Goal: Task Accomplishment & Management: Use online tool/utility

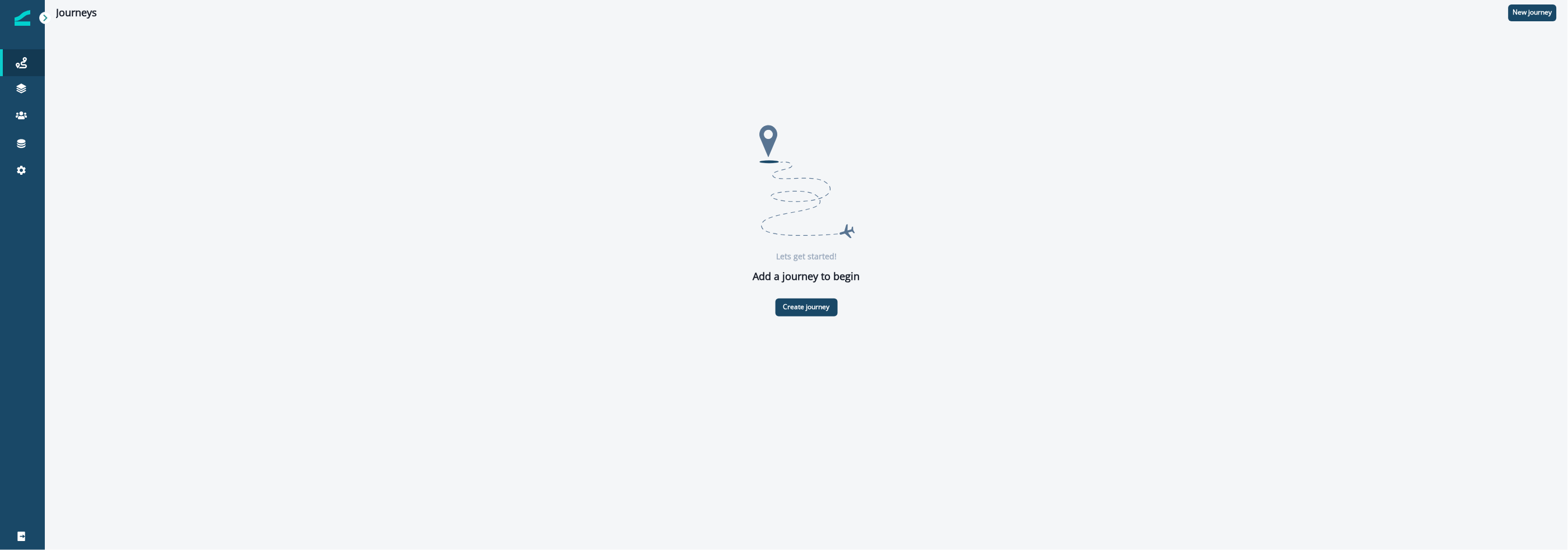
click at [192, 171] on div "Lets get started! Add a journey to begin Create journey" at bounding box center [806, 217] width 1500 height 197
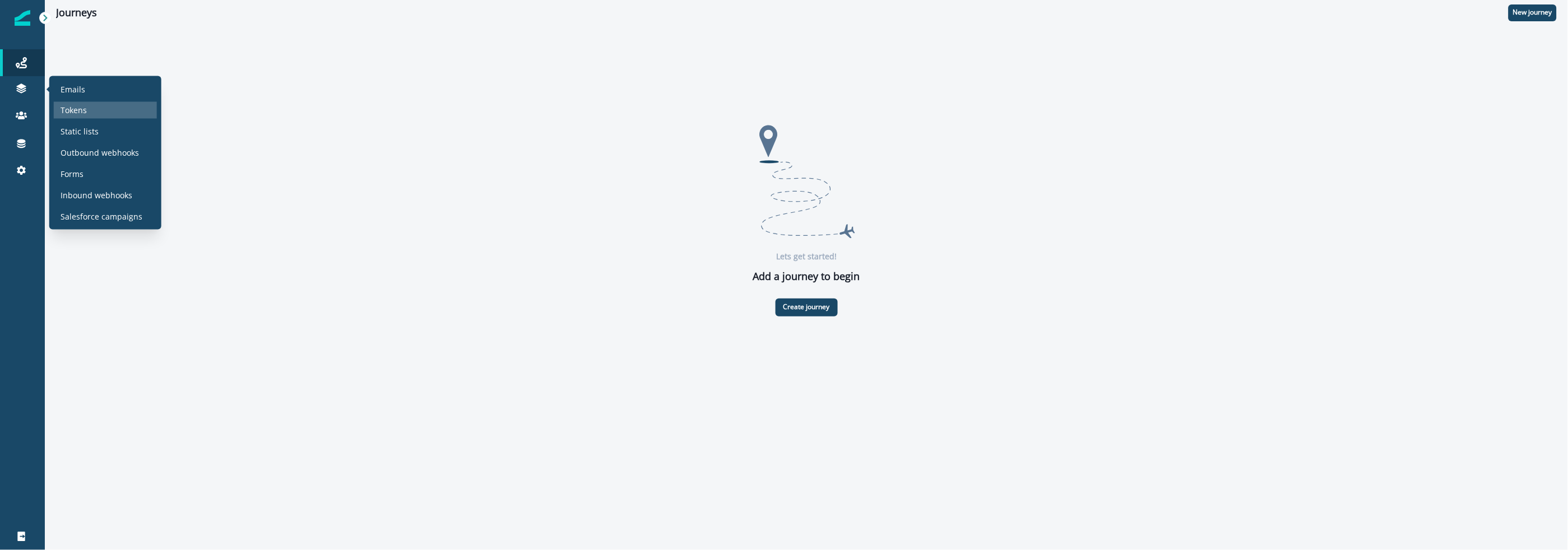
click at [87, 108] on div "Tokens" at bounding box center [105, 109] width 103 height 16
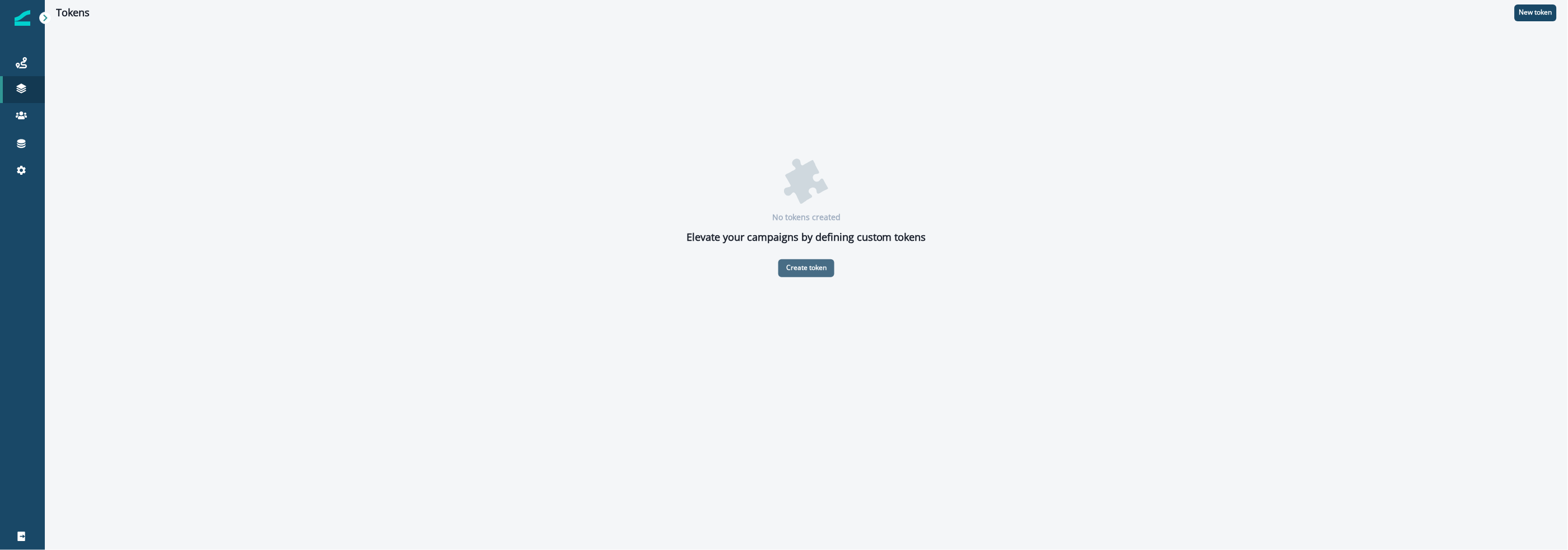
click at [823, 267] on p "Create token" at bounding box center [806, 268] width 41 height 8
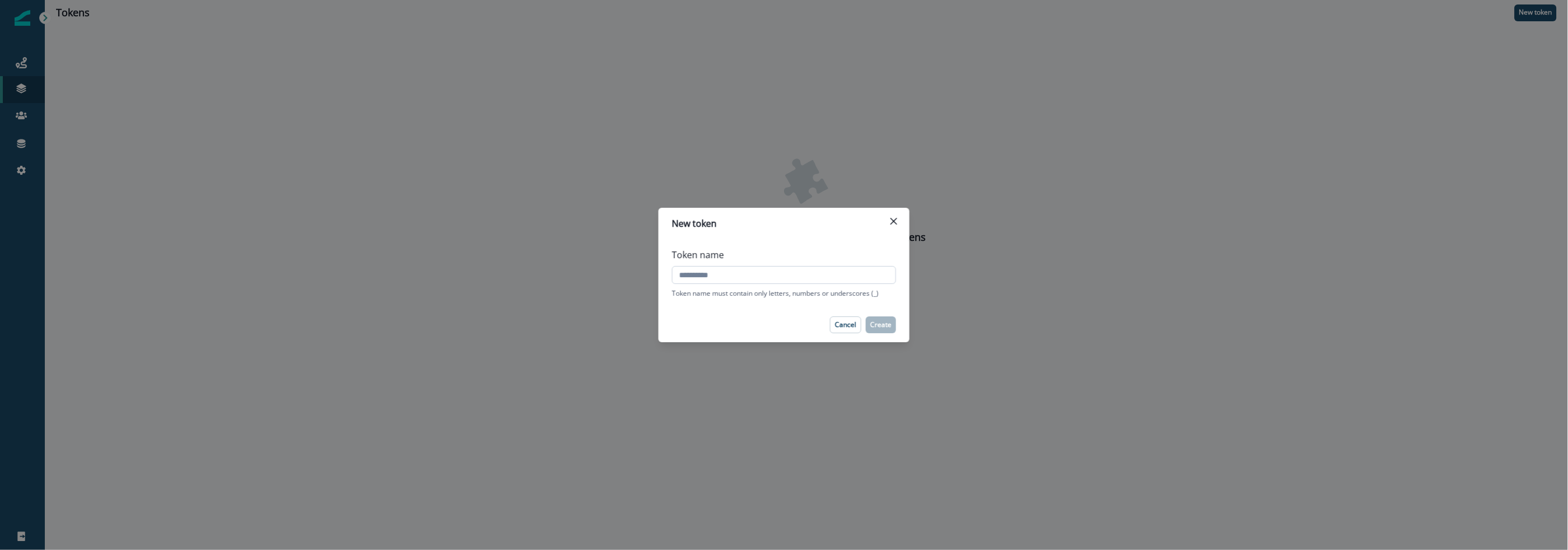
click at [738, 277] on input "Token name" at bounding box center [784, 275] width 224 height 18
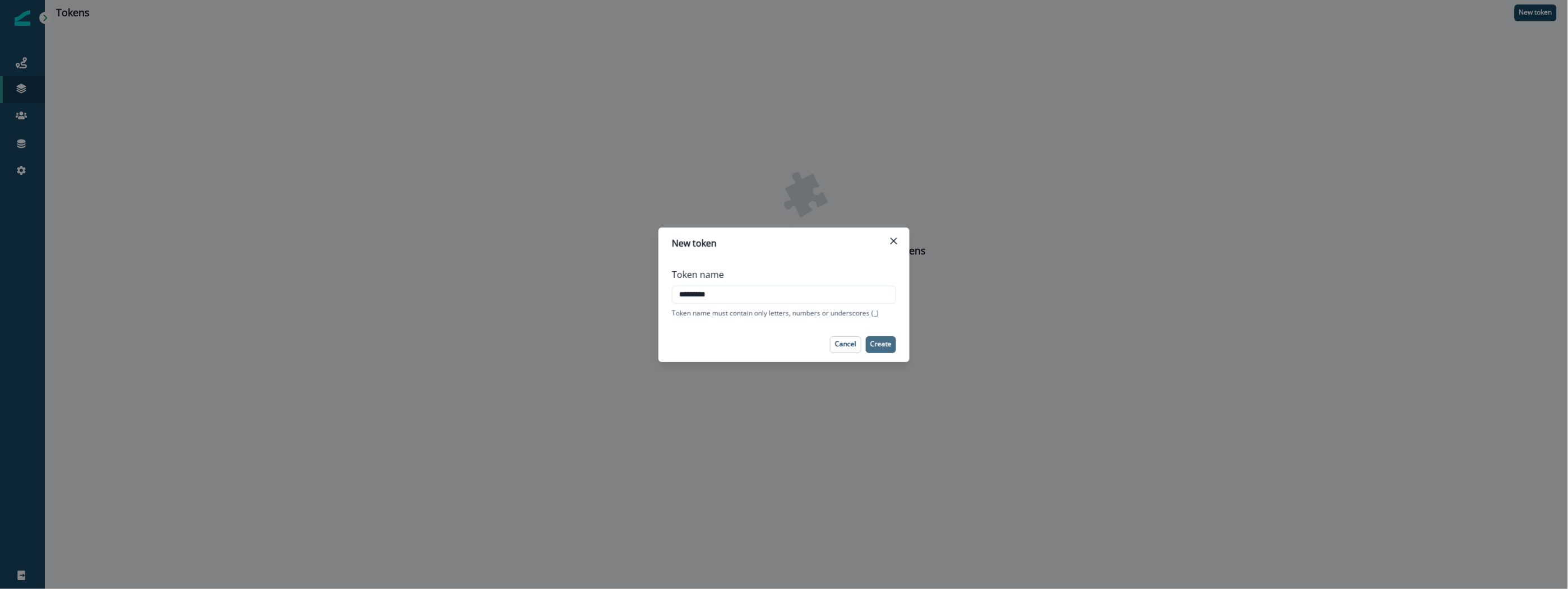
click at [885, 342] on p "Create" at bounding box center [881, 344] width 21 height 8
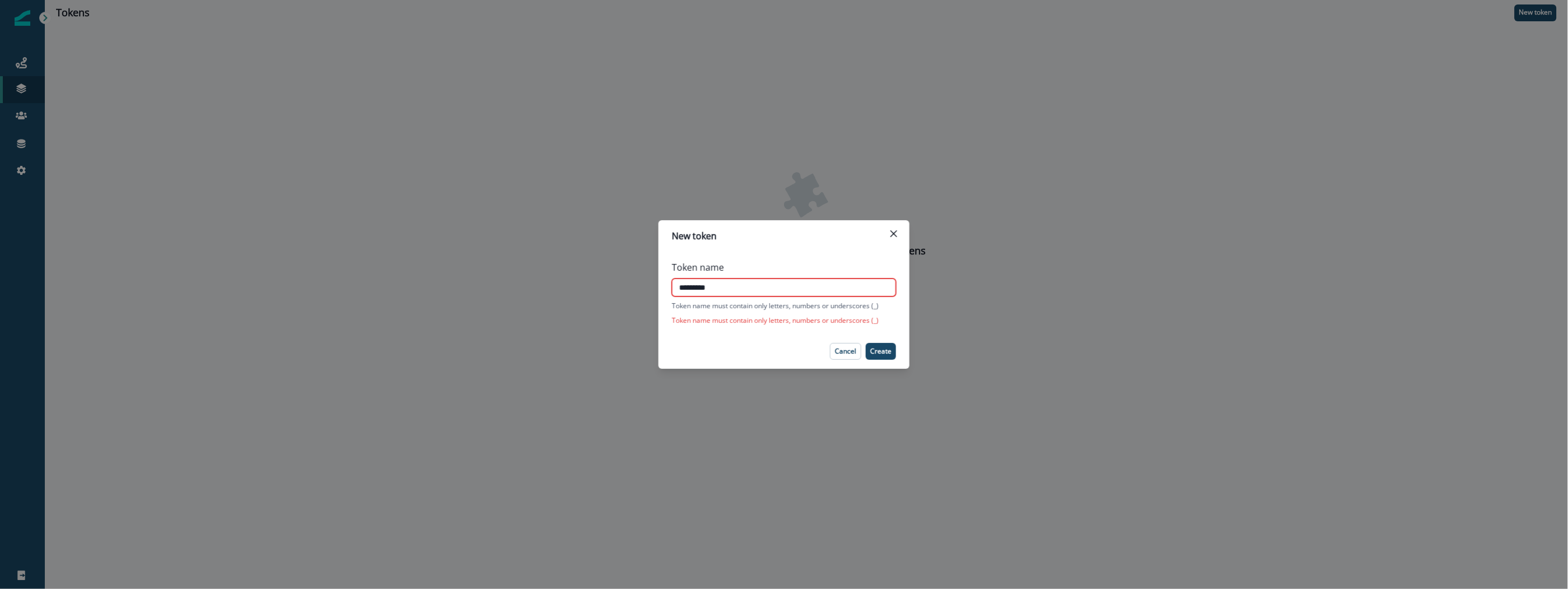
click at [698, 291] on input "*********" at bounding box center [784, 287] width 224 height 18
type input "*********"
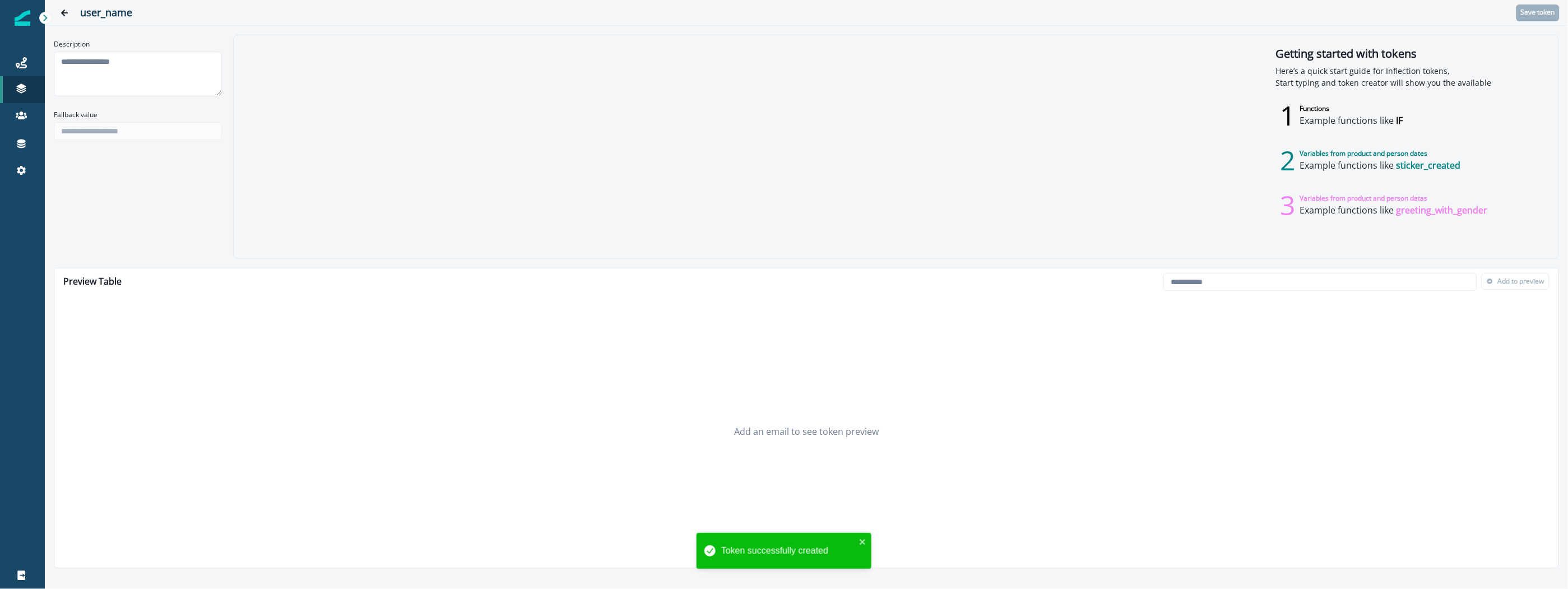
click at [403, 168] on div at bounding box center [743, 147] width 1019 height 223
click at [146, 65] on textarea "Description" at bounding box center [138, 74] width 168 height 44
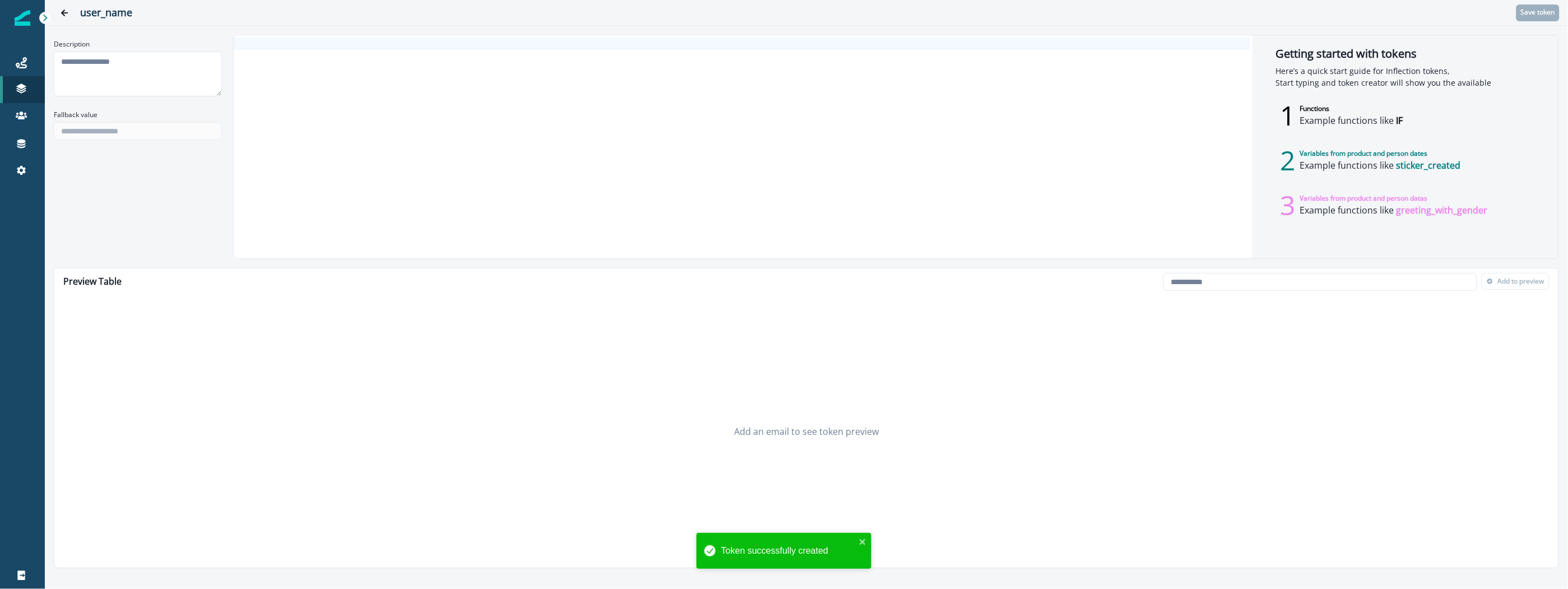
click at [316, 68] on div at bounding box center [742, 147] width 1017 height 223
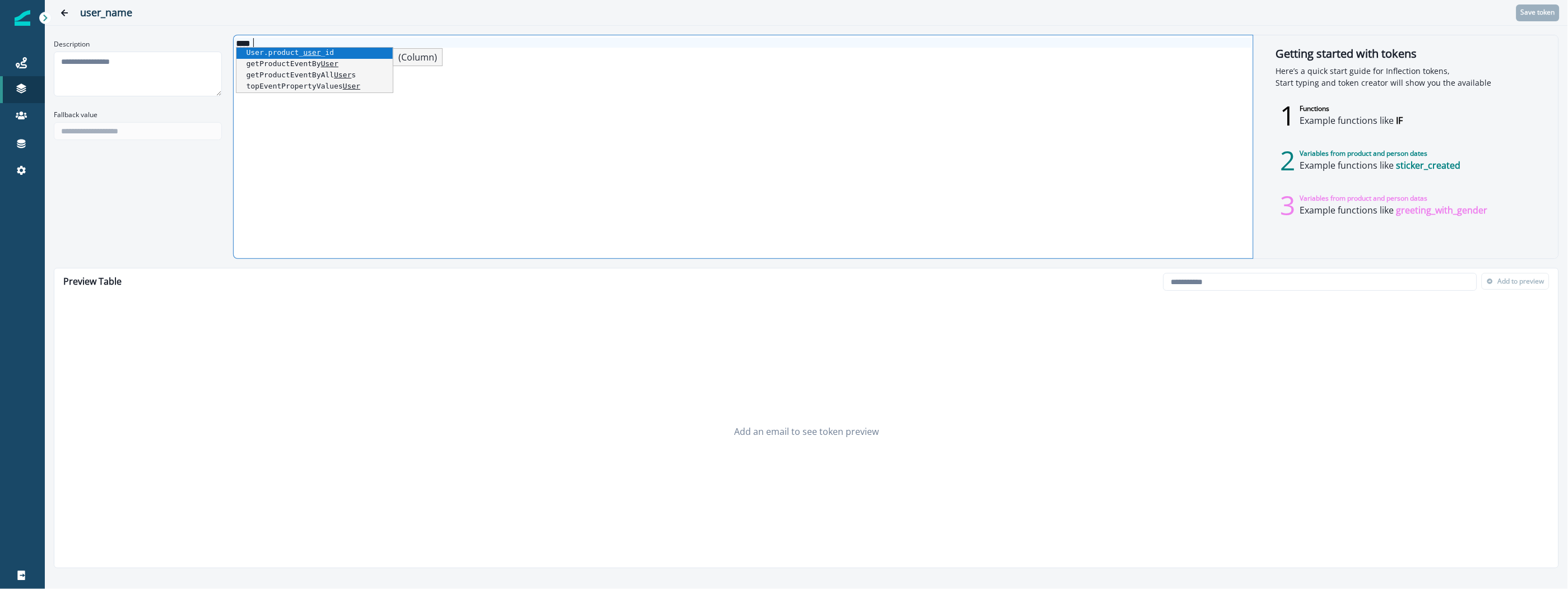
scroll to position [56, 0]
drag, startPoint x: 731, startPoint y: 108, endPoint x: 203, endPoint y: 80, distance: 528.7
click at [731, 108] on div "****" at bounding box center [742, 147] width 1018 height 223
click at [334, 48] on div "****" at bounding box center [742, 147] width 1018 height 223
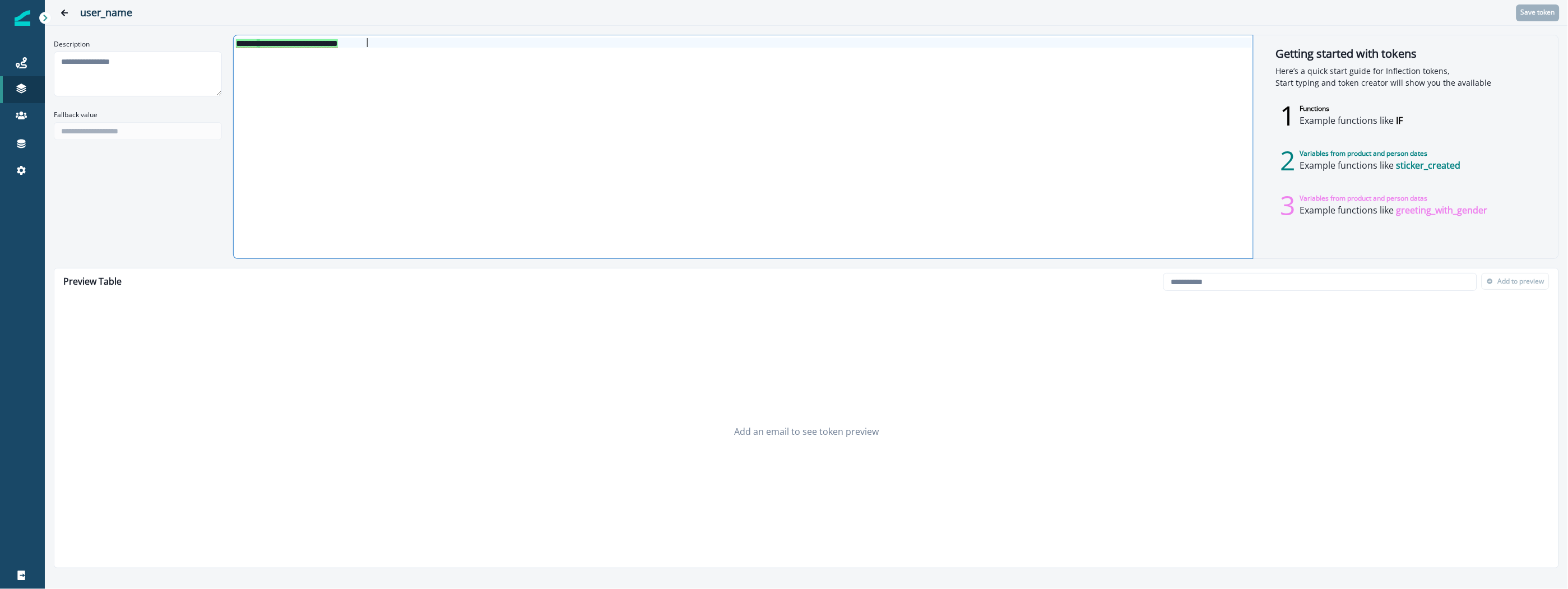
click at [451, 90] on div "**********" at bounding box center [742, 147] width 1018 height 223
click at [480, 62] on div "**********" at bounding box center [742, 147] width 1018 height 223
click at [508, 145] on div "**********" at bounding box center [742, 147] width 1018 height 223
click at [450, 114] on div "**********" at bounding box center [742, 147] width 1018 height 223
click at [480, 108] on div "**********" at bounding box center [742, 147] width 1018 height 223
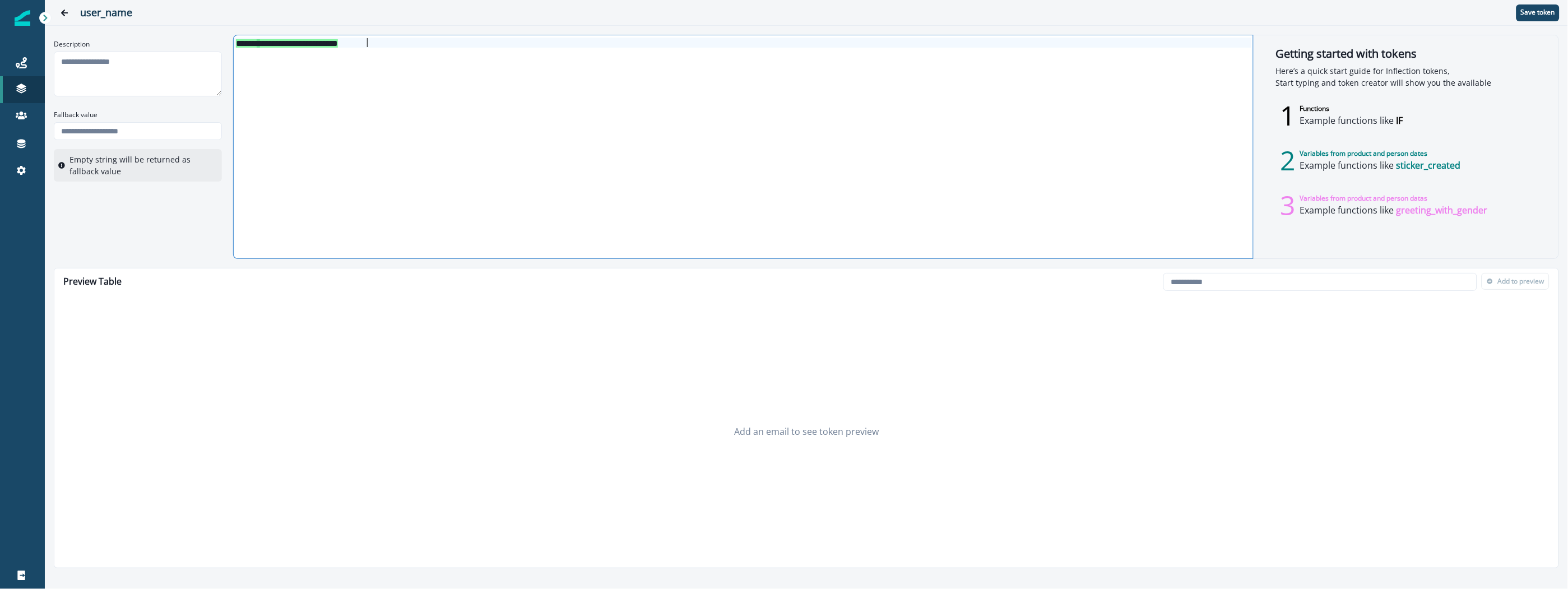
click at [466, 255] on div "**********" at bounding box center [742, 147] width 1018 height 223
click at [104, 77] on textarea "Description" at bounding box center [138, 74] width 168 height 44
type textarea "**********"
click at [160, 130] on input "Fallback value" at bounding box center [138, 131] width 168 height 18
type input "****"
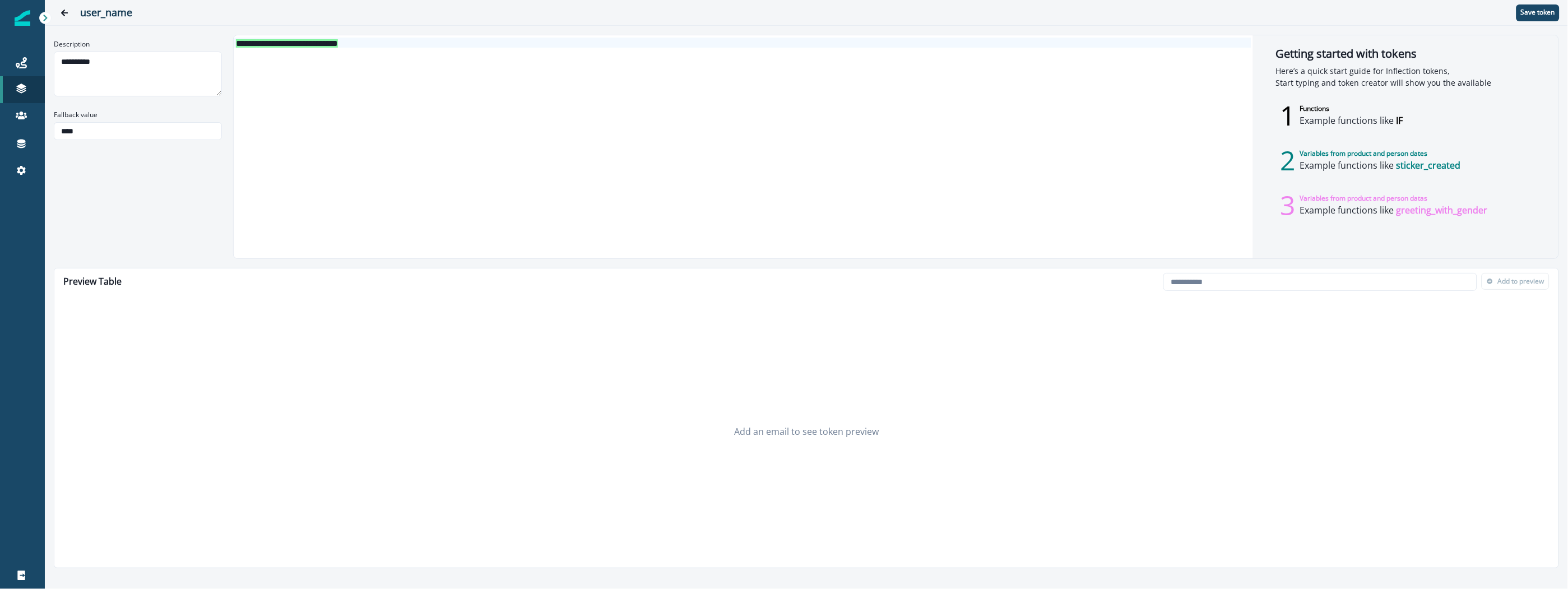
click at [586, 161] on div "**********" at bounding box center [742, 147] width 1018 height 223
click at [1532, 15] on p "Save token" at bounding box center [1537, 13] width 34 height 8
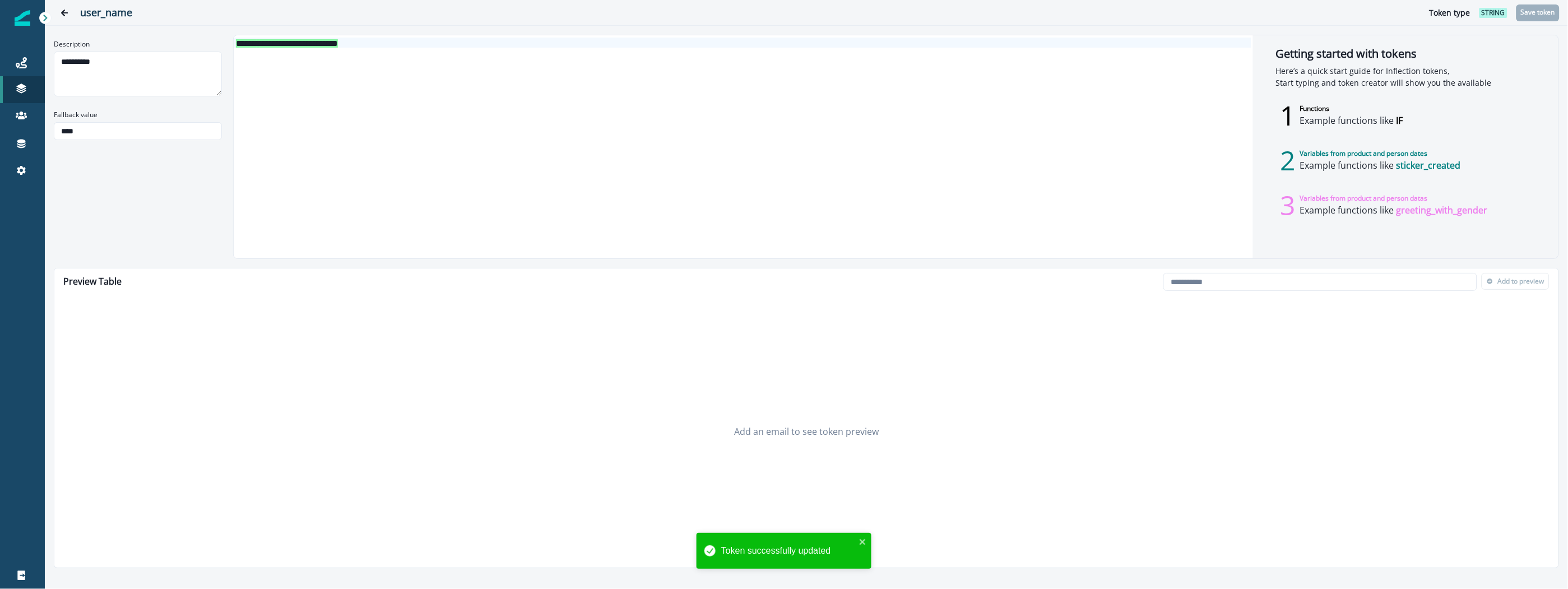
click at [488, 183] on div "**********" at bounding box center [742, 147] width 1018 height 223
click at [64, 12] on icon "Go back" at bounding box center [65, 13] width 8 height 8
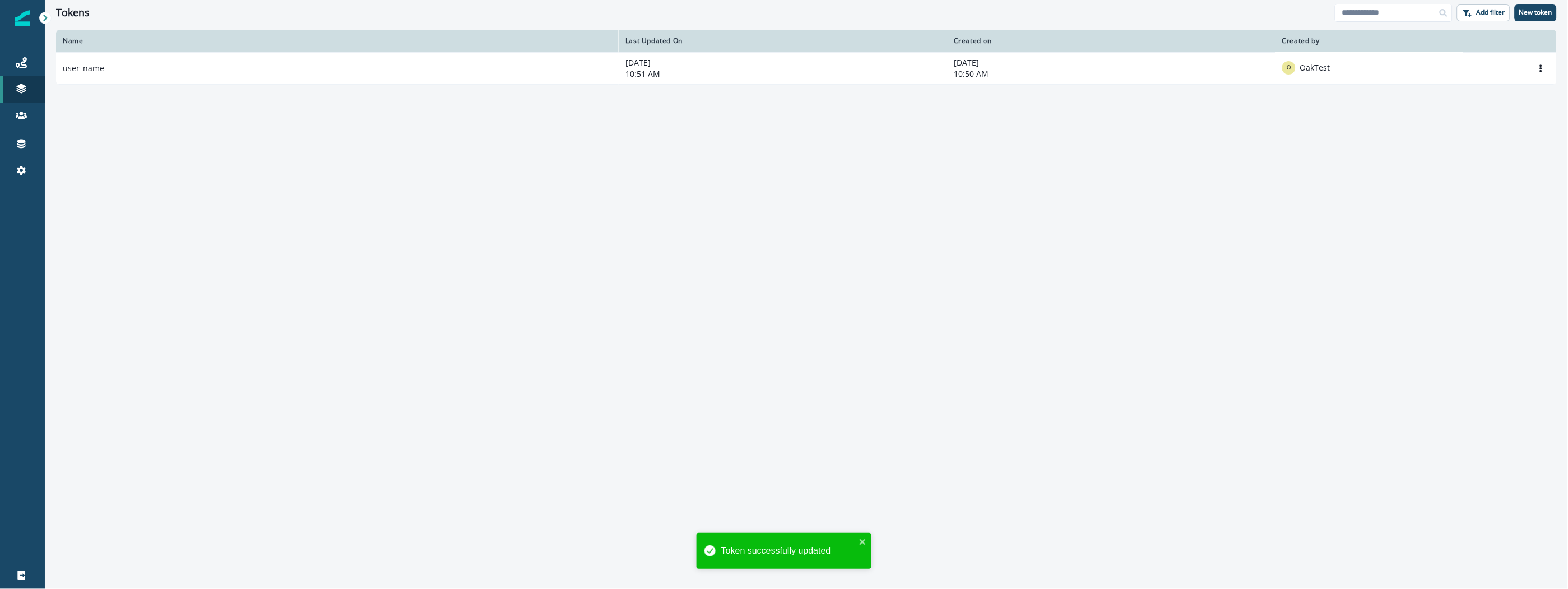
drag, startPoint x: 217, startPoint y: 162, endPoint x: 207, endPoint y: 152, distance: 14.1
click at [217, 162] on div "Name Last Updated On Created on Created by user_name August 26, 2025 10:51 AM A…" at bounding box center [805, 309] width 1523 height 558
drag, startPoint x: 184, startPoint y: 184, endPoint x: 146, endPoint y: 162, distance: 43.9
click at [184, 184] on div "Name Last Updated On Created on Created by user_name August 26, 2025 10:51 AM A…" at bounding box center [805, 309] width 1523 height 558
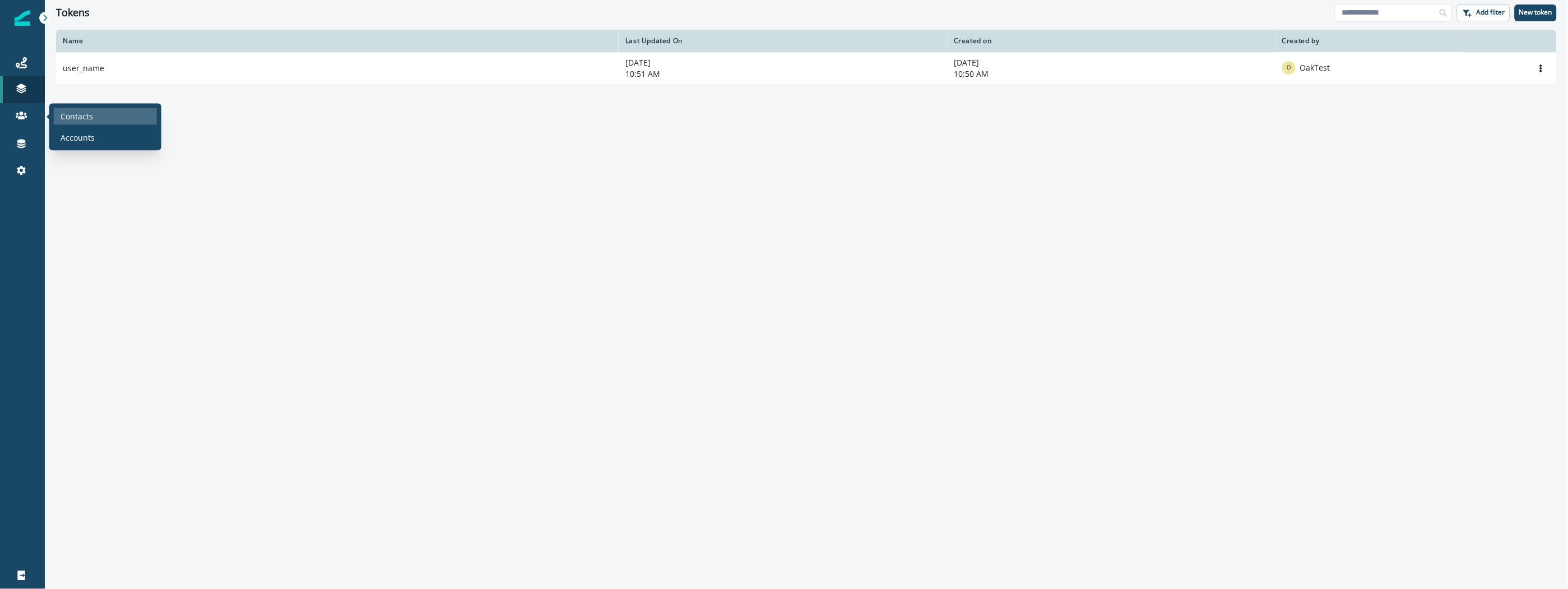
click at [97, 117] on div "Contacts" at bounding box center [105, 115] width 103 height 16
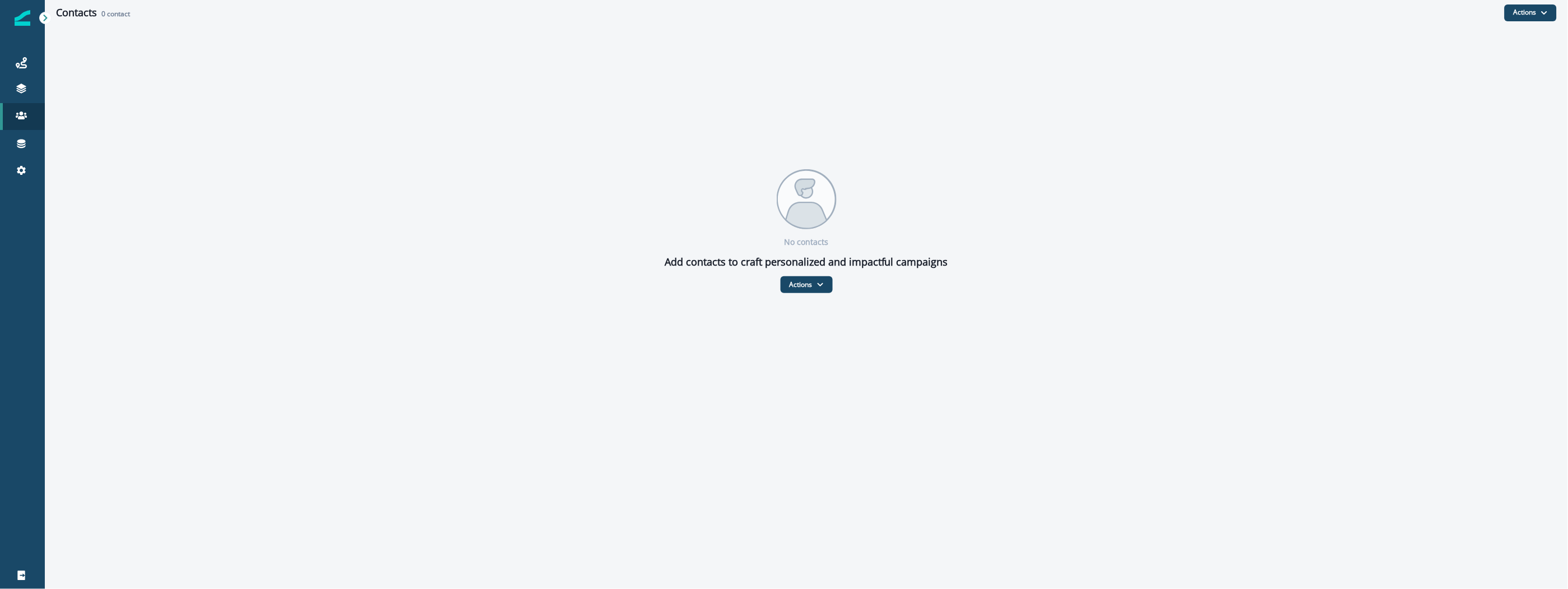
click at [621, 181] on div "No contacts Add contacts to craft personalized and impactful campaigns Actions …" at bounding box center [805, 231] width 1523 height 124
click at [220, 78] on div "No contacts Add contacts to craft personalized and impactful campaigns Actions …" at bounding box center [805, 231] width 1523 height 413
click at [806, 283] on button "Actions" at bounding box center [806, 284] width 52 height 16
click at [826, 317] on button "Create Contact" at bounding box center [843, 312] width 125 height 20
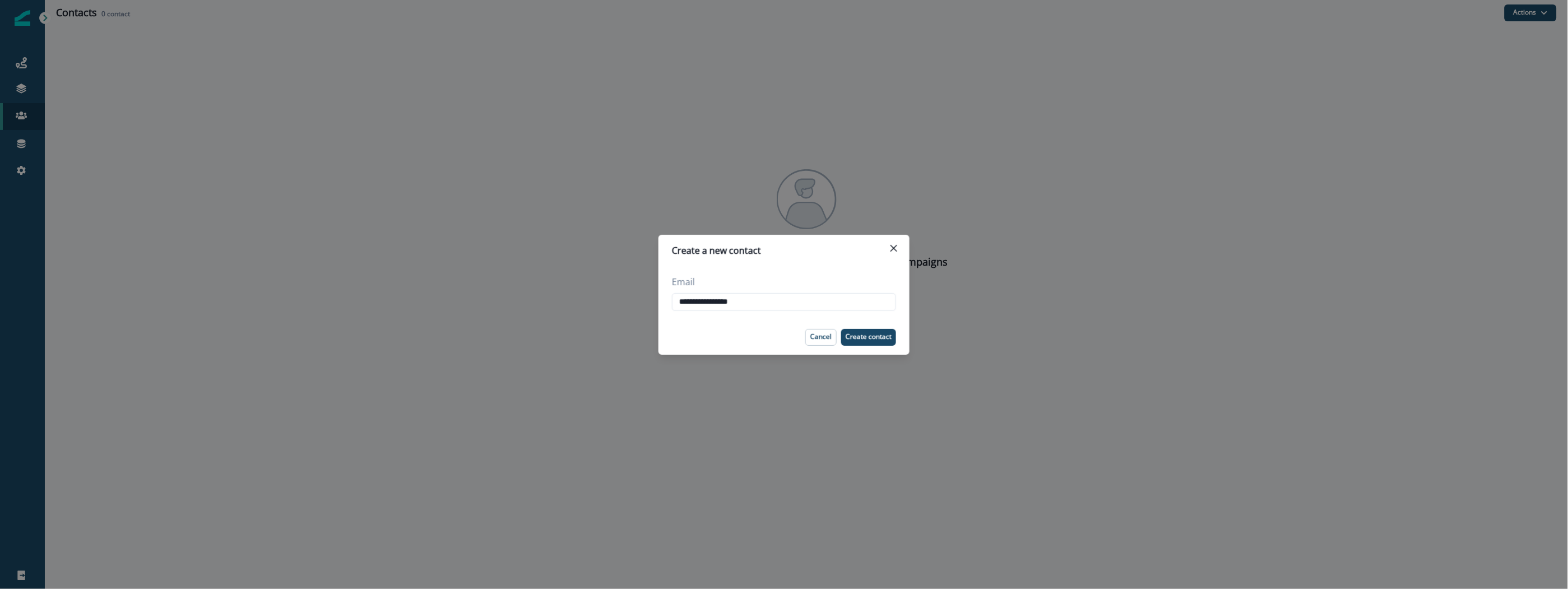
type input "**********"
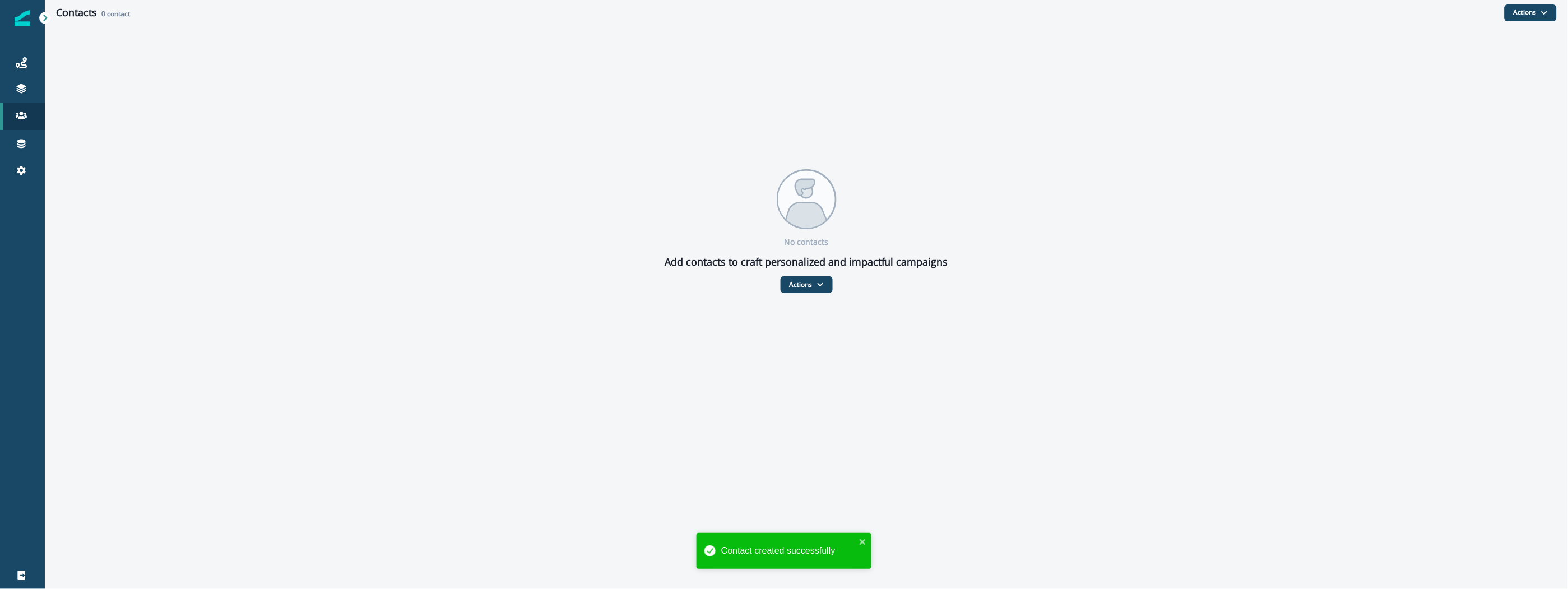
click at [867, 474] on div "Contacts 0 contact Actions Create Contact Import Contacts No contacts Add conta…" at bounding box center [805, 294] width 1523 height 589
click at [863, 544] on icon "close" at bounding box center [862, 543] width 6 height 6
click at [748, 453] on div "Contacts 0 contact Actions Create Contact Import Contacts No contacts Add conta…" at bounding box center [805, 294] width 1523 height 589
click at [819, 107] on div "No contacts Add contacts to craft personalized and impactful campaigns Actions …" at bounding box center [805, 231] width 1523 height 413
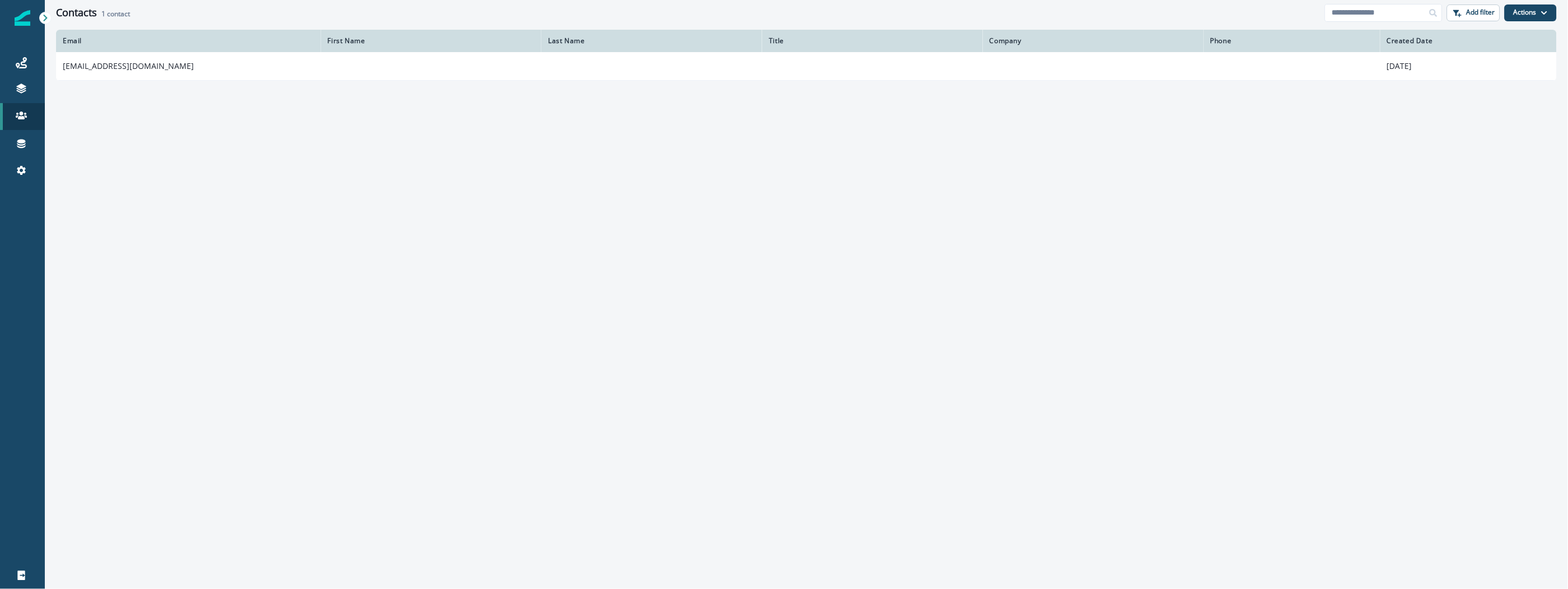
click at [89, 62] on td "[EMAIL_ADDRESS][DOMAIN_NAME]" at bounding box center [189, 66] width 265 height 28
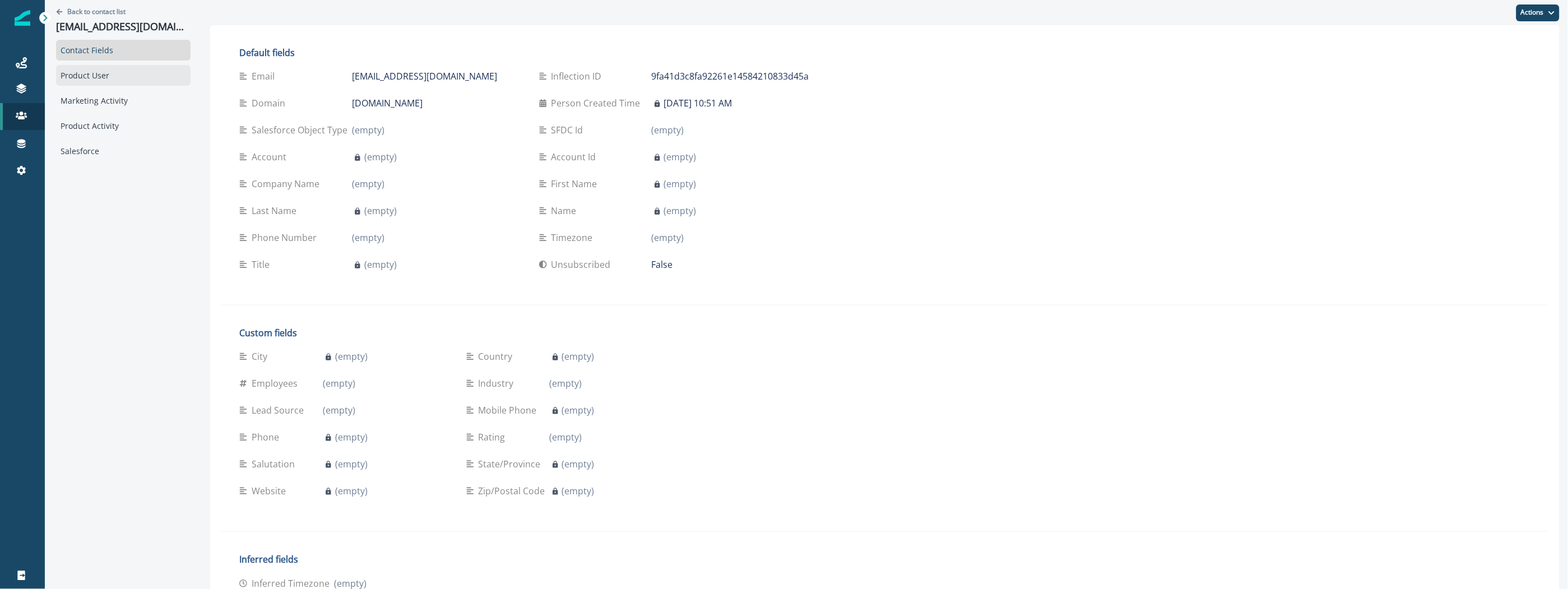
click at [115, 72] on div "Product User" at bounding box center [123, 74] width 134 height 20
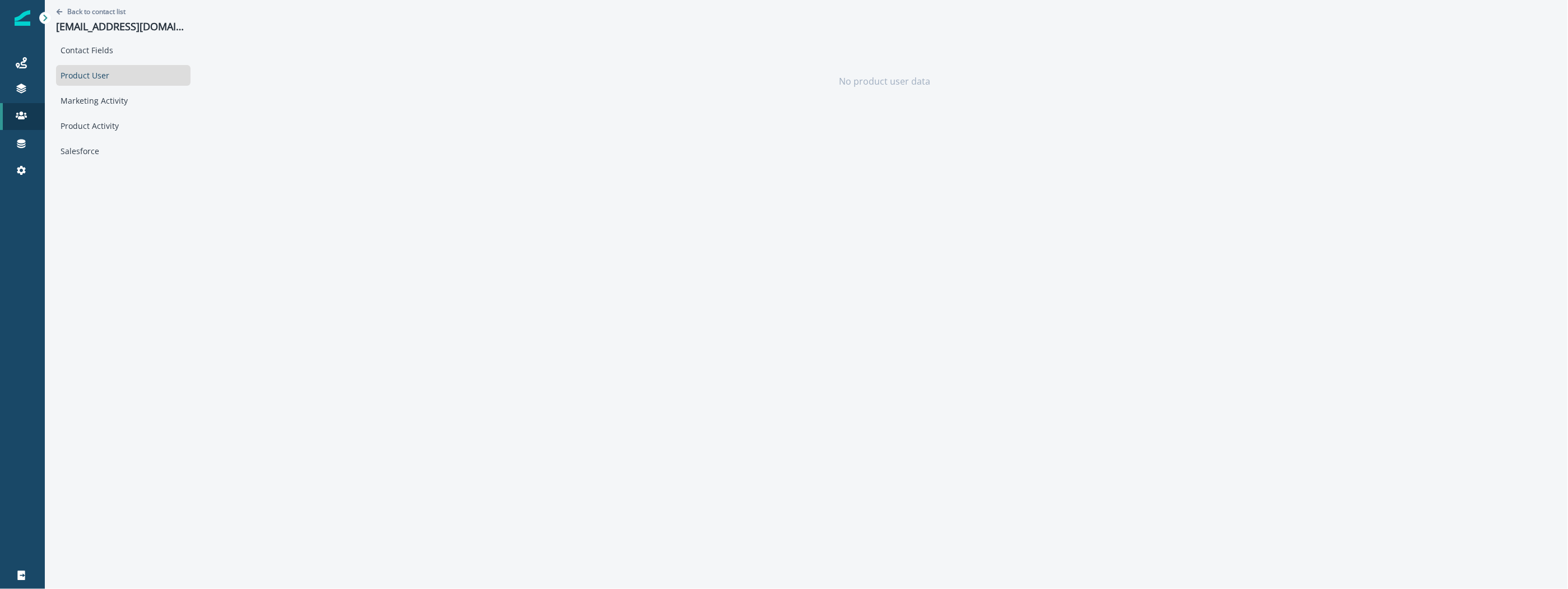
click at [319, 177] on div "Back to contact list oaktest@gmail.com Contact Fields Product User Marketing Ac…" at bounding box center [805, 294] width 1523 height 589
drag, startPoint x: 354, startPoint y: 86, endPoint x: 310, endPoint y: 63, distance: 49.6
click at [353, 84] on div "No product user data" at bounding box center [885, 81] width 1350 height 112
drag, startPoint x: 151, startPoint y: 27, endPoint x: 119, endPoint y: 28, distance: 32.0
click at [119, 28] on p "oaktest@gmail.com" at bounding box center [123, 26] width 134 height 13
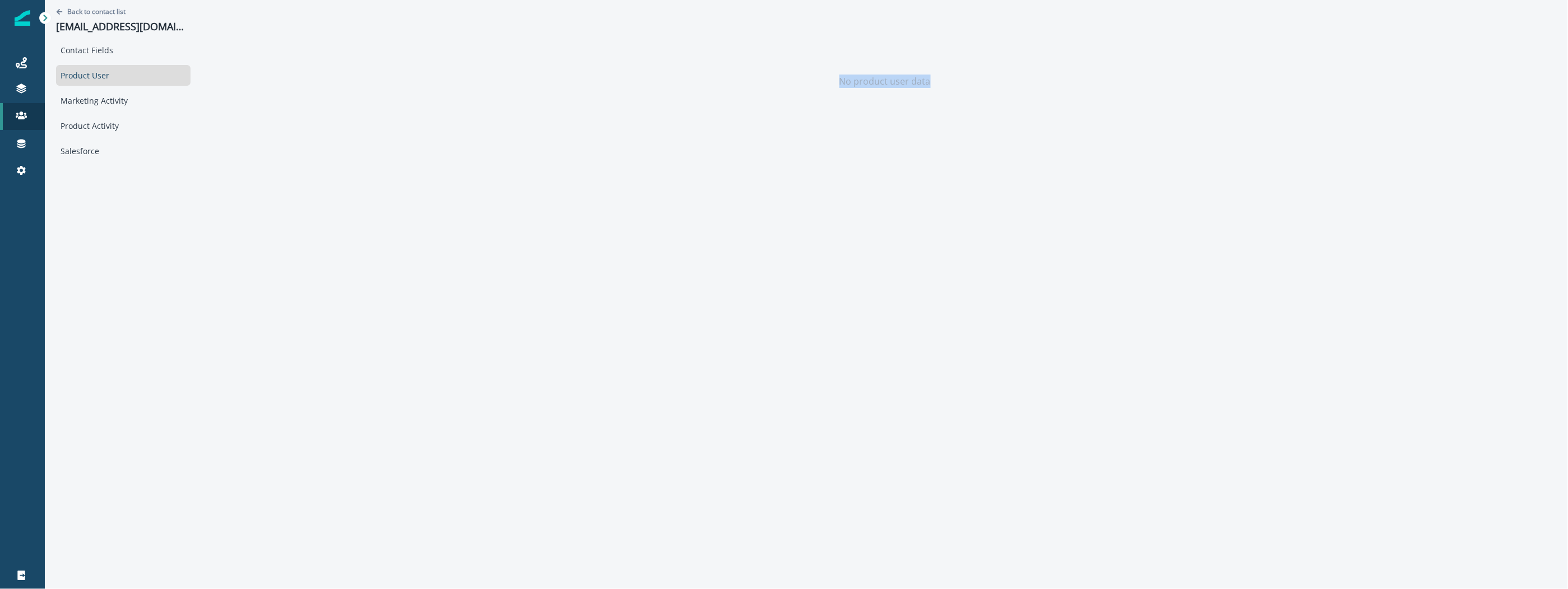
click at [268, 84] on div "No product user data" at bounding box center [885, 81] width 1350 height 112
click at [79, 9] on p "Back to contact list" at bounding box center [97, 12] width 58 height 10
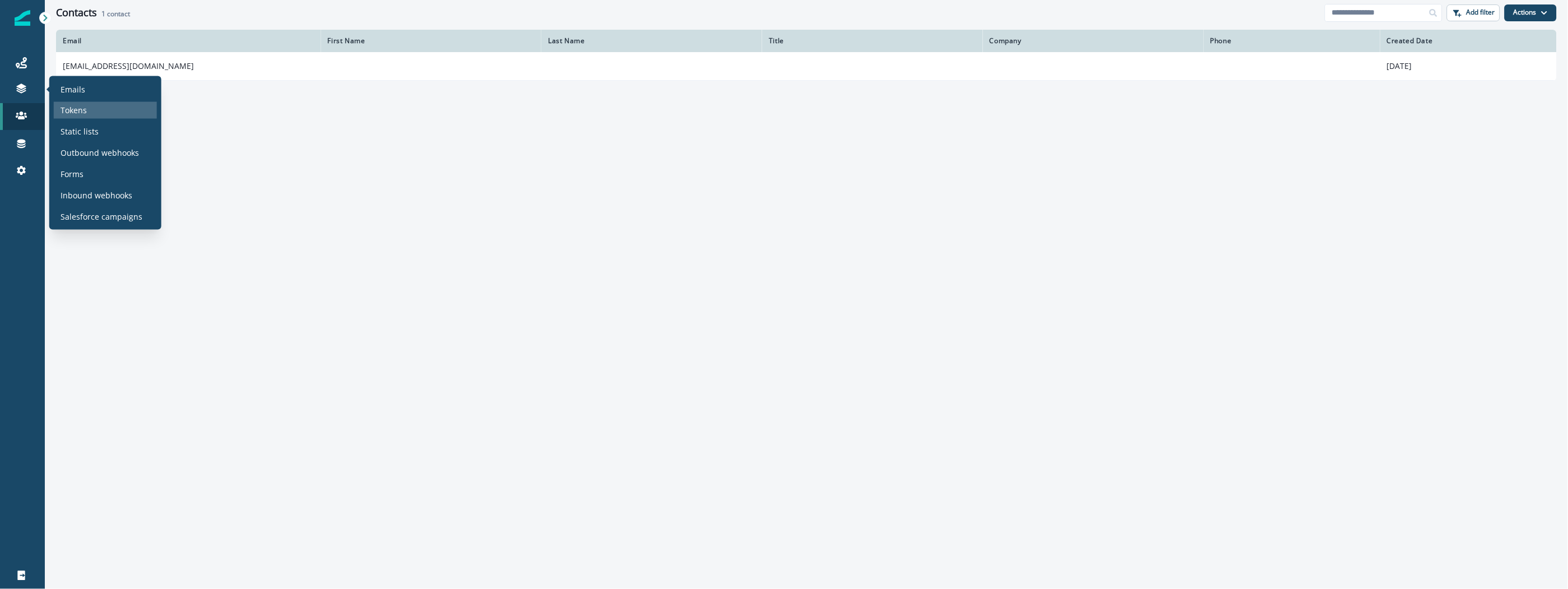
click at [72, 102] on div "Tokens" at bounding box center [105, 109] width 103 height 16
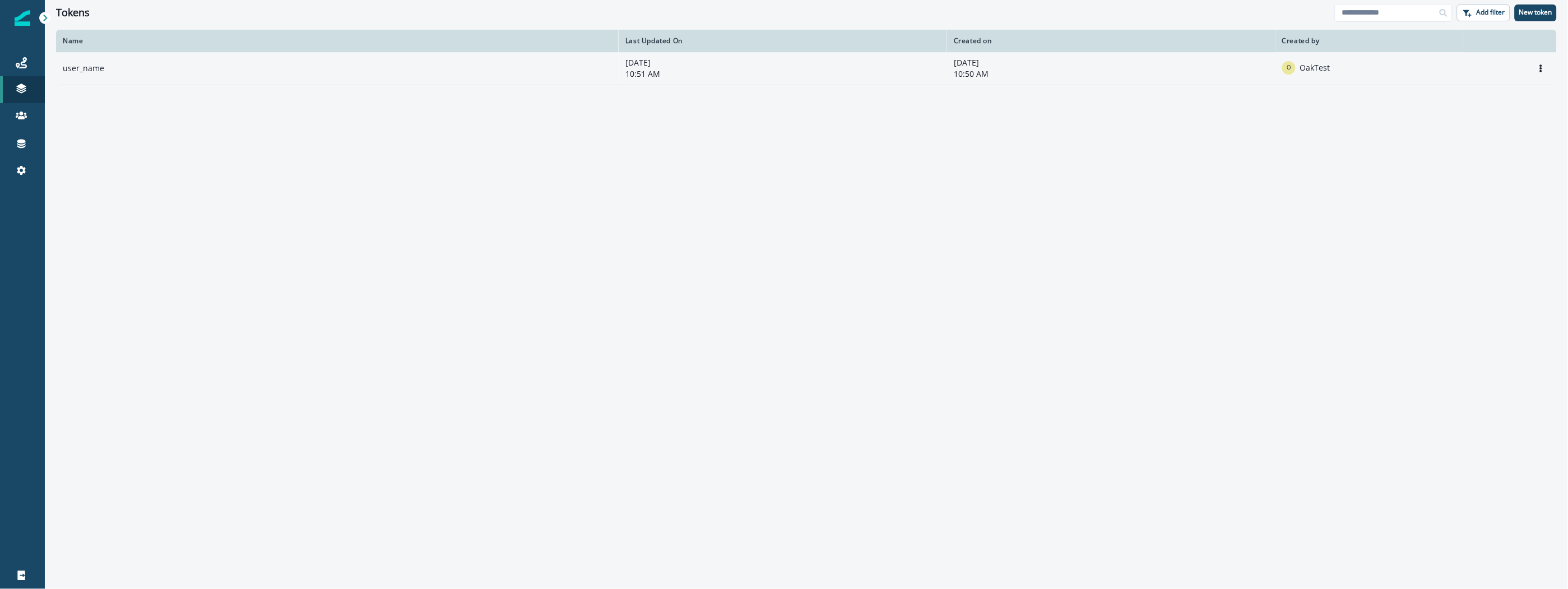
click at [173, 69] on td "user_name" at bounding box center [337, 68] width 563 height 32
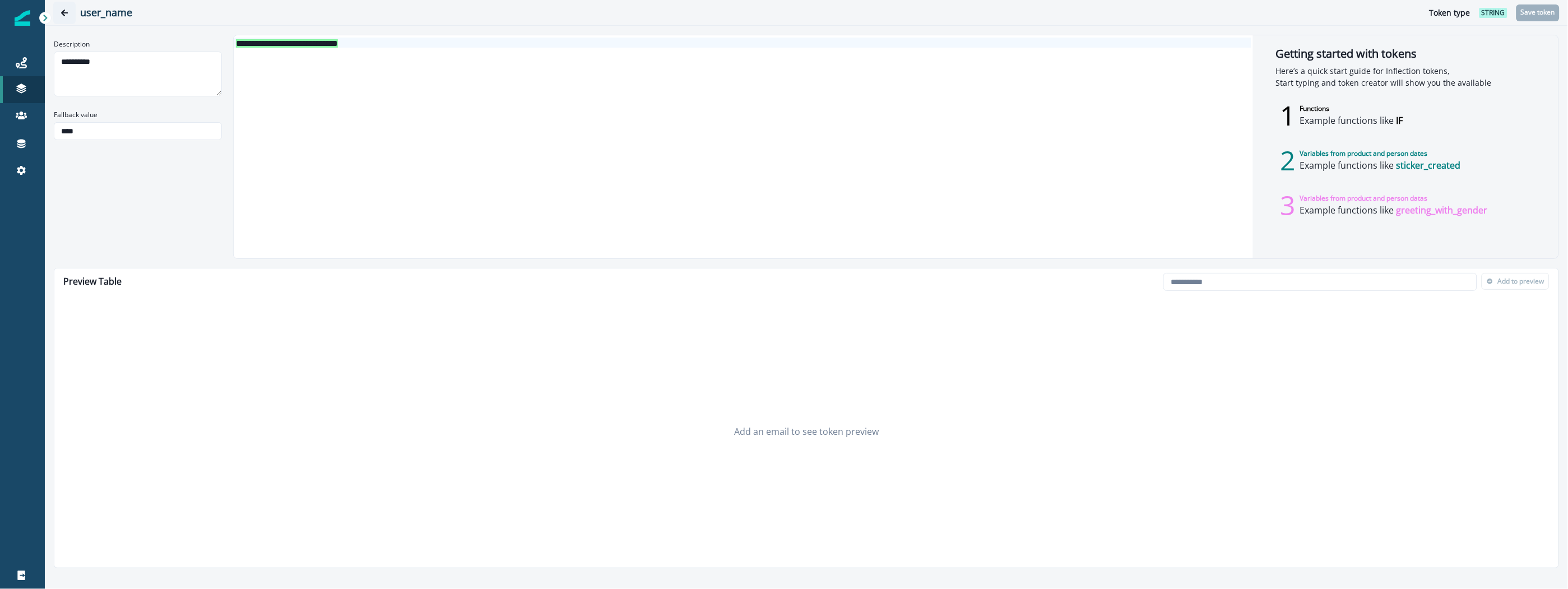
click at [68, 13] on icon "Go back" at bounding box center [64, 13] width 7 height 7
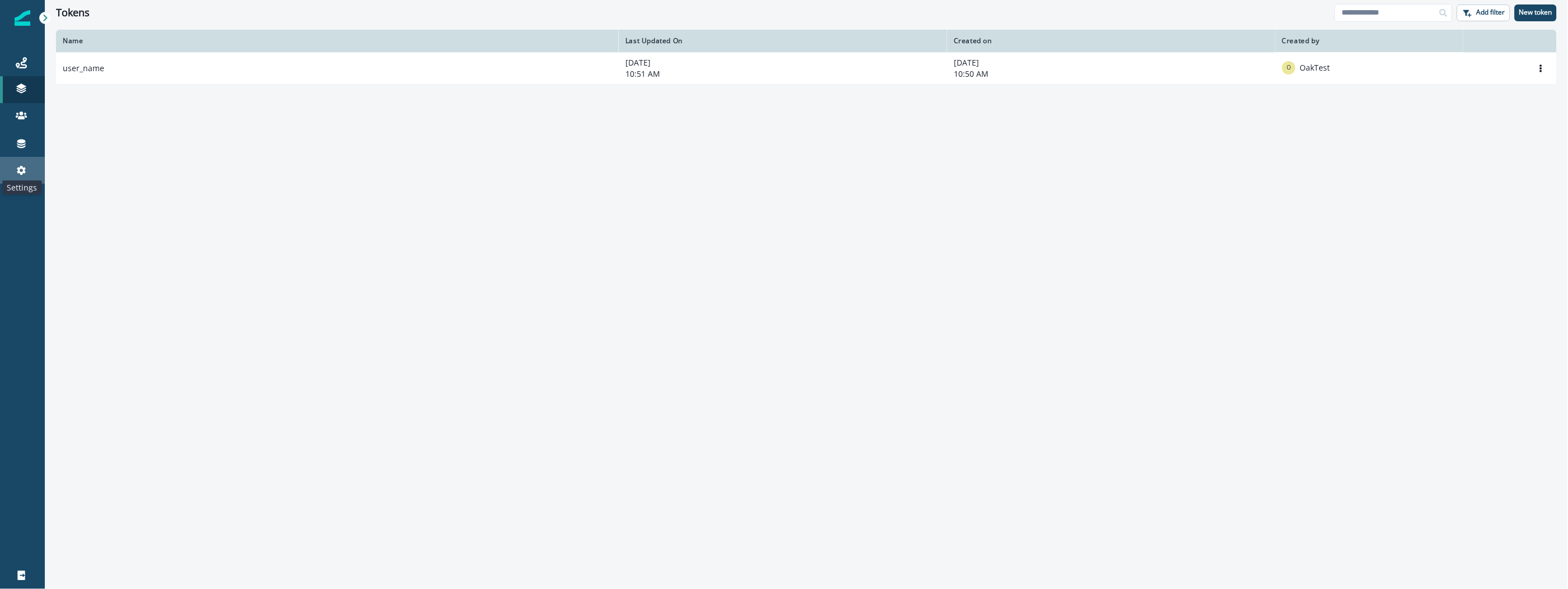
click at [26, 168] on icon at bounding box center [21, 170] width 12 height 12
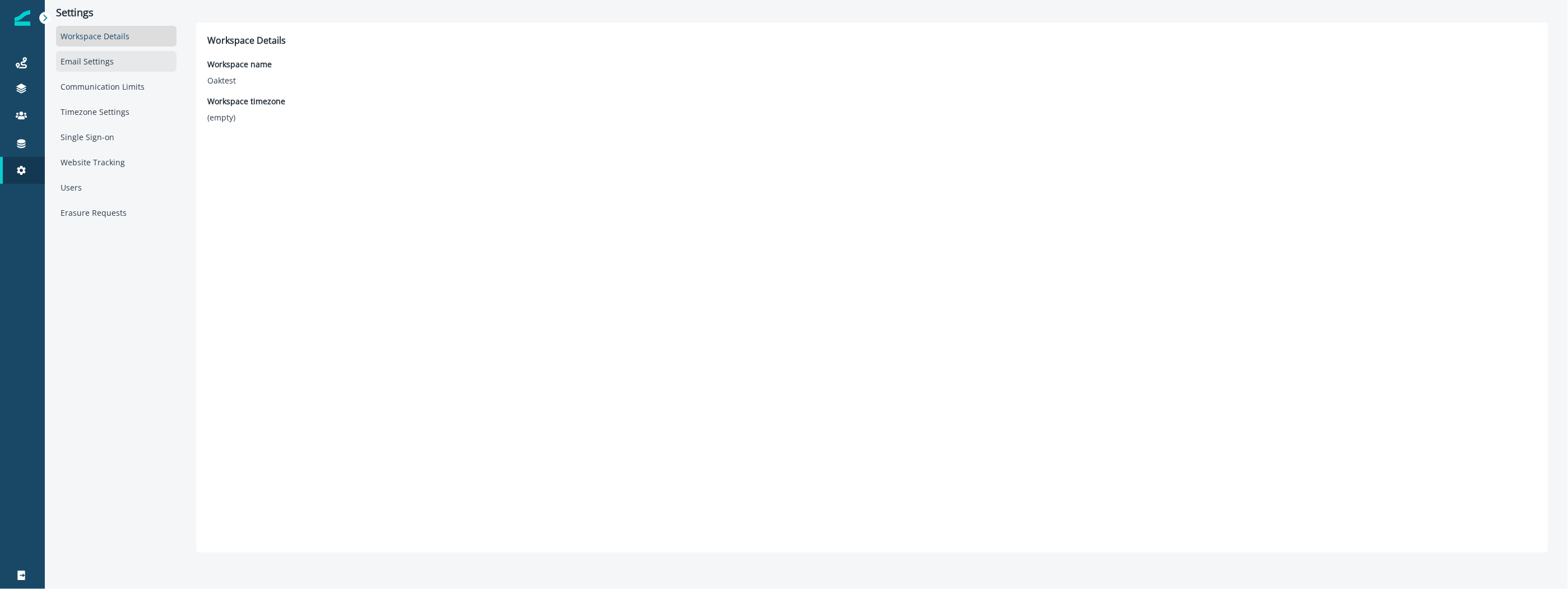
click at [104, 61] on div "Email Settings" at bounding box center [116, 61] width 121 height 20
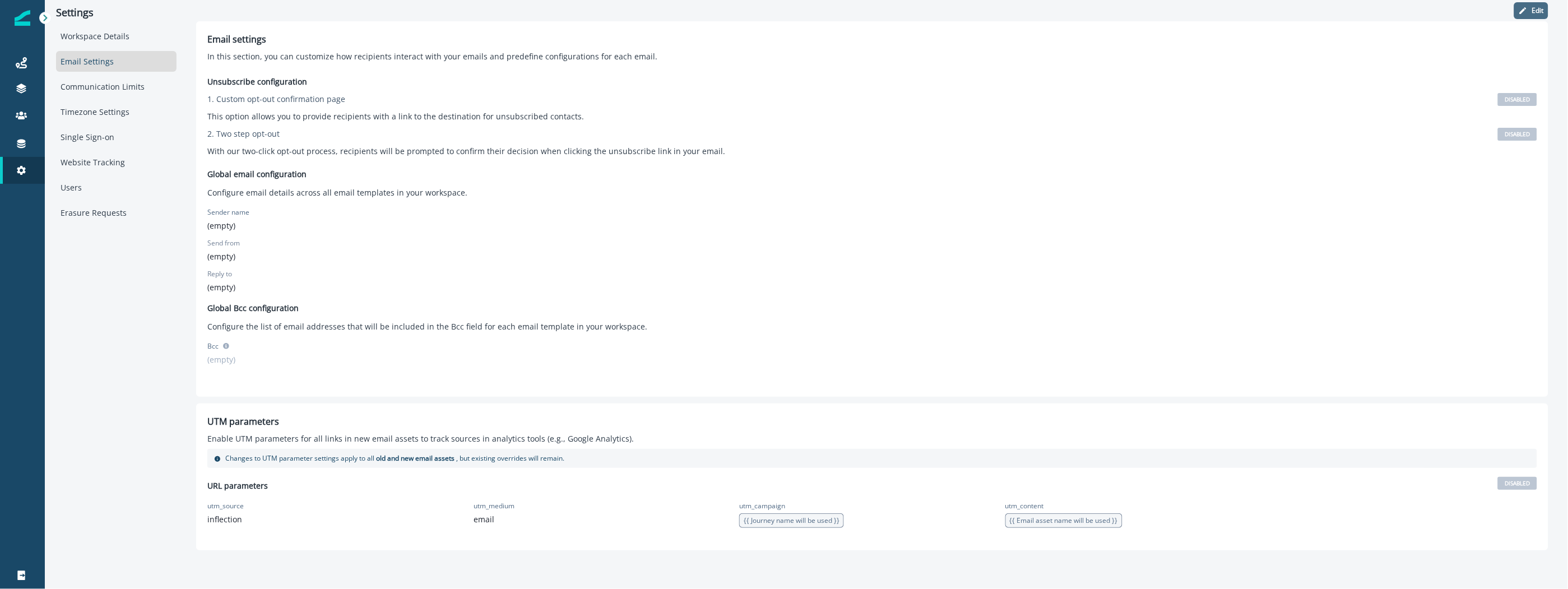
click at [1528, 9] on button "Edit" at bounding box center [1530, 10] width 34 height 16
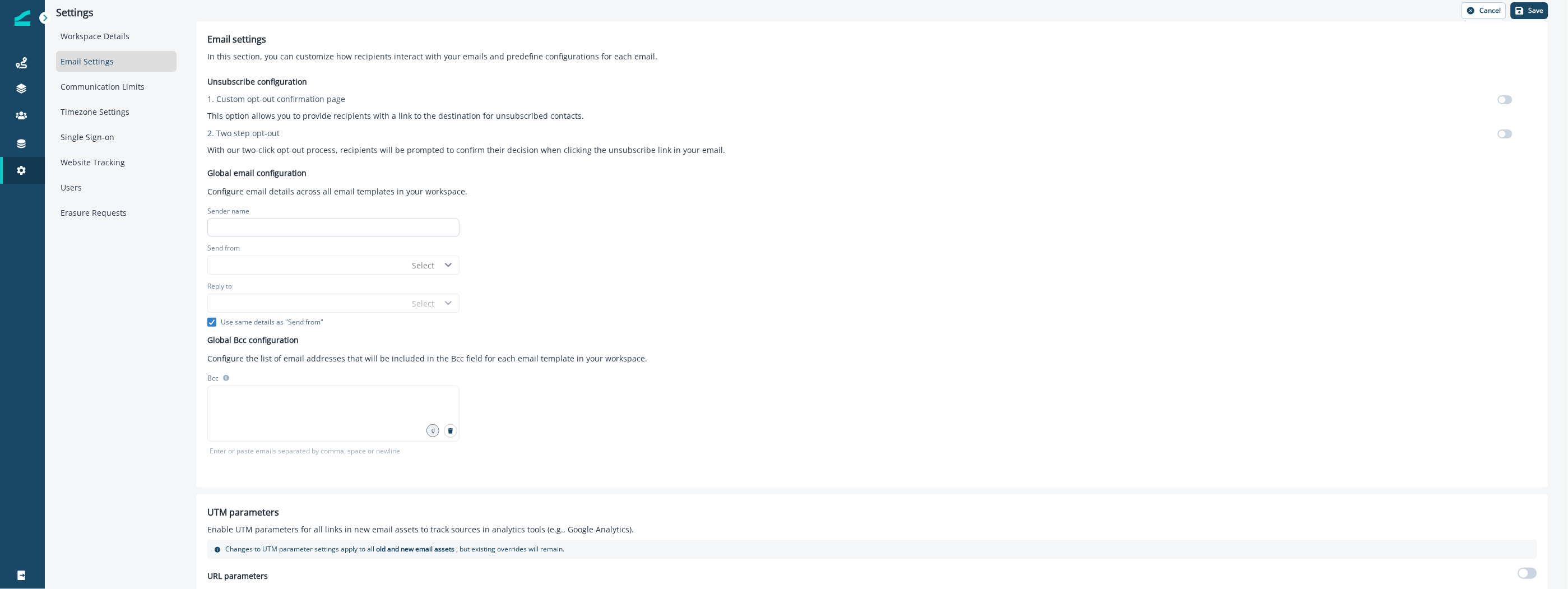
click at [289, 224] on input at bounding box center [333, 227] width 252 height 18
type input "***"
click at [426, 272] on div "Select" at bounding box center [422, 265] width 34 height 14
click at [573, 258] on div "Unsubscribe configuration 1. Custom opt-out confirmation page This option allow…" at bounding box center [871, 272] width 1329 height 410
click at [677, 265] on div "Unsubscribe configuration 1. Custom opt-out confirmation page This option allow…" at bounding box center [871, 272] width 1329 height 410
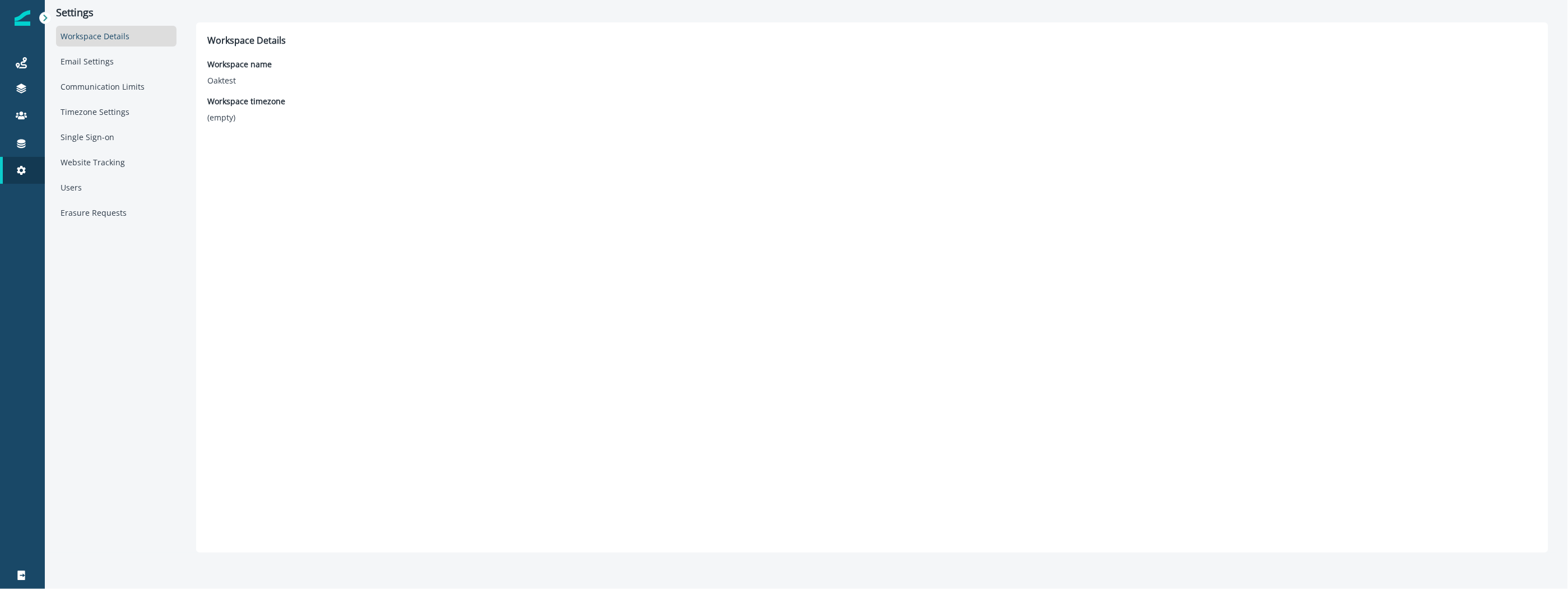
click at [343, 315] on div "Workspace Details Workspace name Oaktest Workspace timezone (empty)" at bounding box center [871, 287] width 1329 height 508
click at [125, 68] on div "Email Settings" at bounding box center [116, 61] width 121 height 20
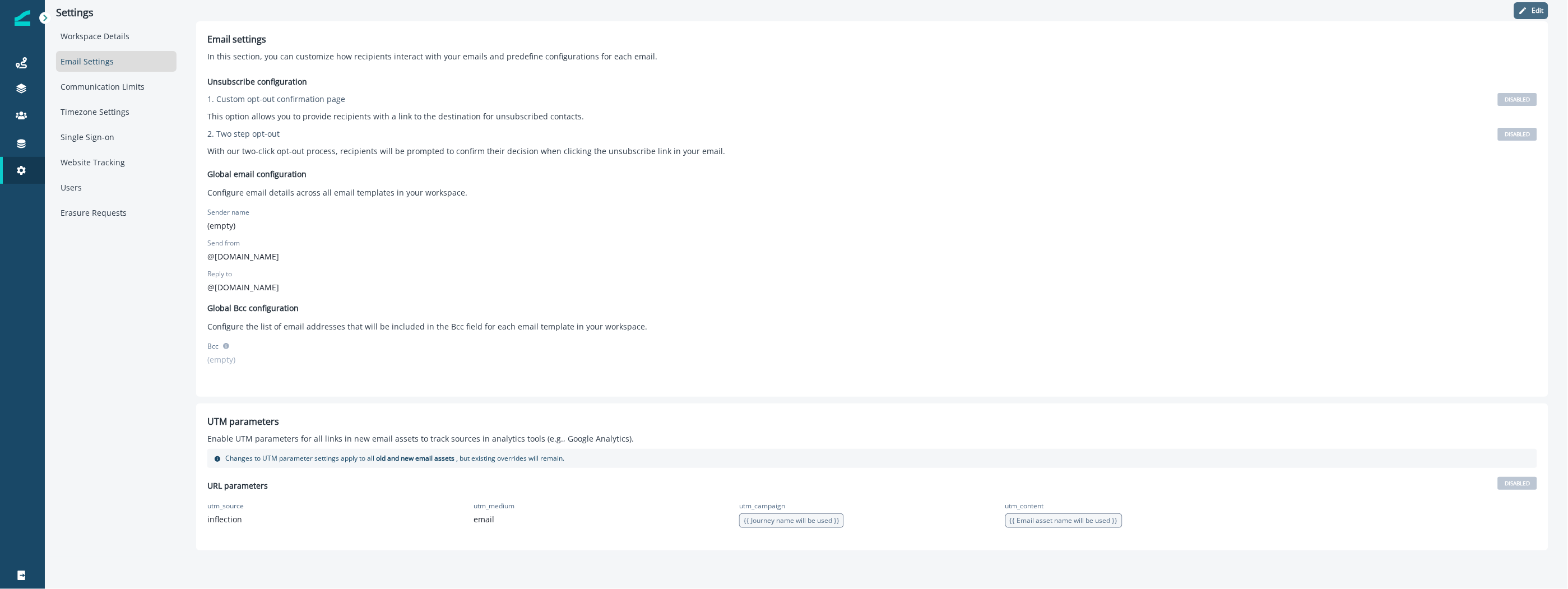
click at [1531, 15] on button "Edit" at bounding box center [1530, 10] width 34 height 16
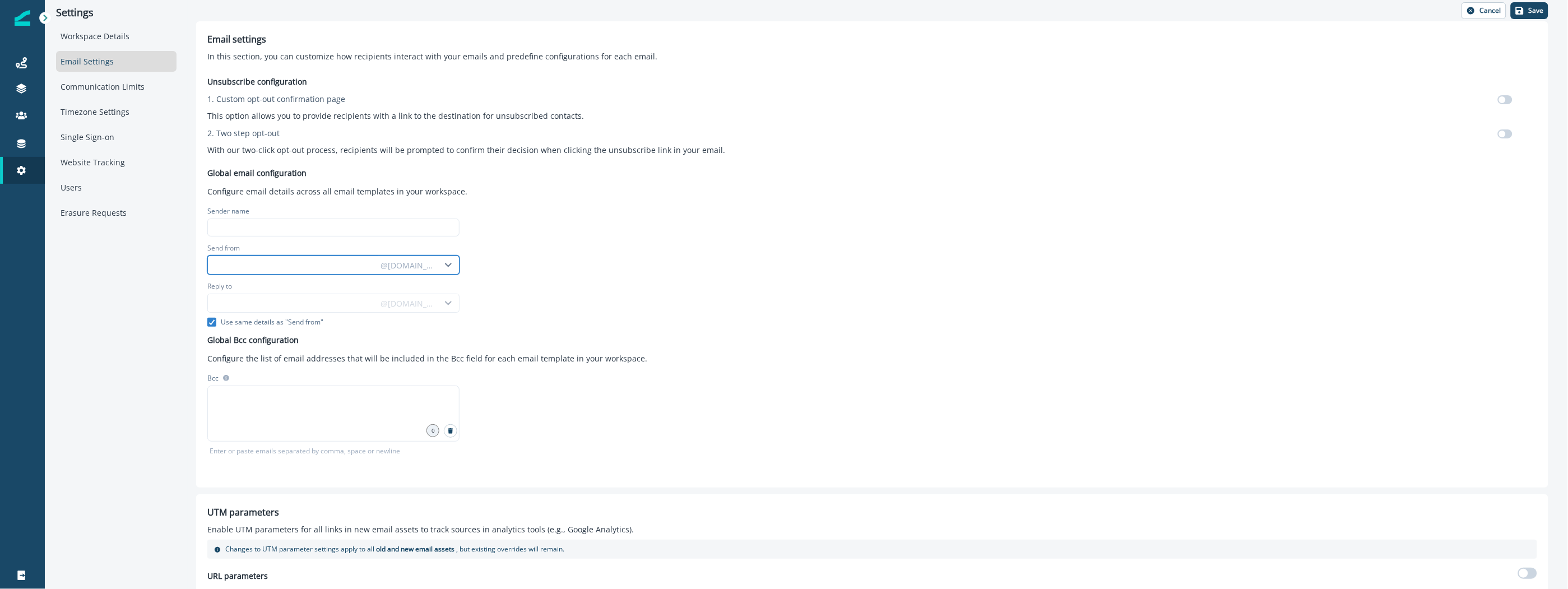
click at [300, 267] on input "Send from" at bounding box center [291, 265] width 167 height 18
type input "*"
type input "**"
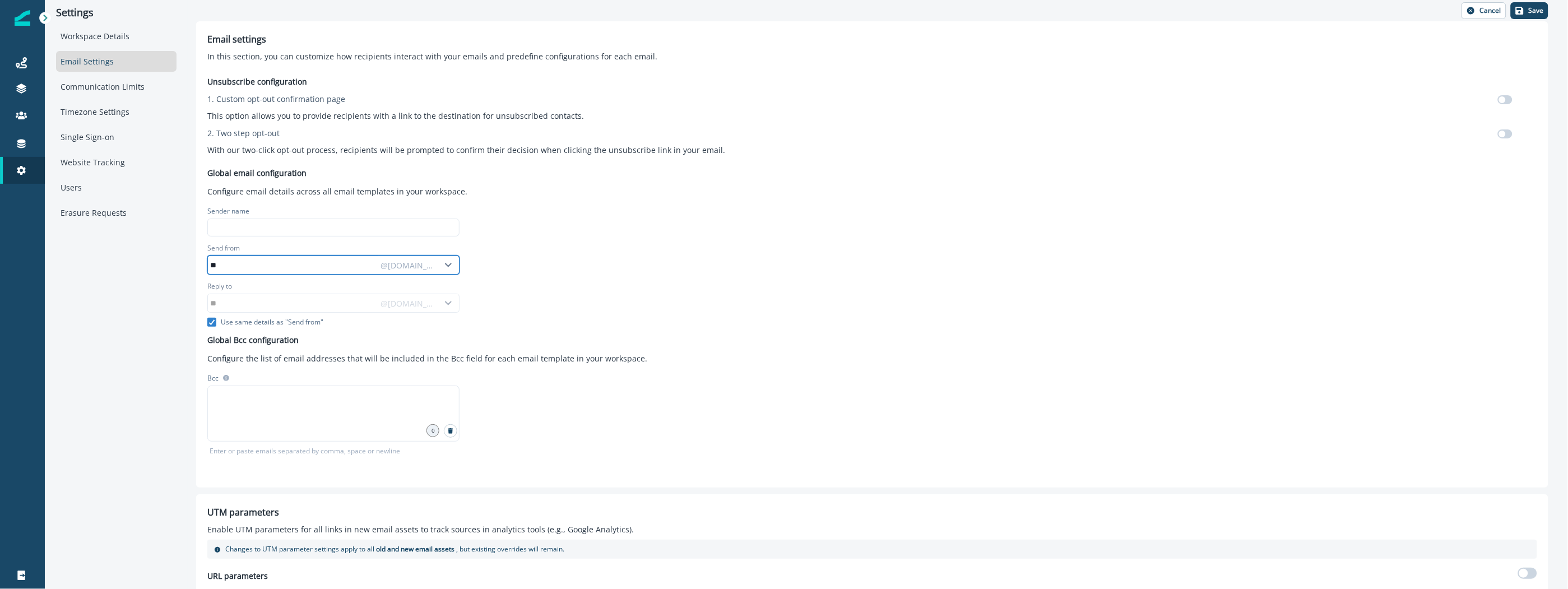
type input "***"
click at [435, 267] on div "@inflection.io" at bounding box center [407, 265] width 65 height 14
click at [566, 248] on div "Unsubscribe configuration 1. Custom opt-out confirmation page This option allow…" at bounding box center [871, 272] width 1329 height 410
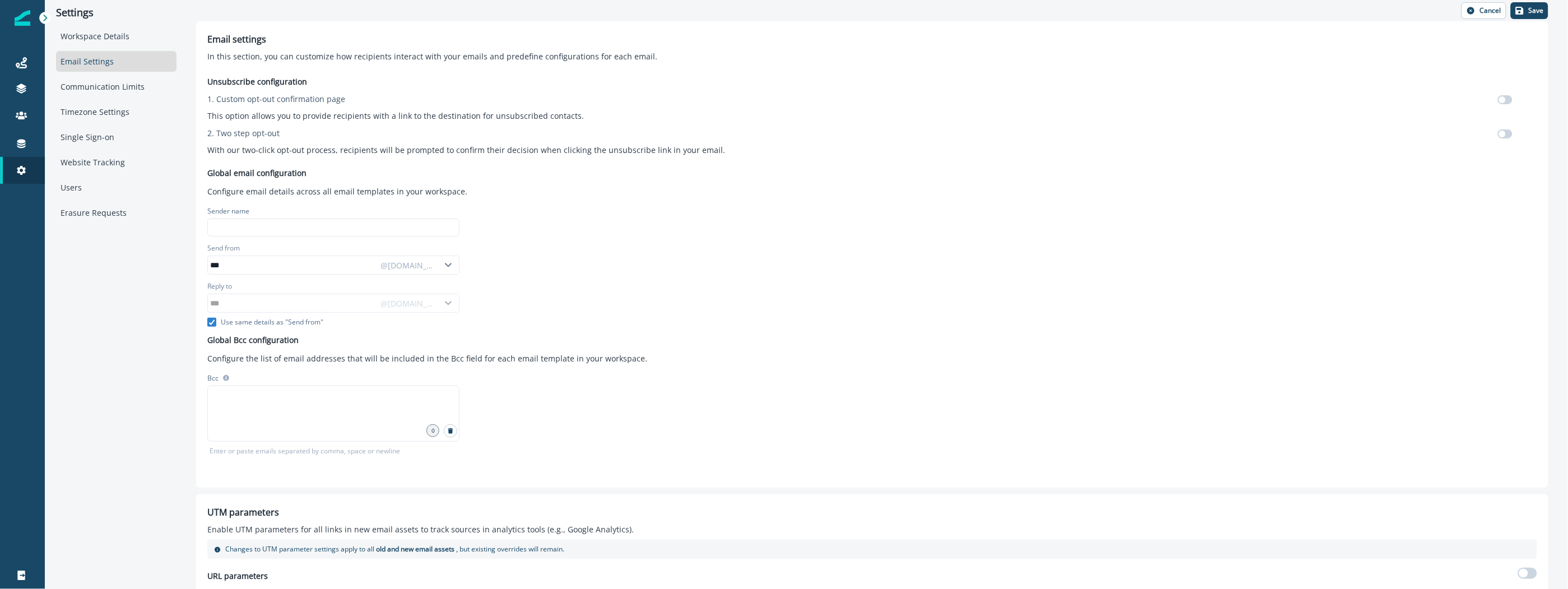
click at [627, 378] on div "Unsubscribe configuration 1. Custom opt-out confirmation page This option allow…" at bounding box center [871, 272] width 1329 height 410
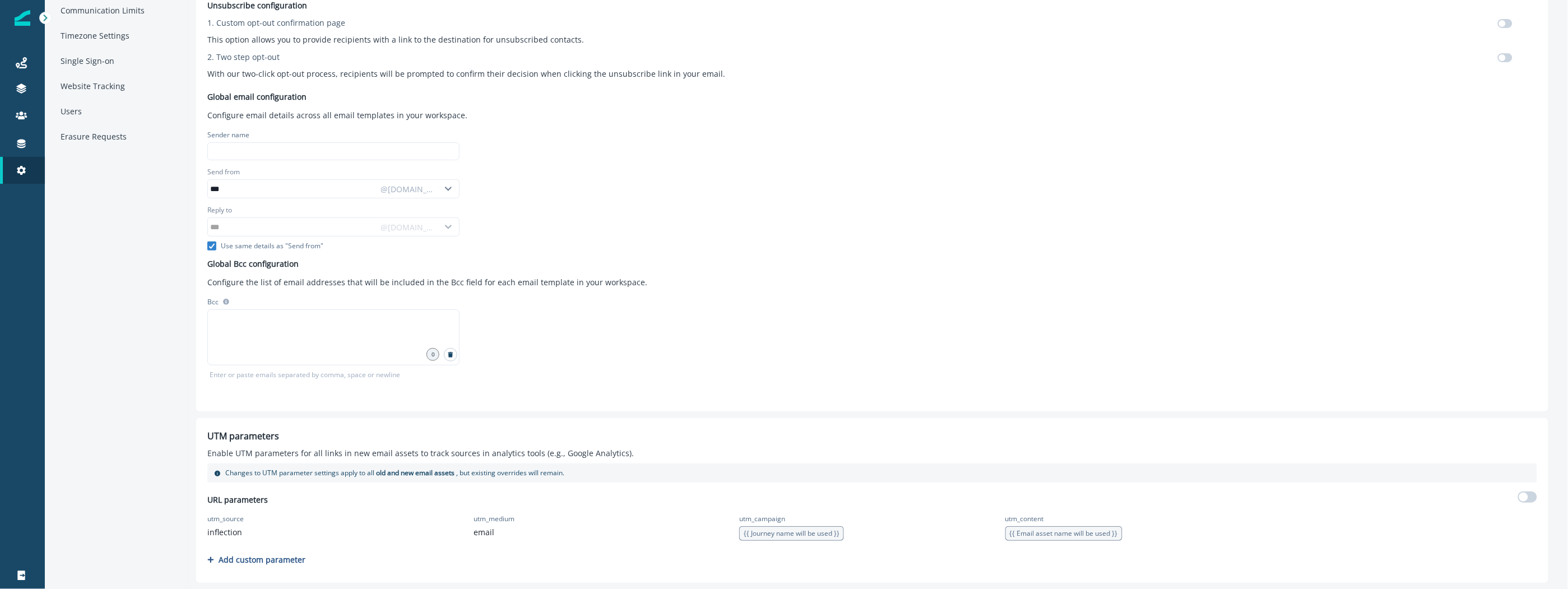
scroll to position [74, 0]
click at [297, 153] on input at bounding box center [333, 154] width 252 height 18
type input "***"
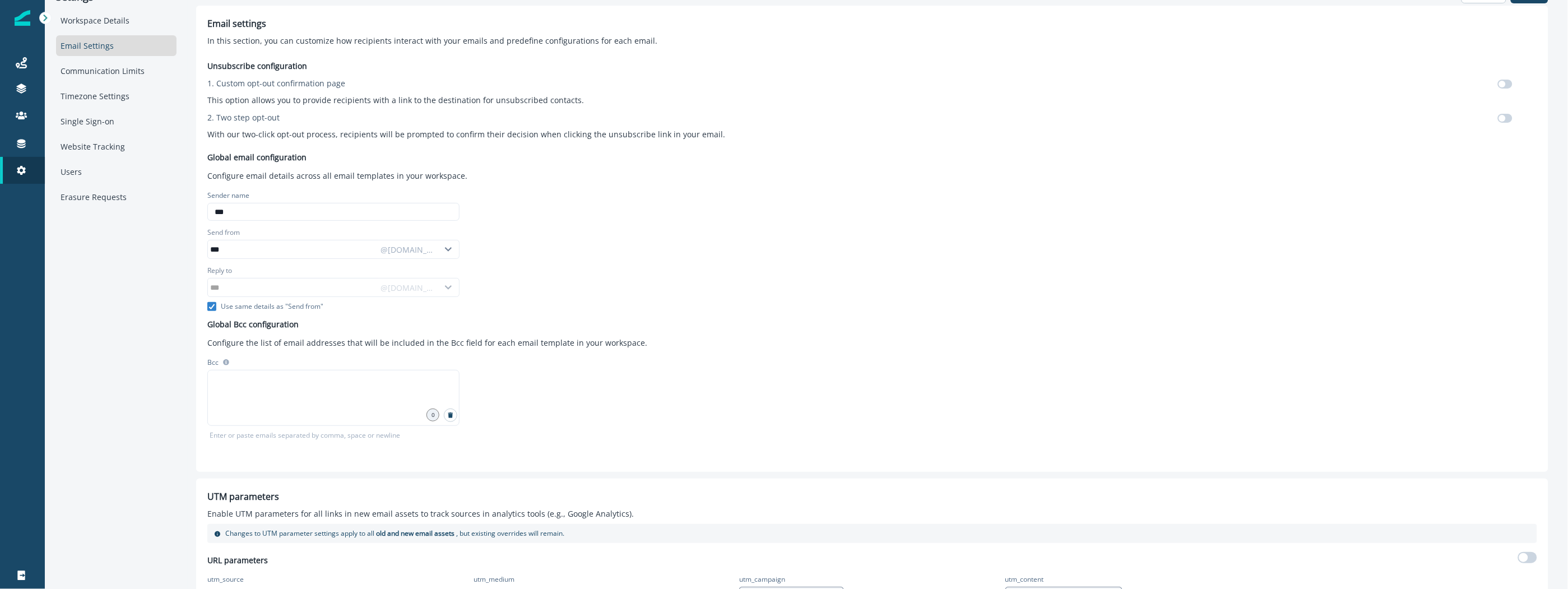
scroll to position [0, 0]
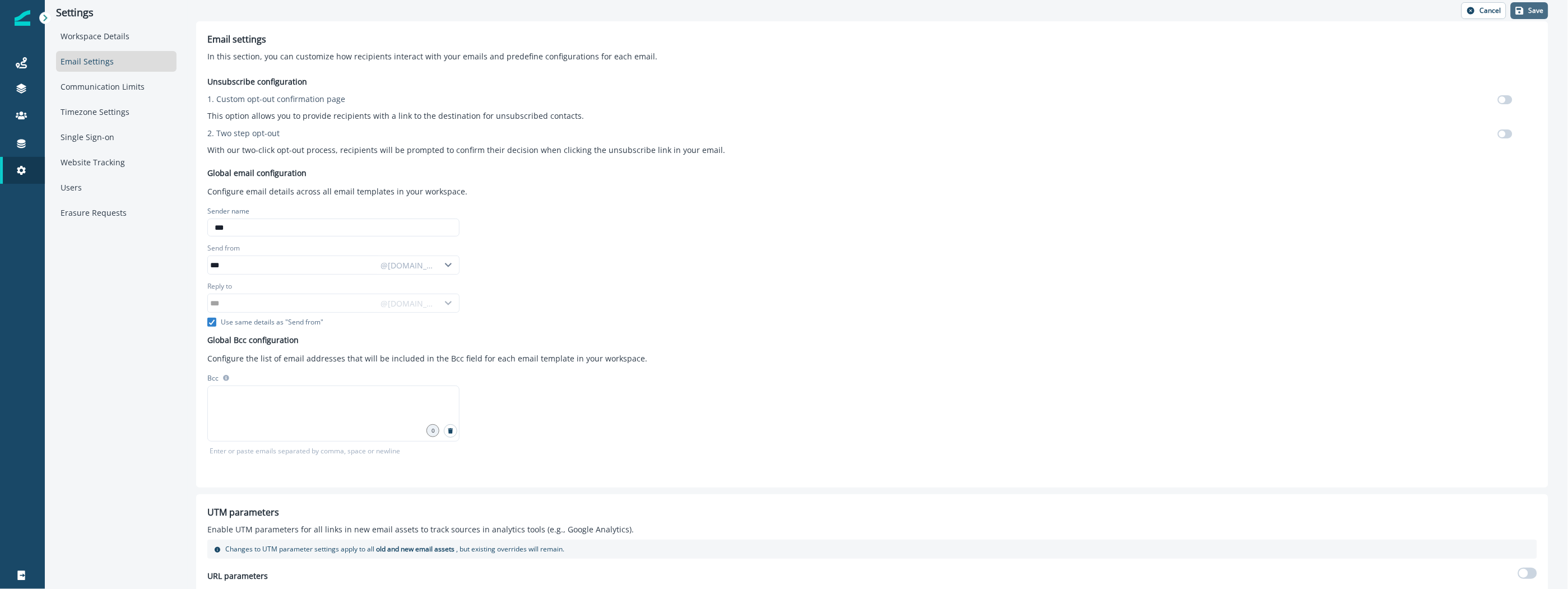
click at [1525, 15] on button "Save" at bounding box center [1529, 10] width 38 height 16
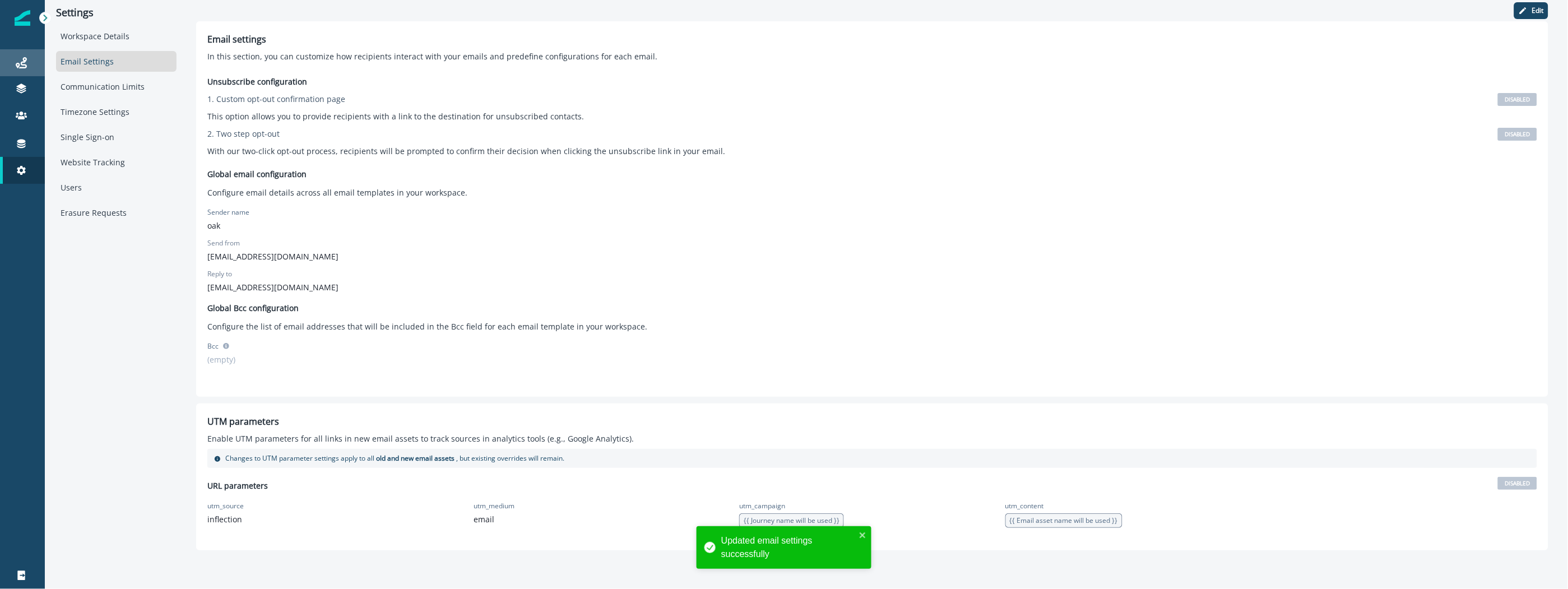
click at [18, 70] on link "Journeys" at bounding box center [22, 63] width 44 height 27
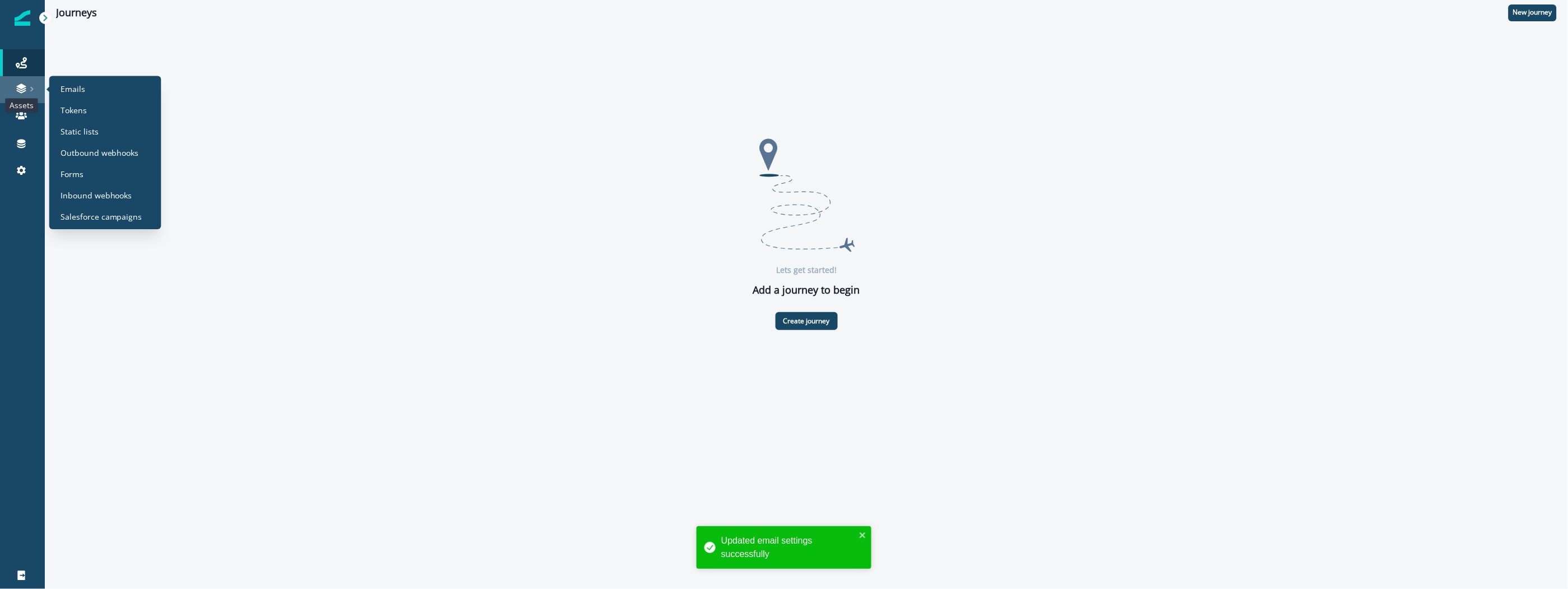
click at [22, 85] on icon at bounding box center [21, 86] width 10 height 6
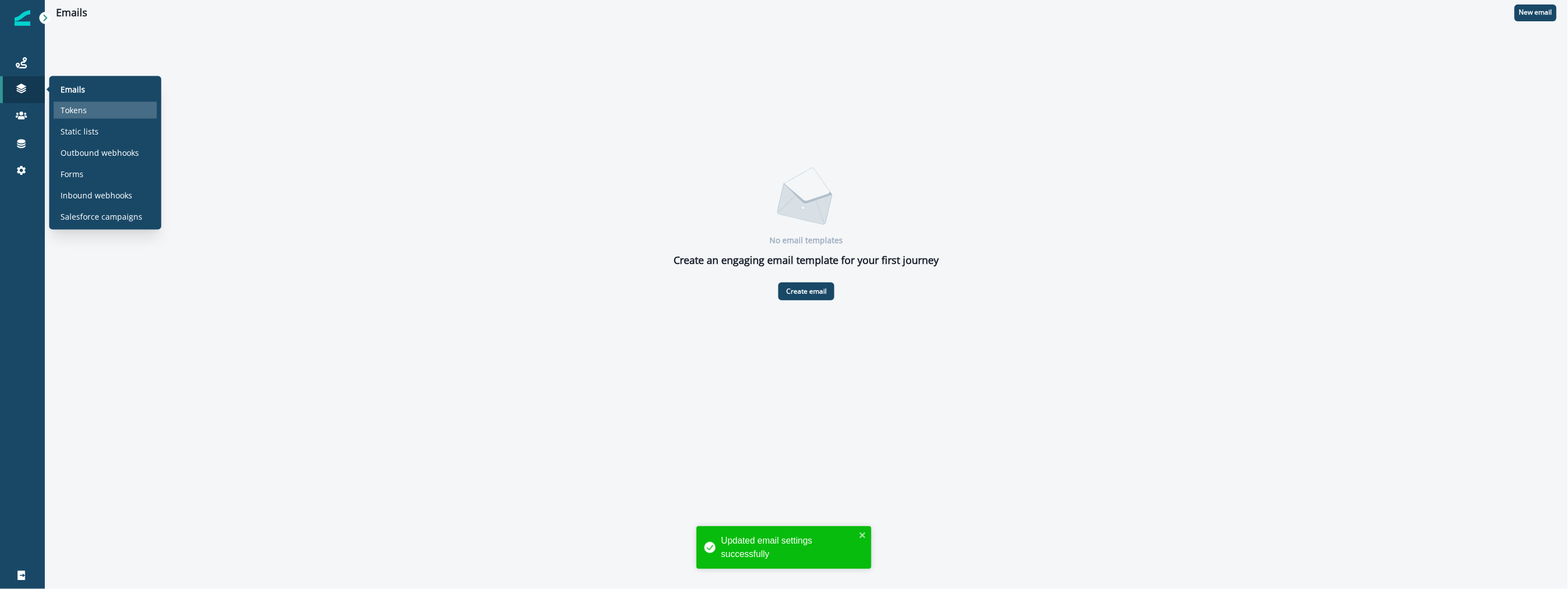
click at [79, 106] on p "Tokens" at bounding box center [73, 110] width 26 height 12
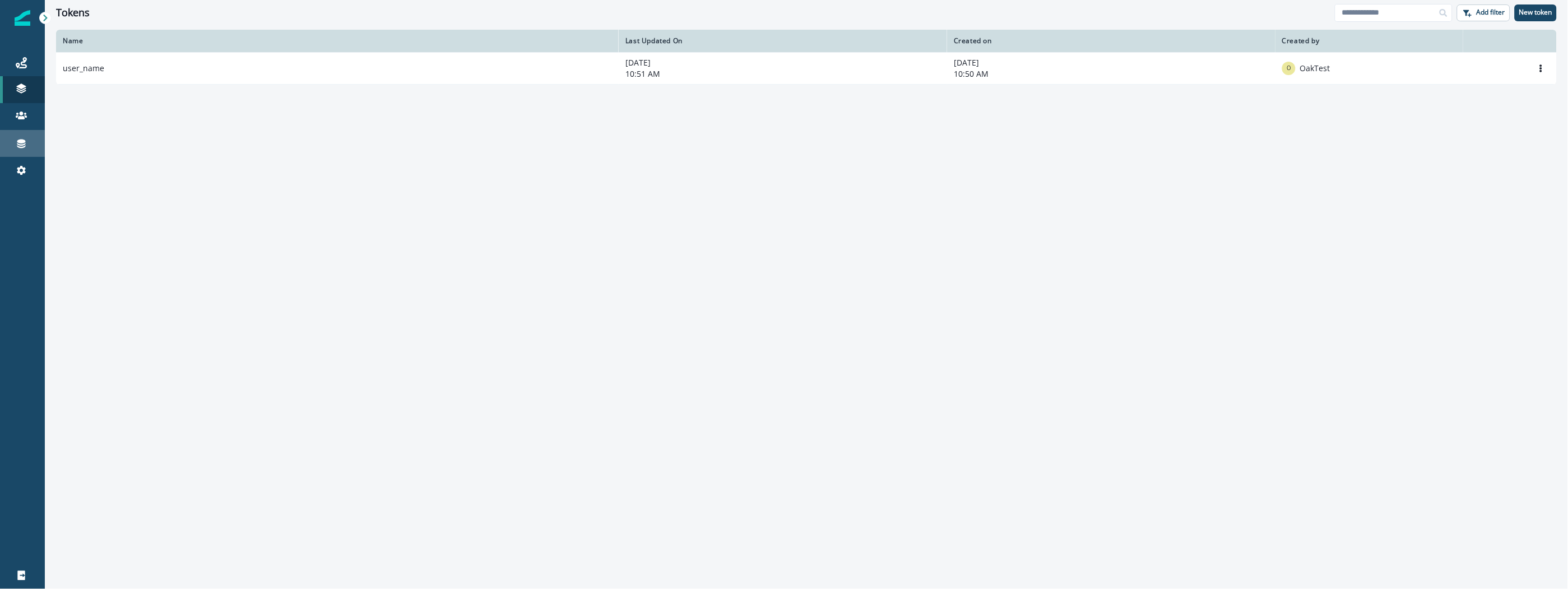
click at [22, 133] on link "Connections" at bounding box center [22, 143] width 44 height 27
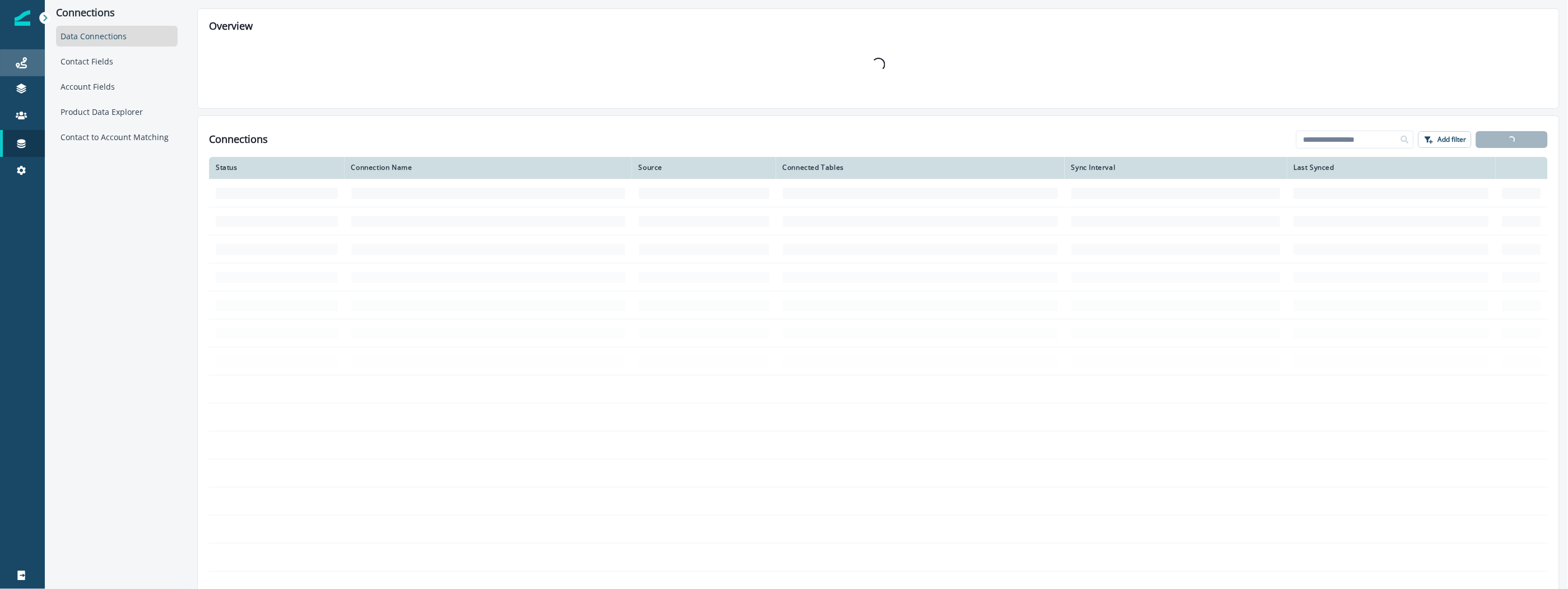
click at [18, 56] on div "Journeys" at bounding box center [22, 63] width 36 height 14
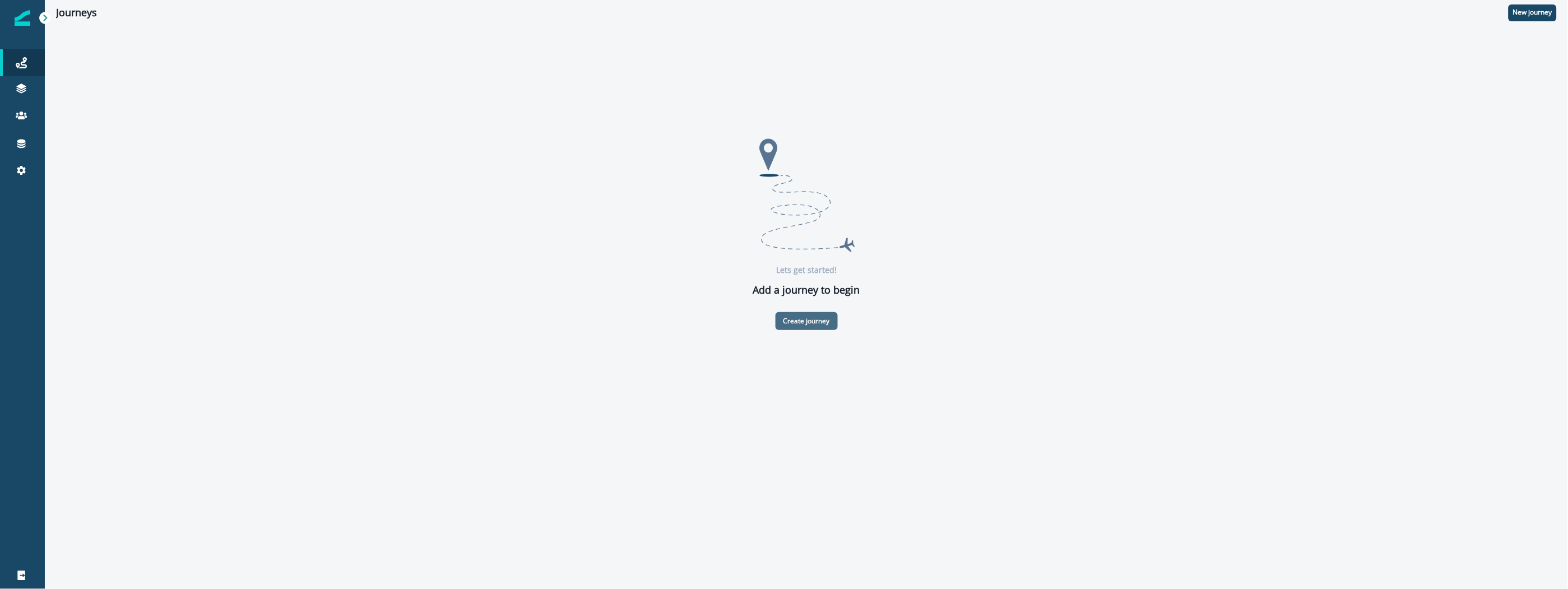
click at [799, 317] on p "Create journey" at bounding box center [806, 321] width 46 height 8
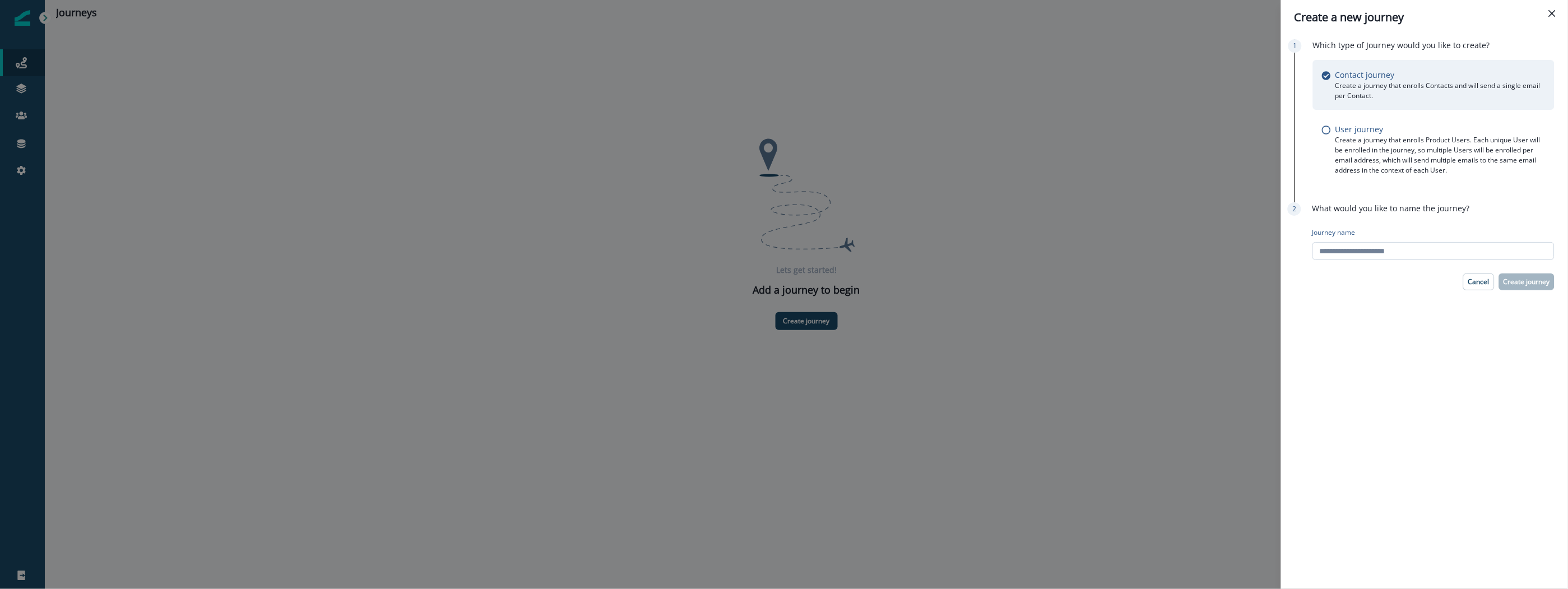
click at [1385, 254] on input "Journey name" at bounding box center [1433, 250] width 242 height 18
type input "**********"
click at [1522, 280] on p "Create journey" at bounding box center [1526, 281] width 46 height 8
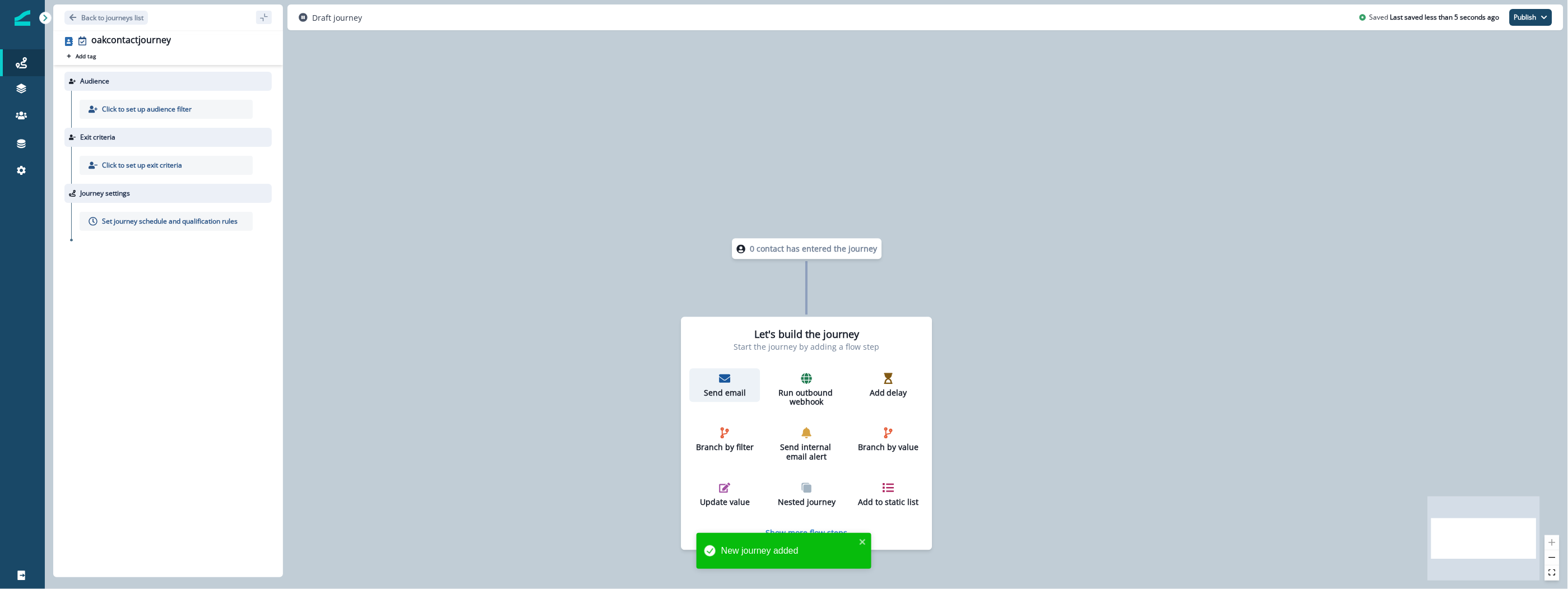
click at [733, 385] on div "Send email" at bounding box center [725, 385] width 62 height 25
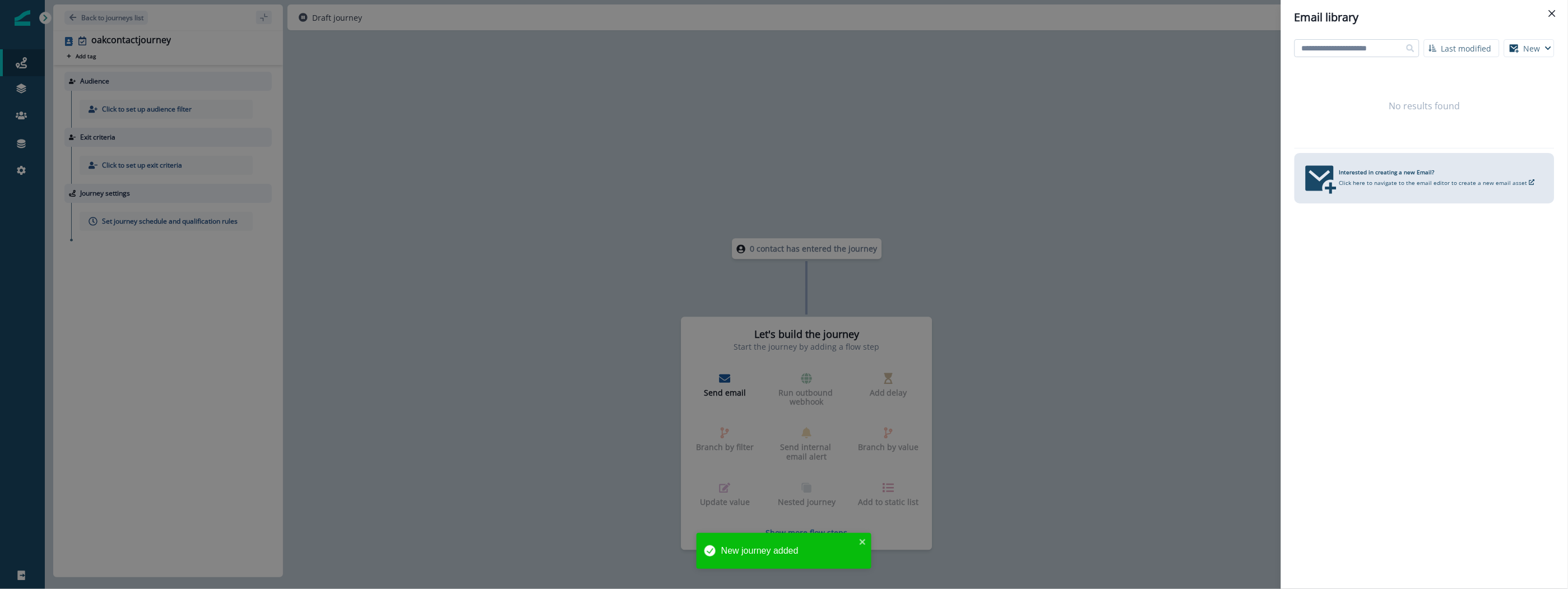
click at [1361, 44] on input at bounding box center [1356, 48] width 125 height 18
click at [566, 161] on div "Email library Last modified Name (A-Z) Last modified Last created New Visual ed…" at bounding box center [784, 294] width 1568 height 589
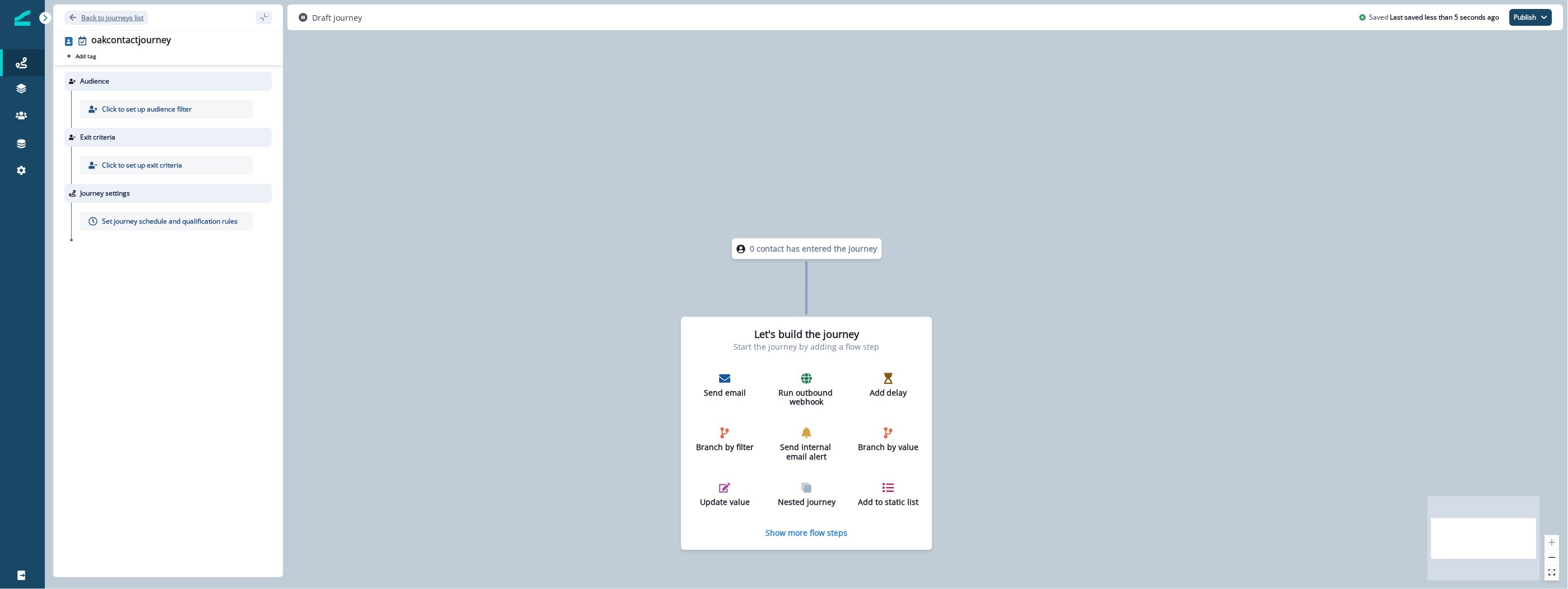
click at [96, 15] on p "Back to journeys list" at bounding box center [112, 17] width 62 height 10
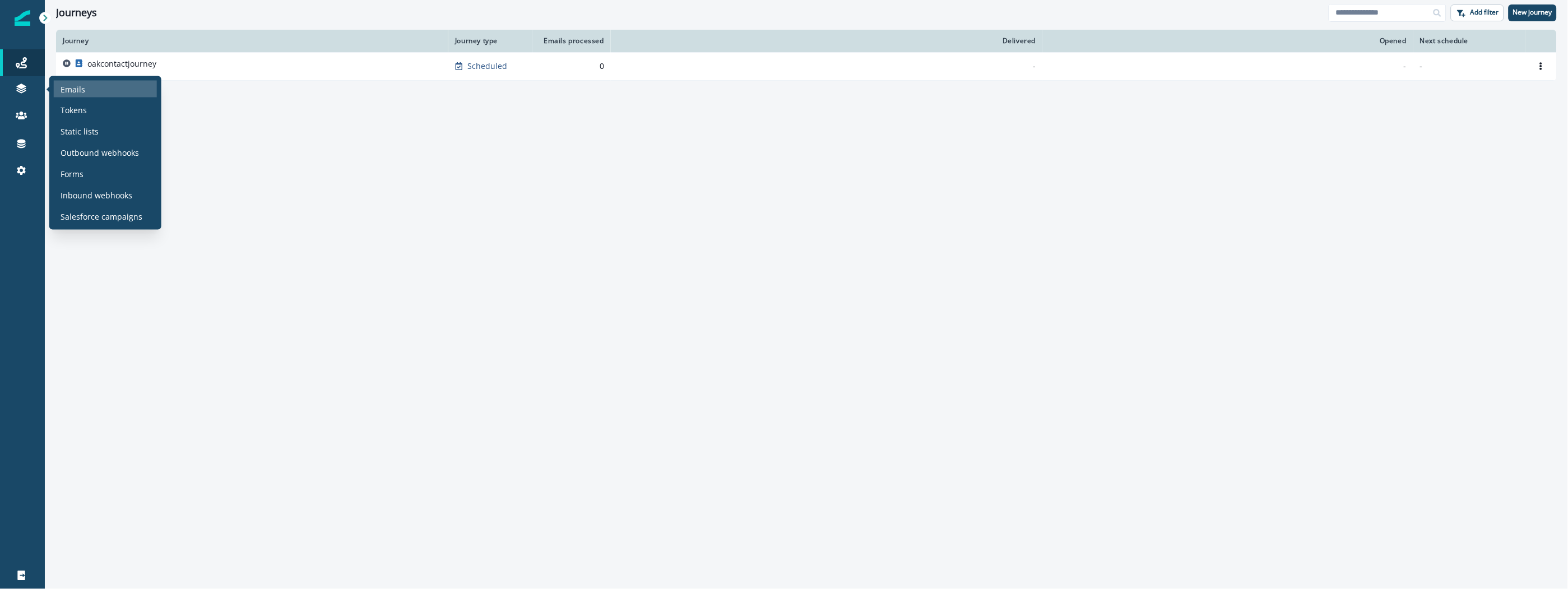
click at [83, 92] on p "Emails" at bounding box center [73, 89] width 25 height 12
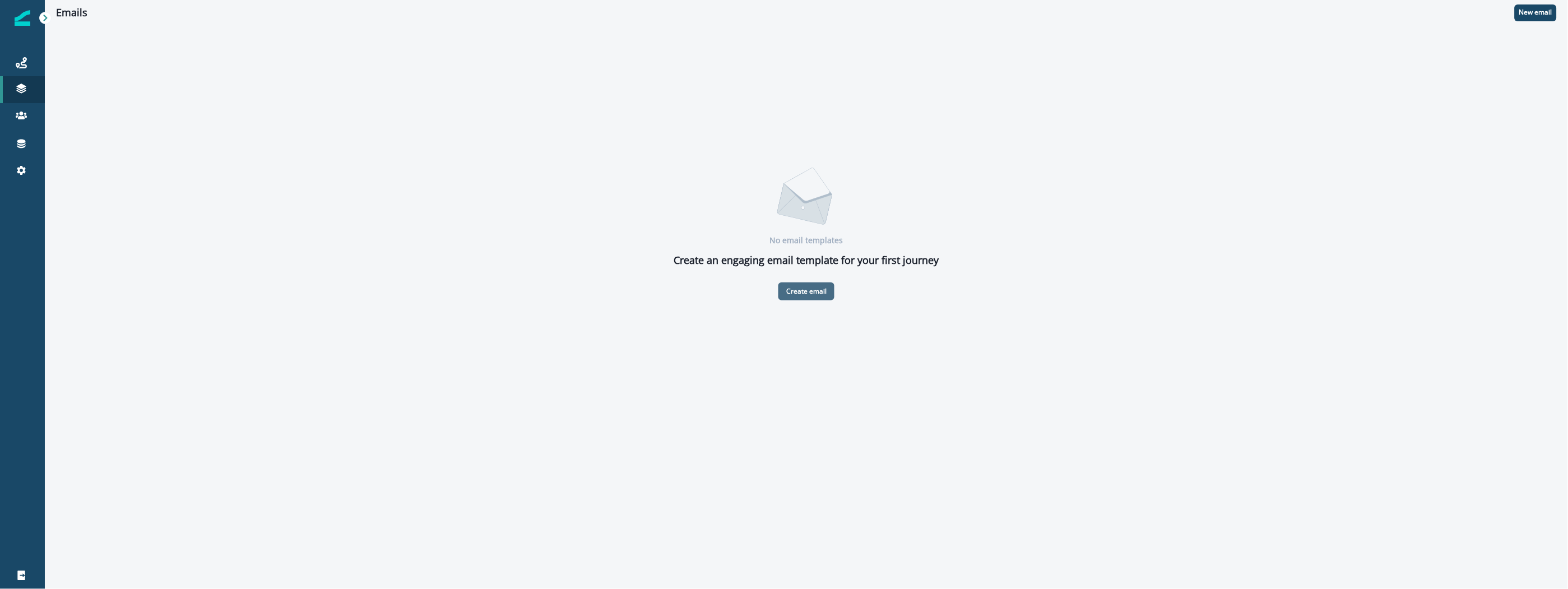
click at [821, 294] on p "Create email" at bounding box center [806, 291] width 41 height 8
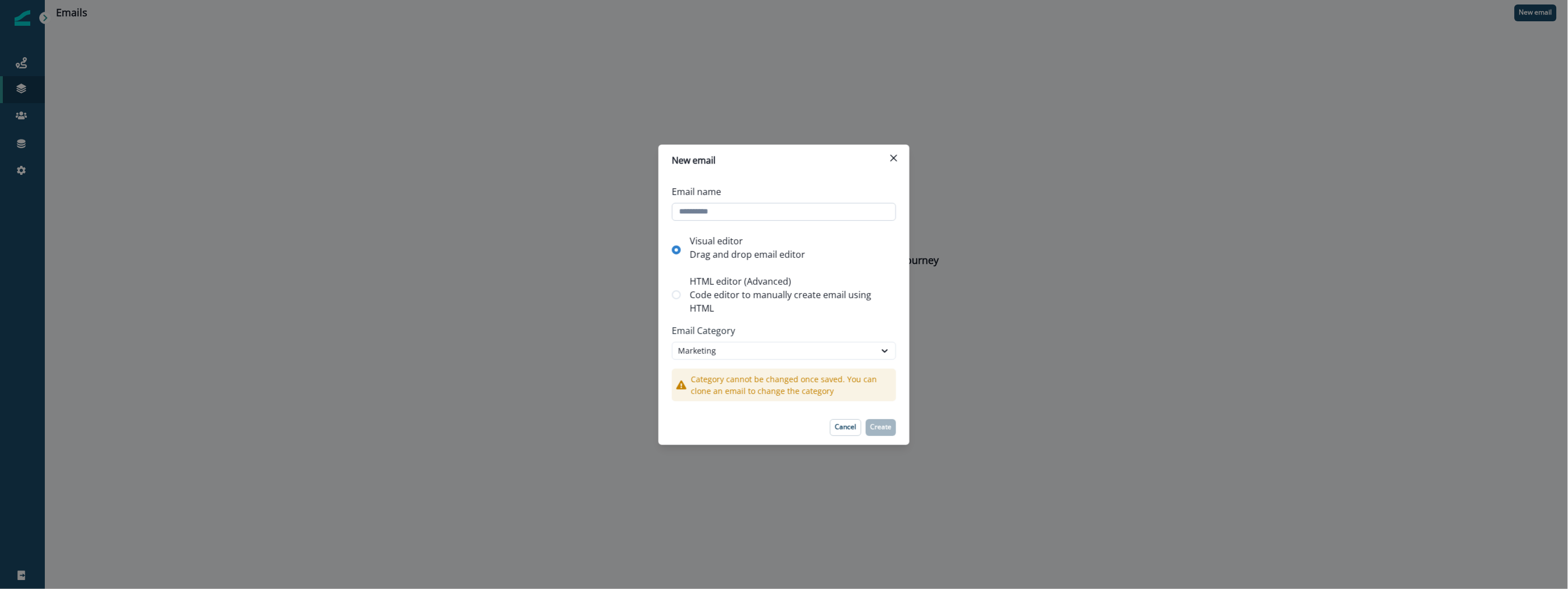
click at [729, 209] on input "Email name" at bounding box center [784, 212] width 224 height 18
type input "**********"
click at [842, 351] on div "Marketing" at bounding box center [773, 350] width 191 height 12
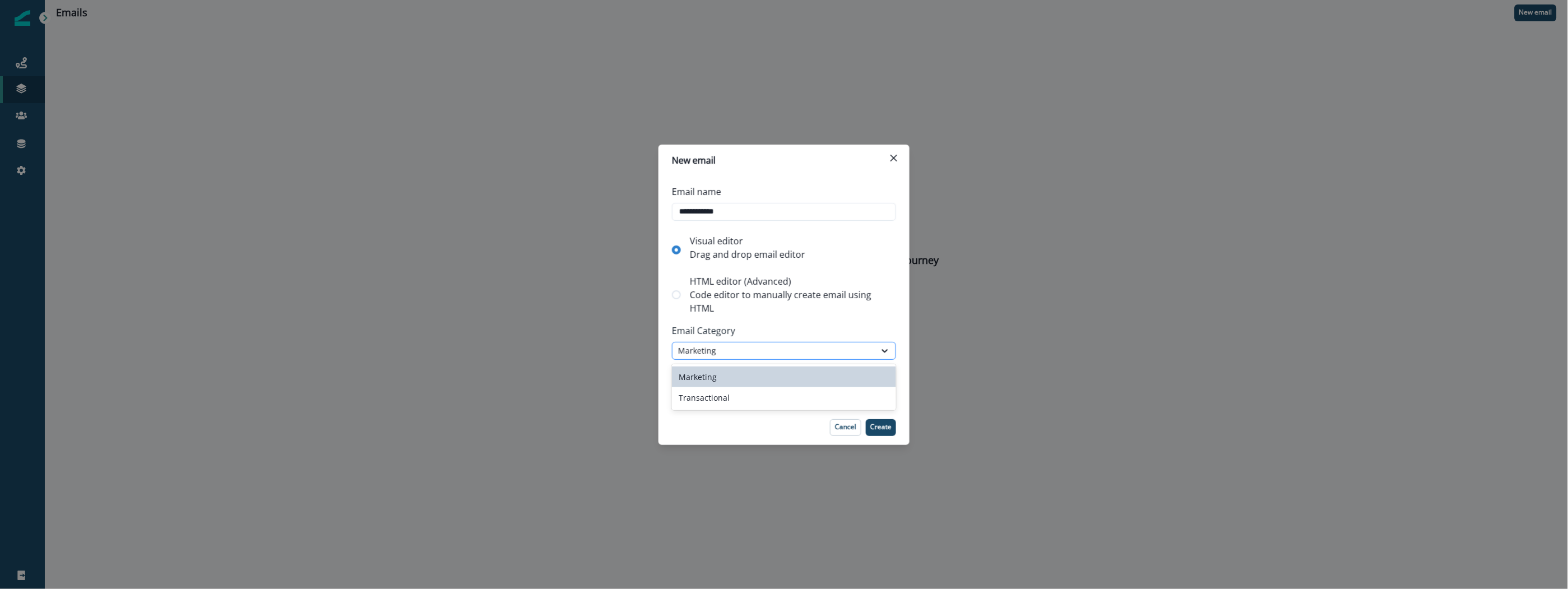
click at [842, 350] on div "Marketing" at bounding box center [773, 350] width 191 height 12
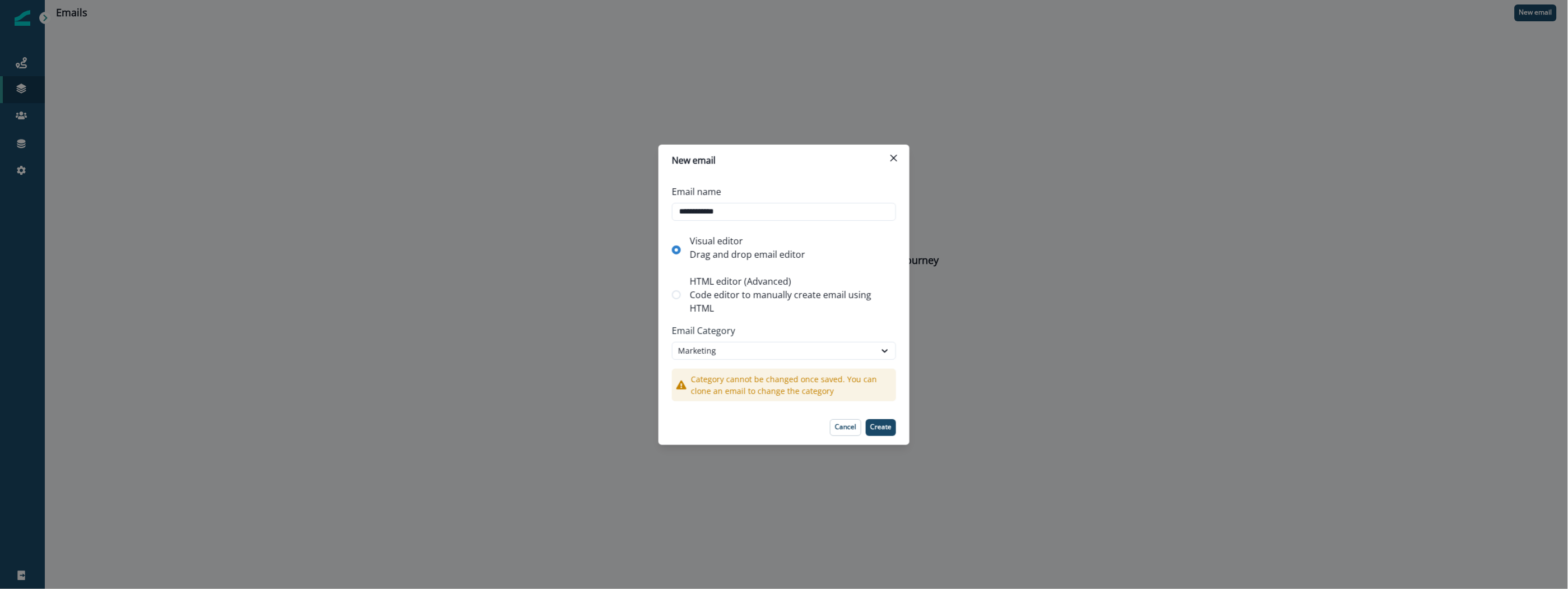
click at [855, 301] on p "Code editor to manually create email using HTML" at bounding box center [791, 302] width 202 height 27
click at [797, 248] on p "Drag and drop email editor" at bounding box center [747, 254] width 115 height 14
click at [884, 427] on p "Create" at bounding box center [881, 427] width 21 height 8
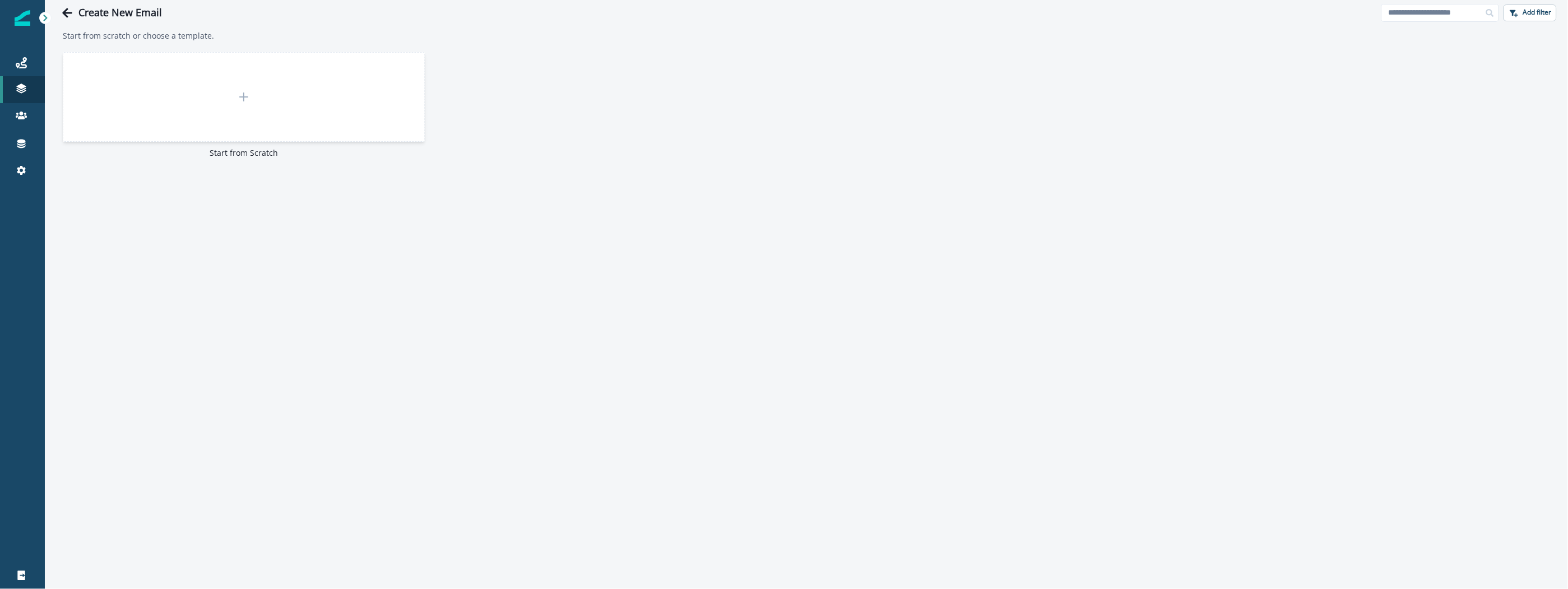
click at [246, 98] on icon at bounding box center [244, 97] width 14 height 14
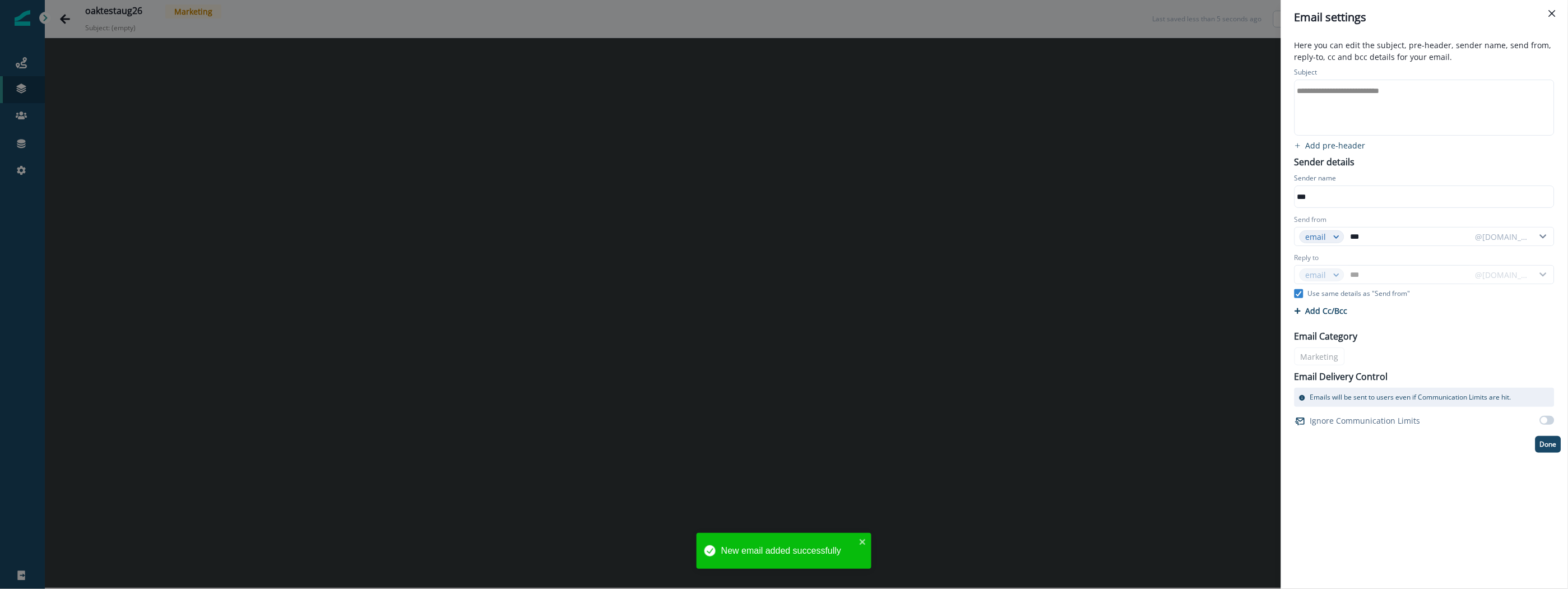
click at [712, 196] on div "**********" at bounding box center [784, 294] width 1568 height 589
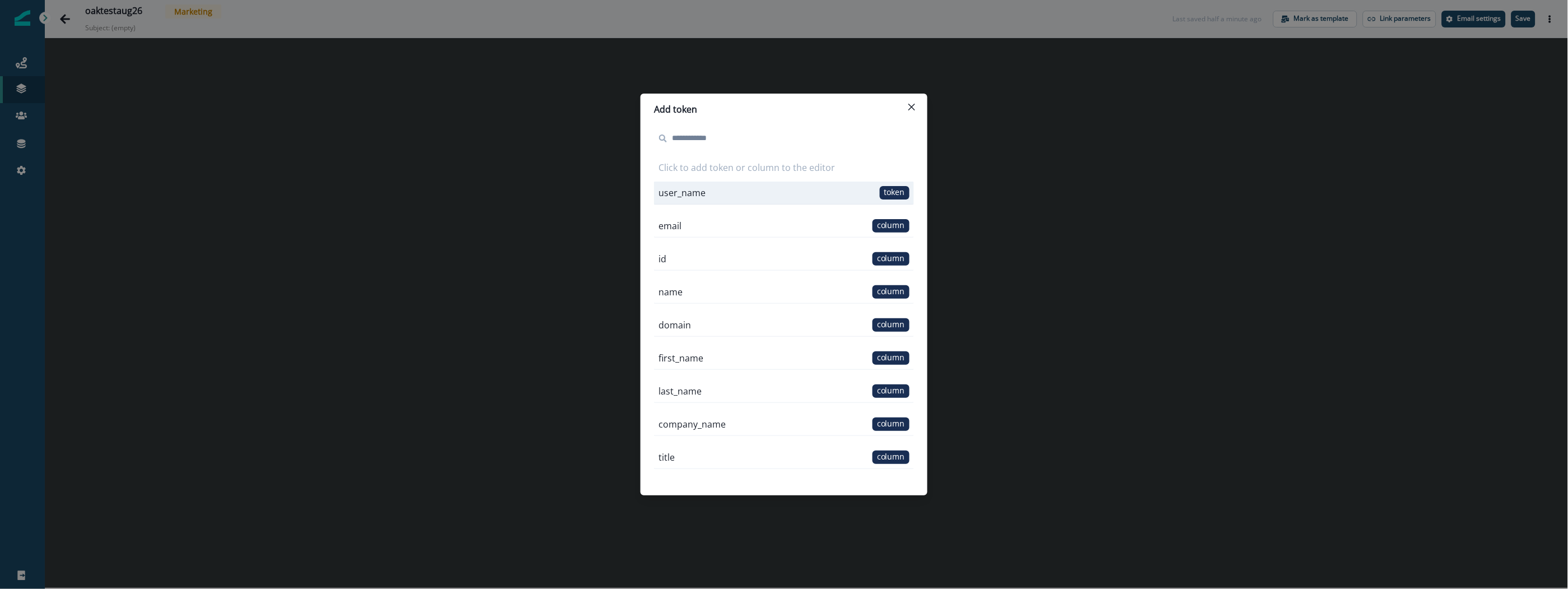
click at [885, 191] on span "token" at bounding box center [894, 192] width 30 height 14
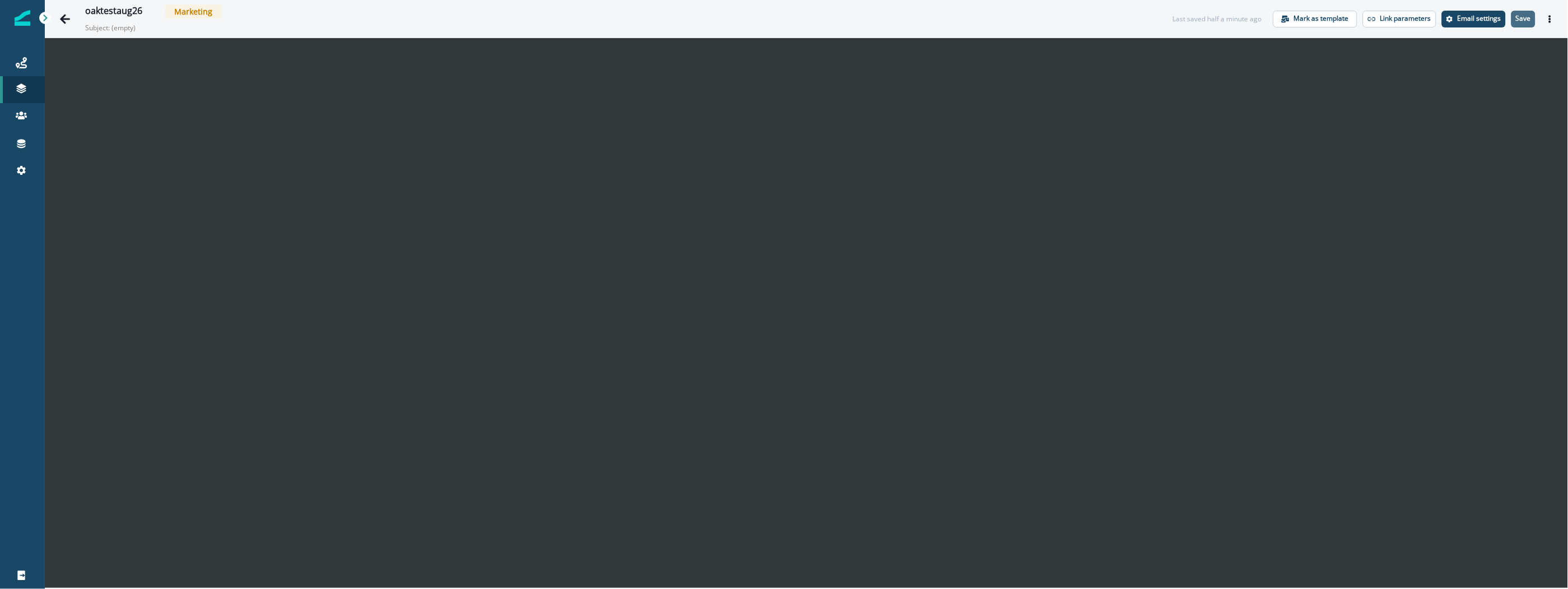
click at [1531, 16] on button "Save" at bounding box center [1523, 18] width 24 height 16
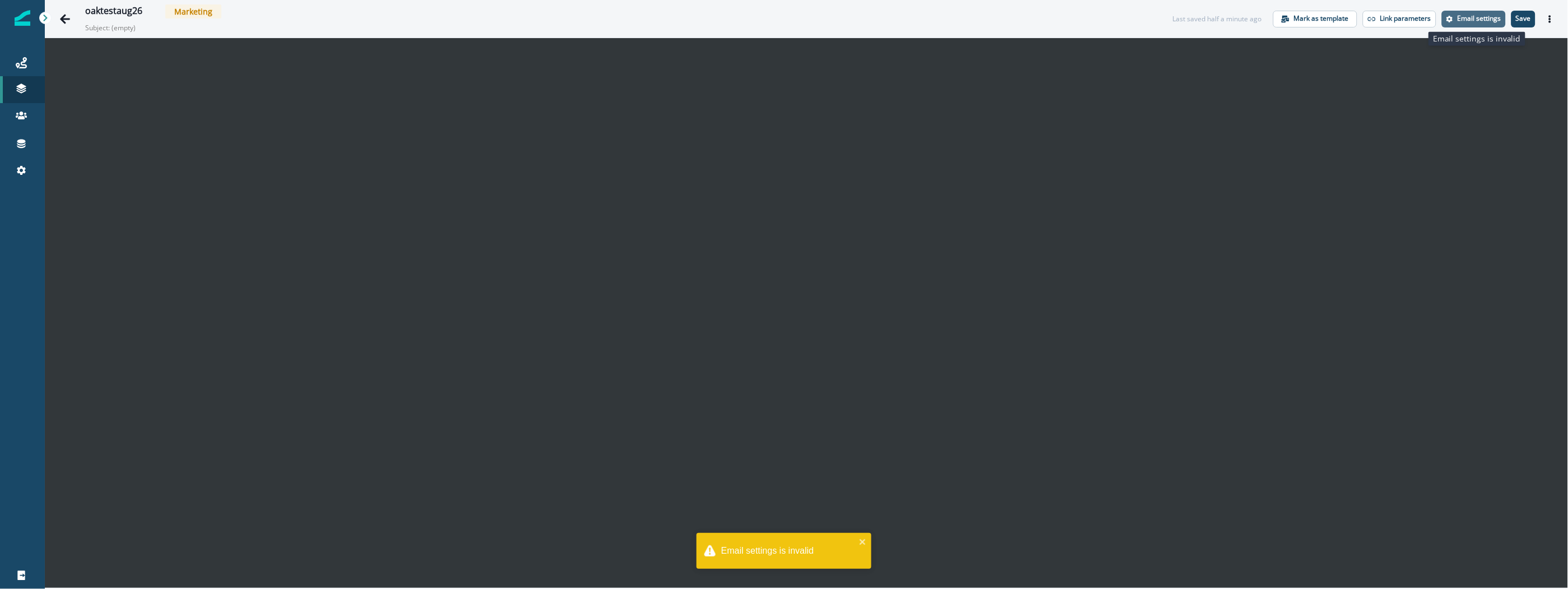
click at [1472, 18] on p "Email settings" at bounding box center [1479, 18] width 44 height 8
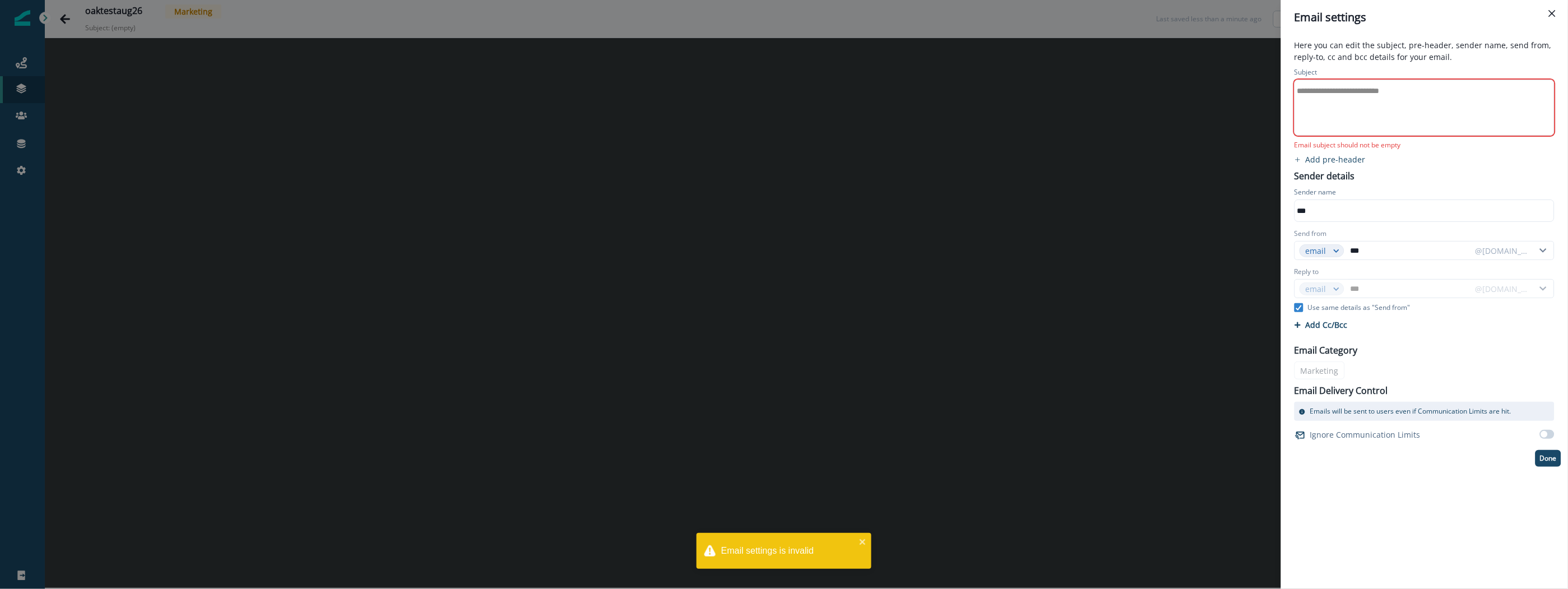
click at [1421, 103] on div "**********" at bounding box center [1423, 107] width 257 height 55
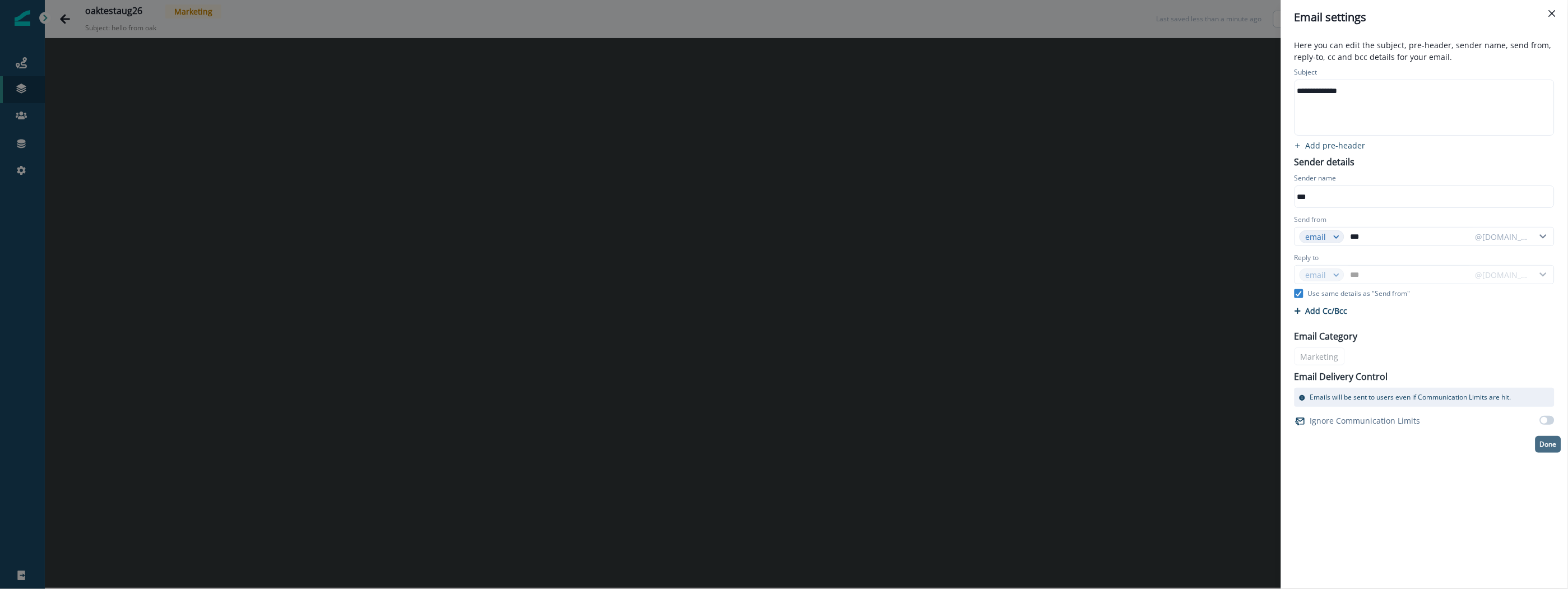
click at [1548, 448] on p "Done" at bounding box center [1548, 445] width 16 height 8
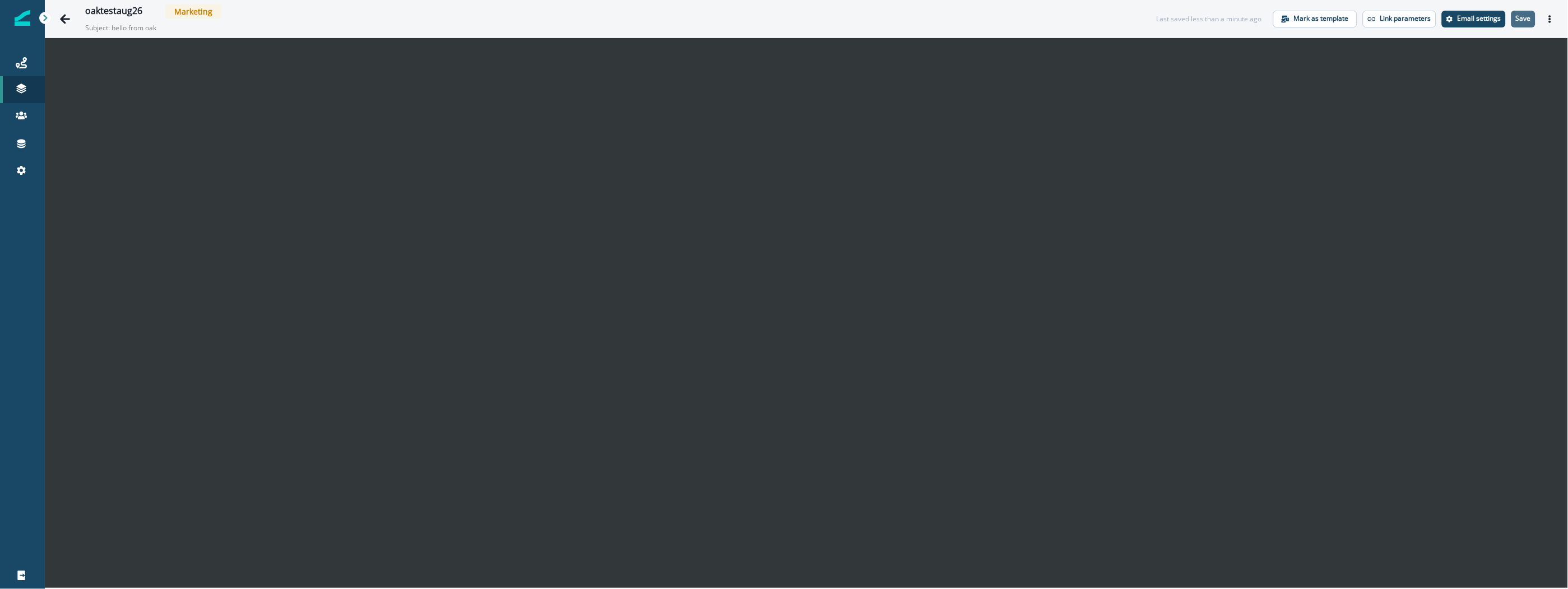
click at [1524, 20] on p "Save" at bounding box center [1524, 18] width 15 height 8
click at [1554, 19] on button "Actions" at bounding box center [1550, 18] width 18 height 16
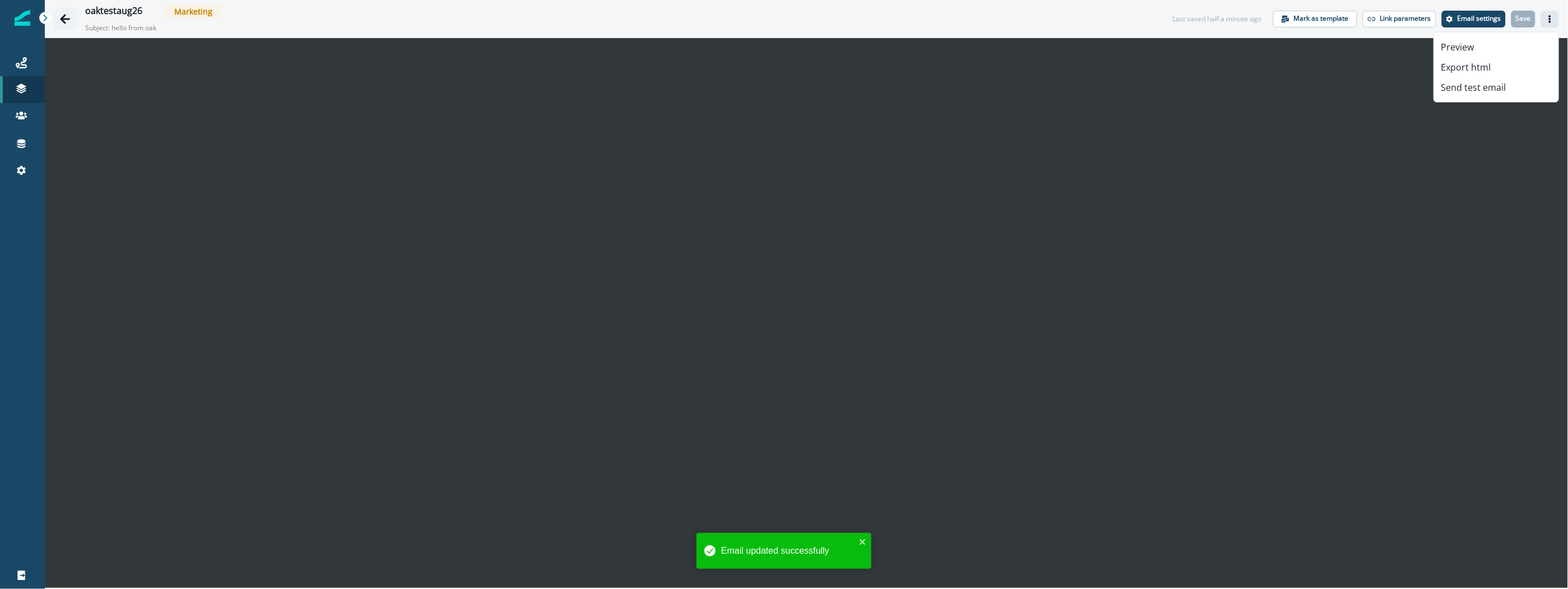
click at [63, 16] on icon "Go back" at bounding box center [65, 18] width 10 height 10
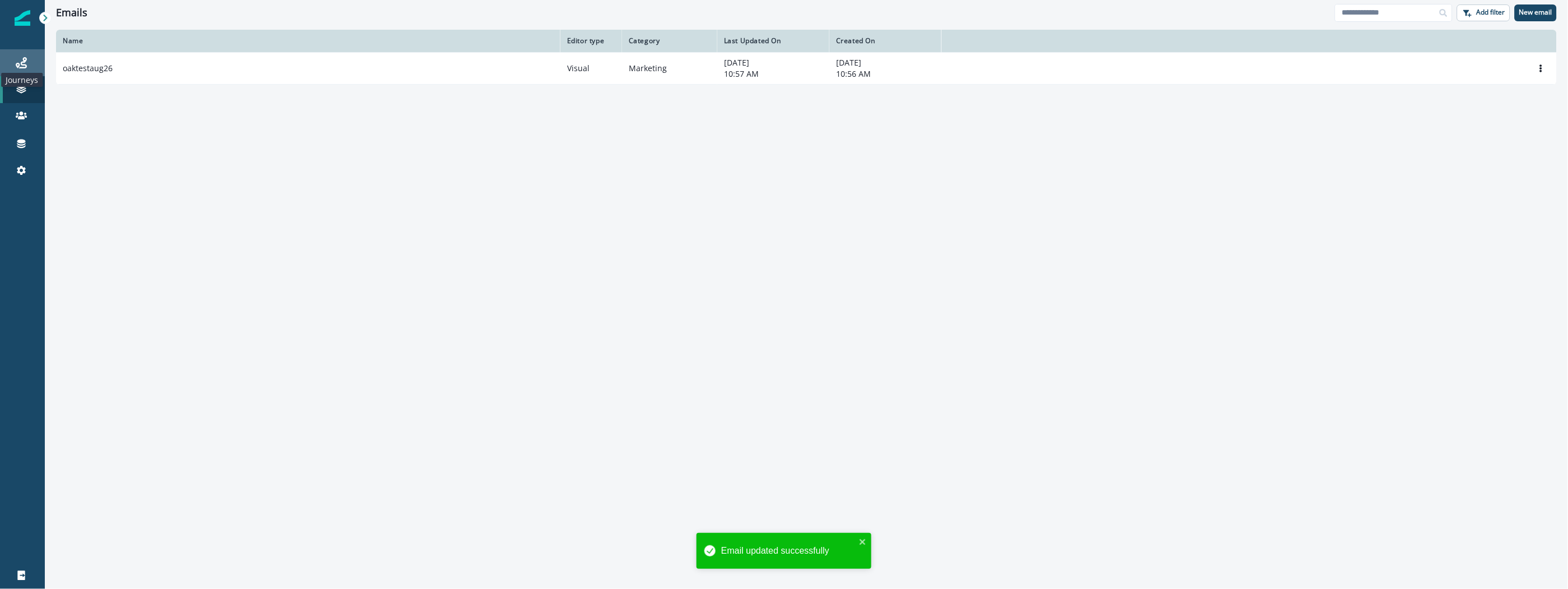
click at [18, 57] on icon at bounding box center [21, 63] width 12 height 12
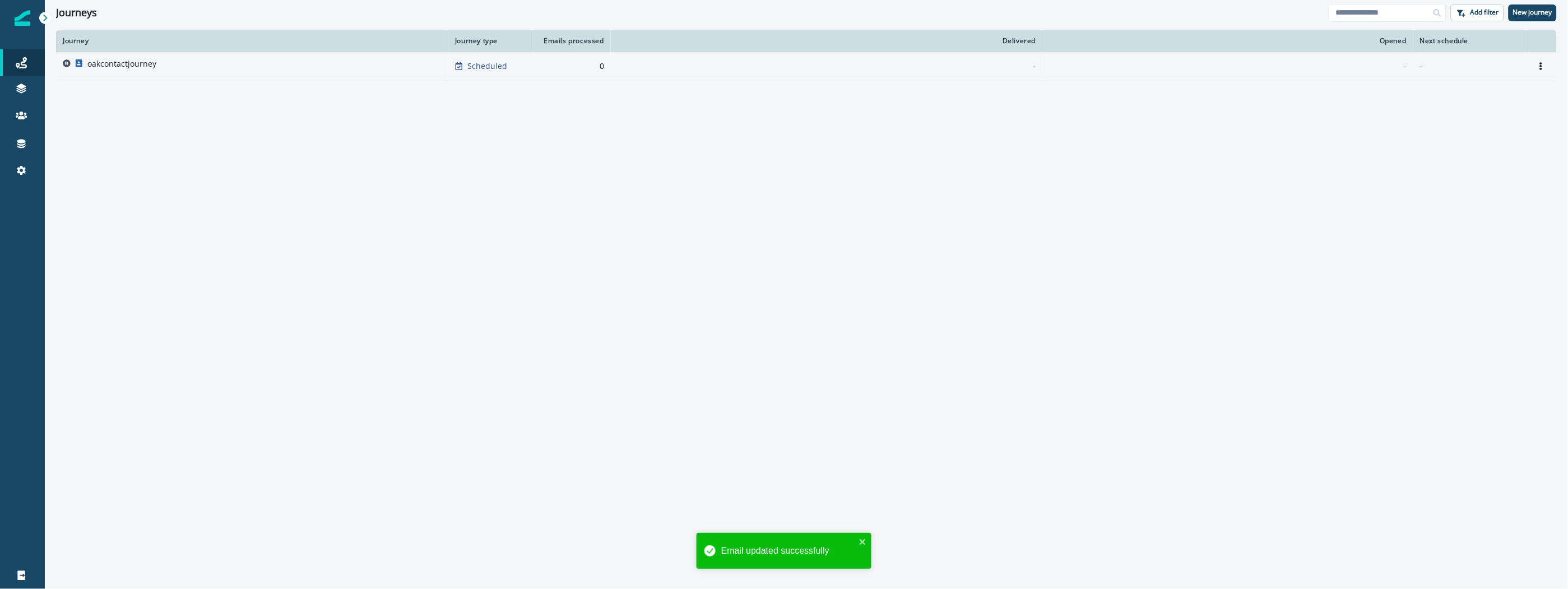
click at [149, 65] on p "oakcontactjourney" at bounding box center [121, 64] width 69 height 12
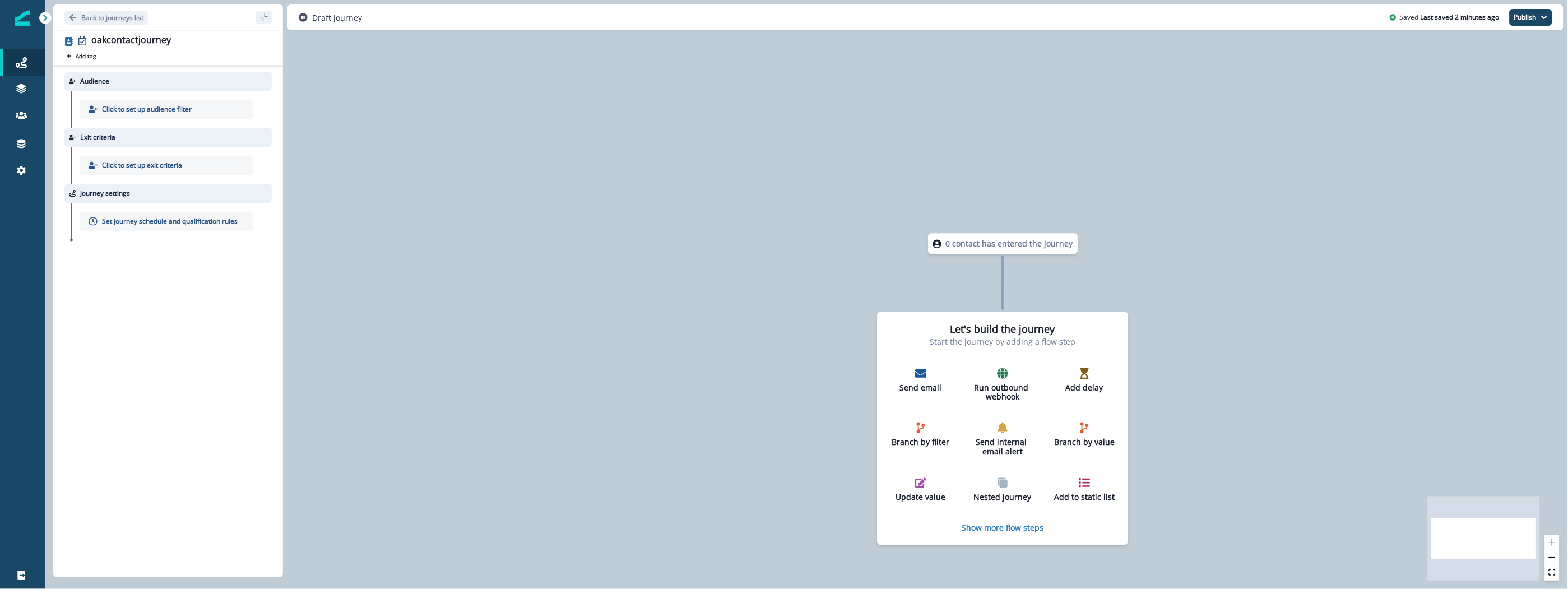
drag, startPoint x: 810, startPoint y: 167, endPoint x: 1095, endPoint y: 118, distance: 289.2
click at [1094, 120] on div "0 contact has entered the journey Let's build the journey Start the journey by …" at bounding box center [805, 294] width 1523 height 589
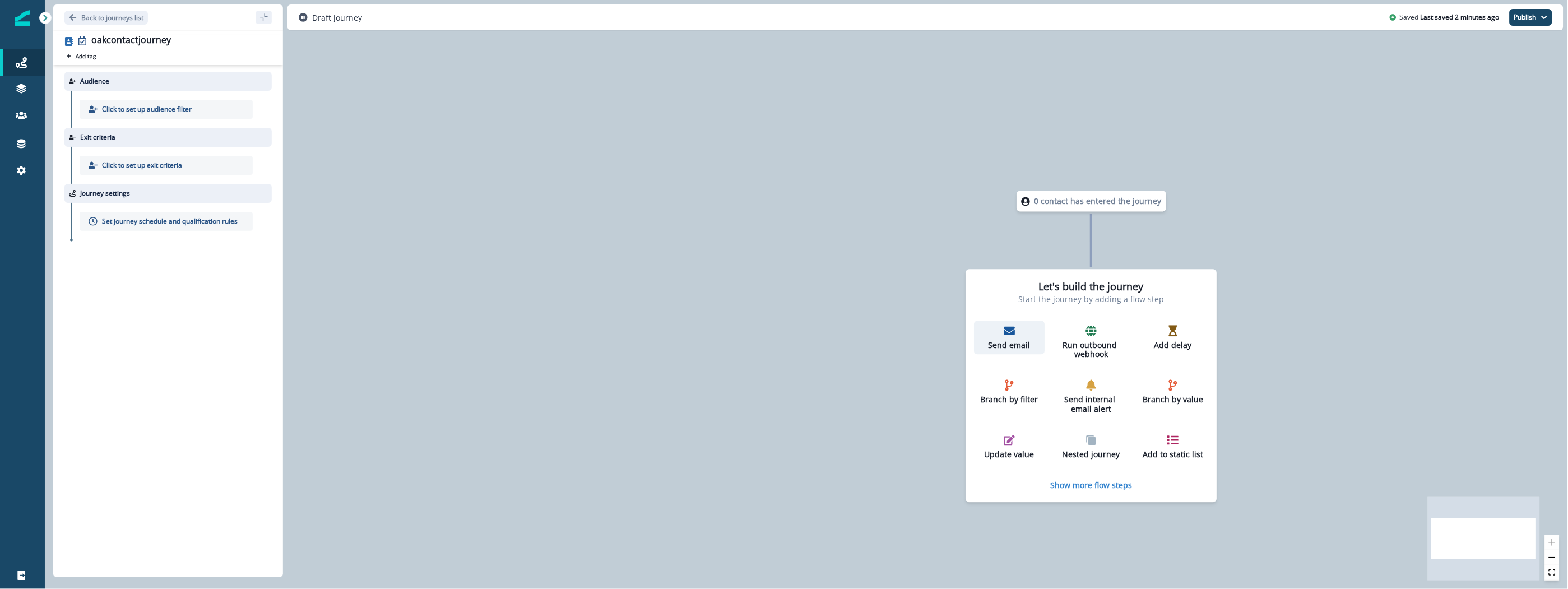
click at [1020, 348] on p "Send email" at bounding box center [1010, 345] width 62 height 10
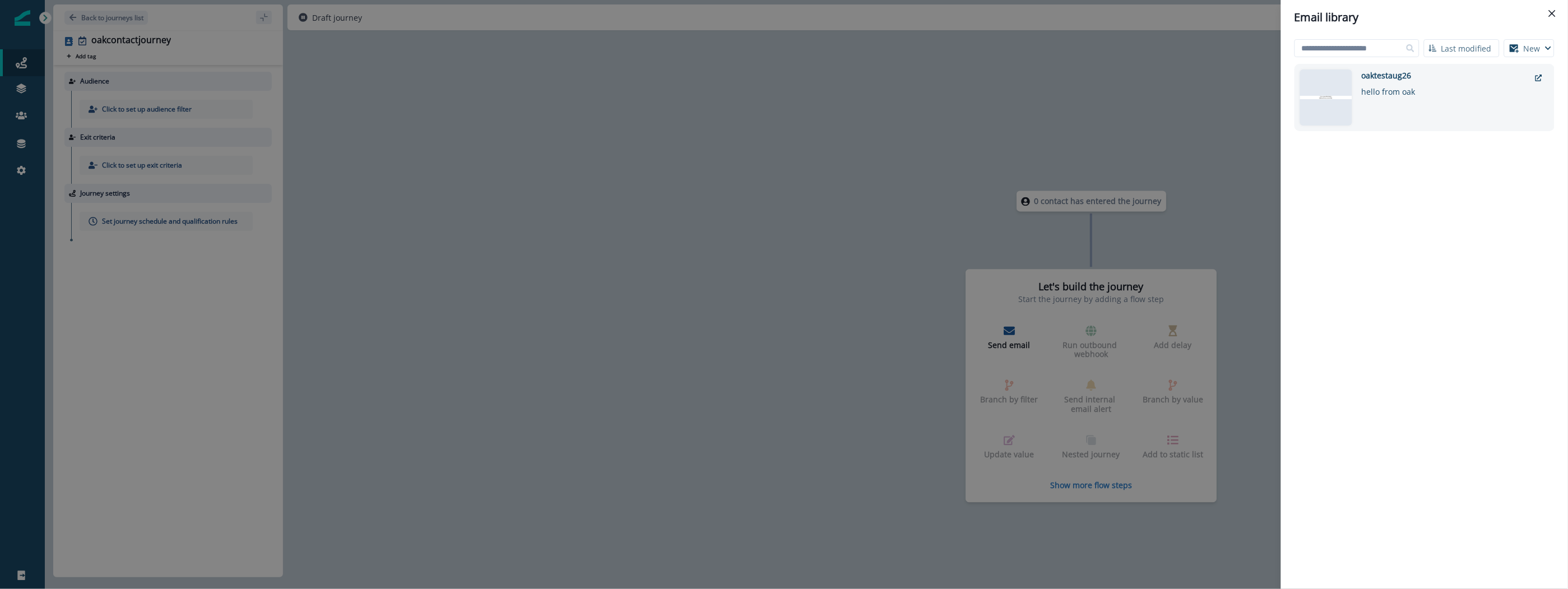
click at [1408, 87] on div "hello from oak" at bounding box center [1445, 89] width 168 height 16
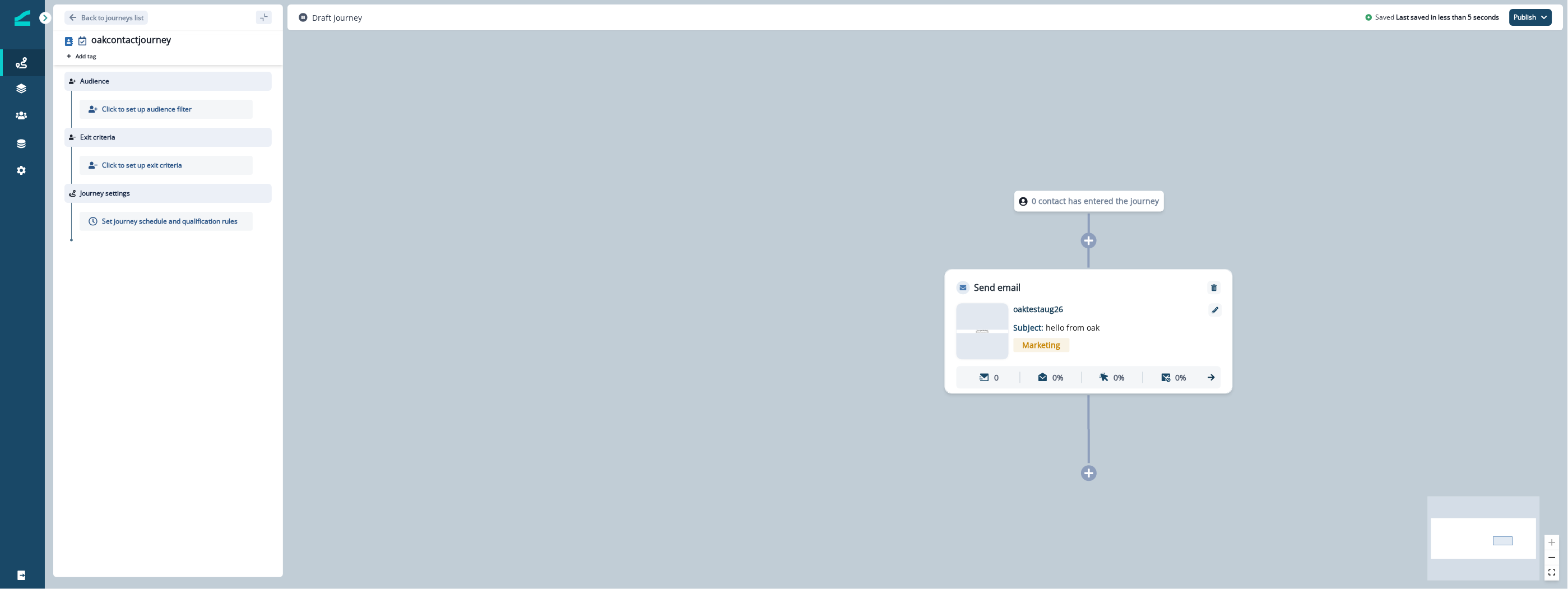
click at [1407, 262] on div "0 contact has entered the journey Send email Email asset changed, journey repor…" at bounding box center [805, 294] width 1523 height 589
drag, startPoint x: 1291, startPoint y: 174, endPoint x: 1186, endPoint y: 161, distance: 105.8
click at [1291, 174] on div "0 contact has entered the journey Send email Email asset changed, journey repor…" at bounding box center [805, 294] width 1523 height 589
click at [131, 107] on p "Click to set up audience filter" at bounding box center [146, 109] width 90 height 10
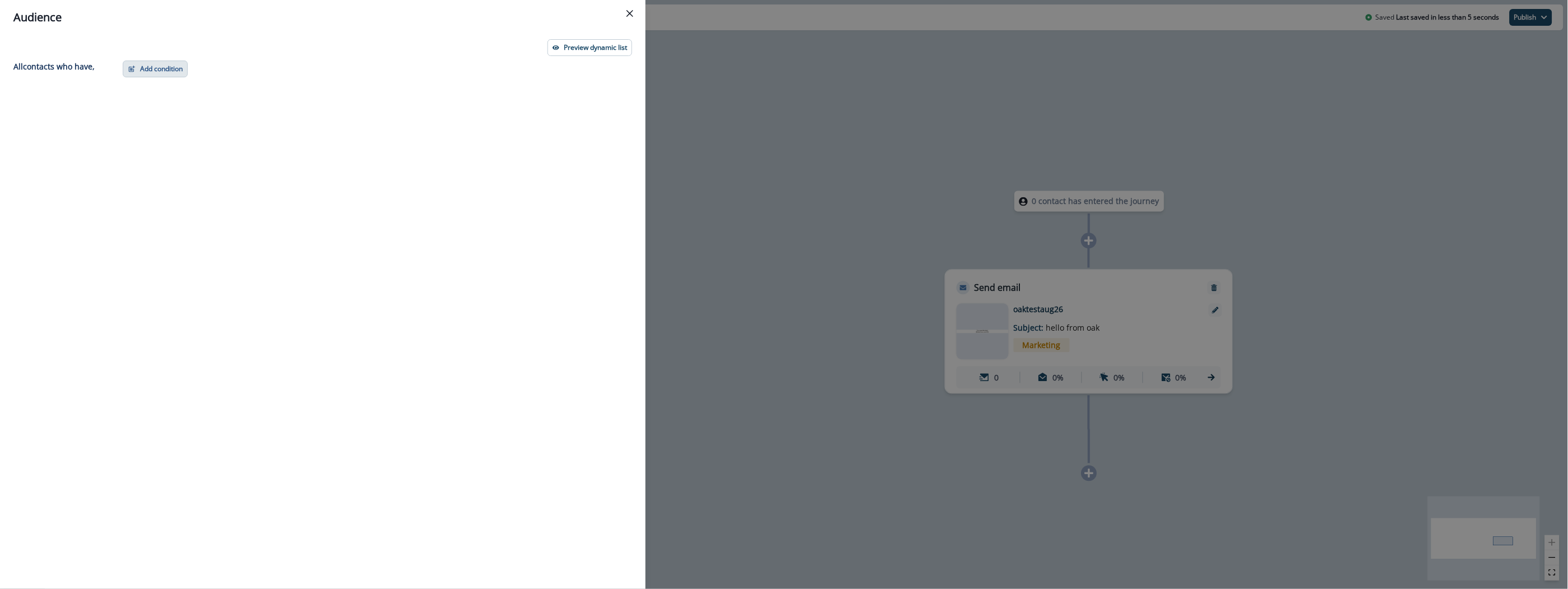
click at [151, 73] on button "Add condition" at bounding box center [155, 69] width 65 height 16
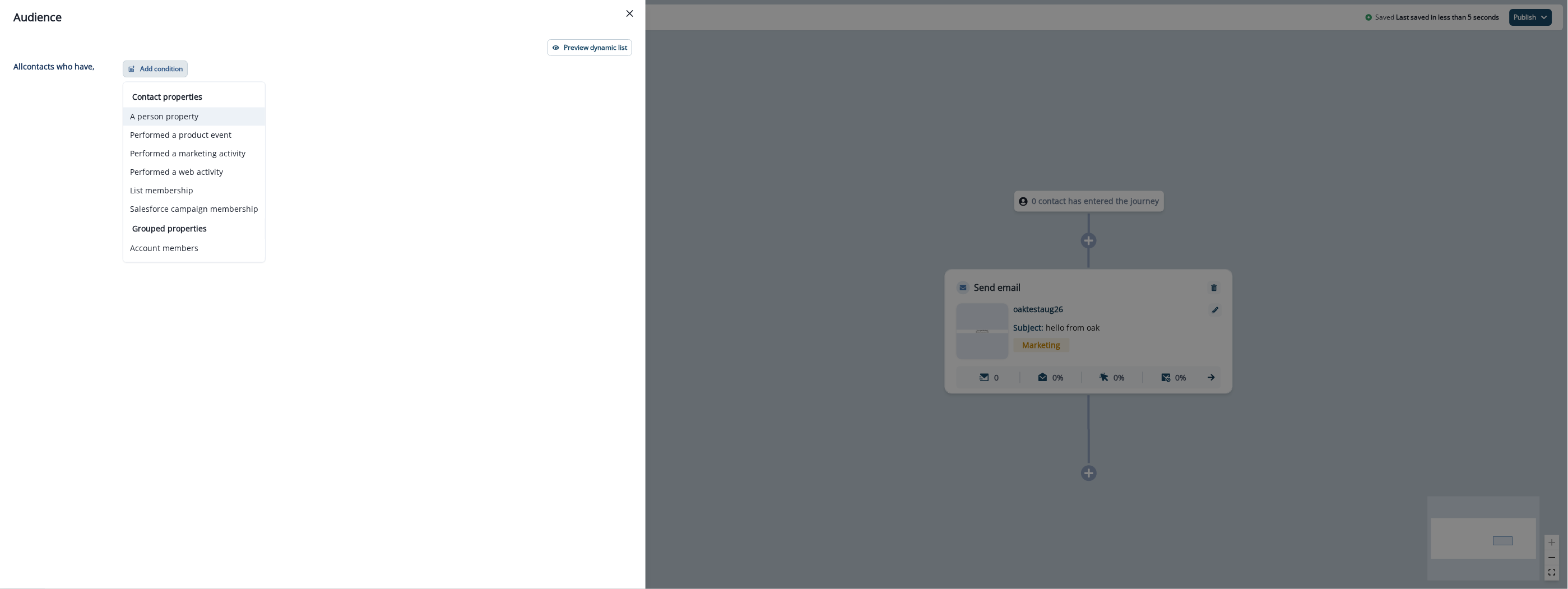
click at [160, 115] on button "A person property" at bounding box center [194, 116] width 142 height 18
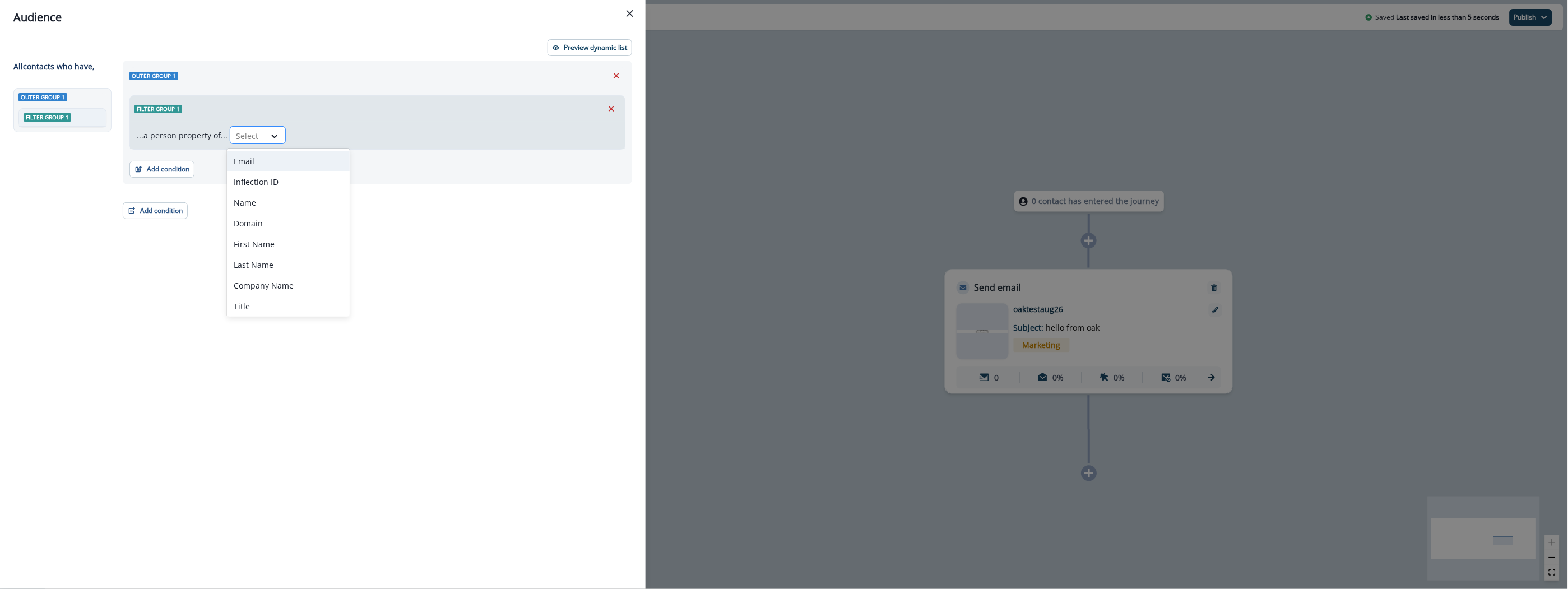
click at [261, 133] on div "Select" at bounding box center [247, 135] width 35 height 18
click at [258, 157] on div "Email" at bounding box center [288, 161] width 123 height 20
click at [318, 133] on div "Select" at bounding box center [308, 135] width 35 height 18
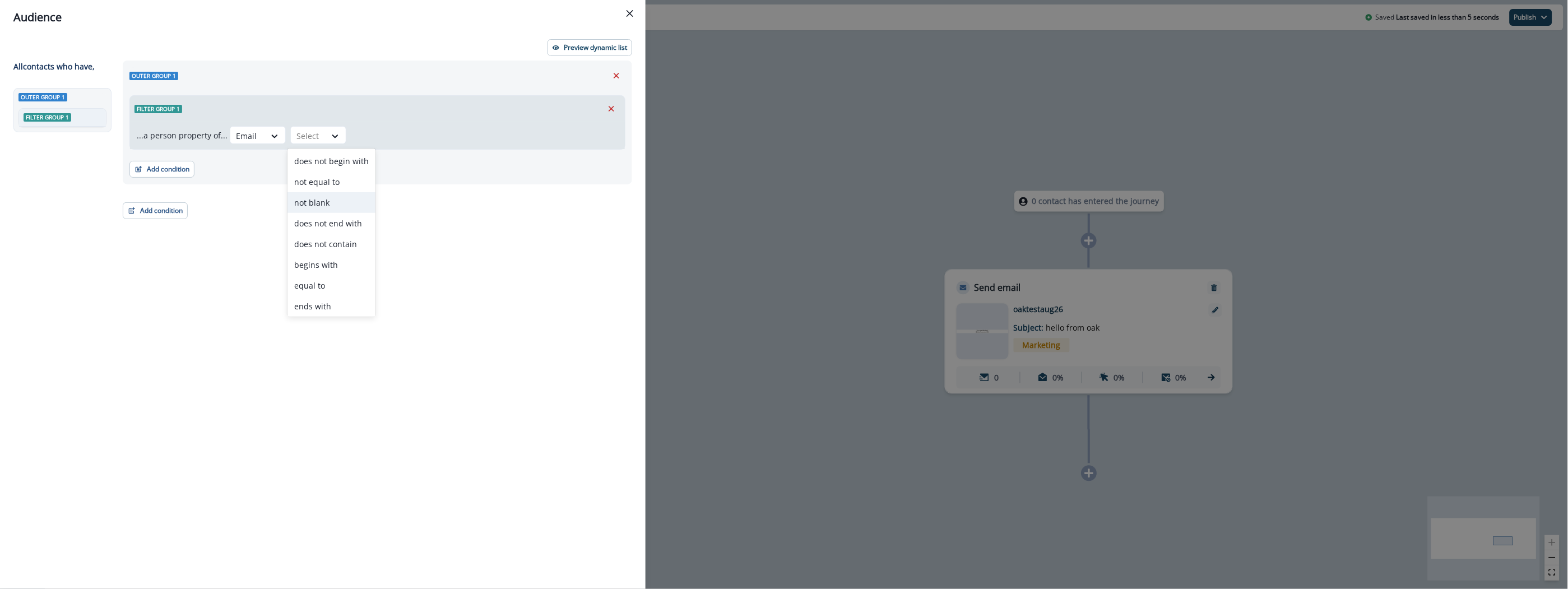
click at [320, 199] on div "not blank" at bounding box center [331, 202] width 88 height 20
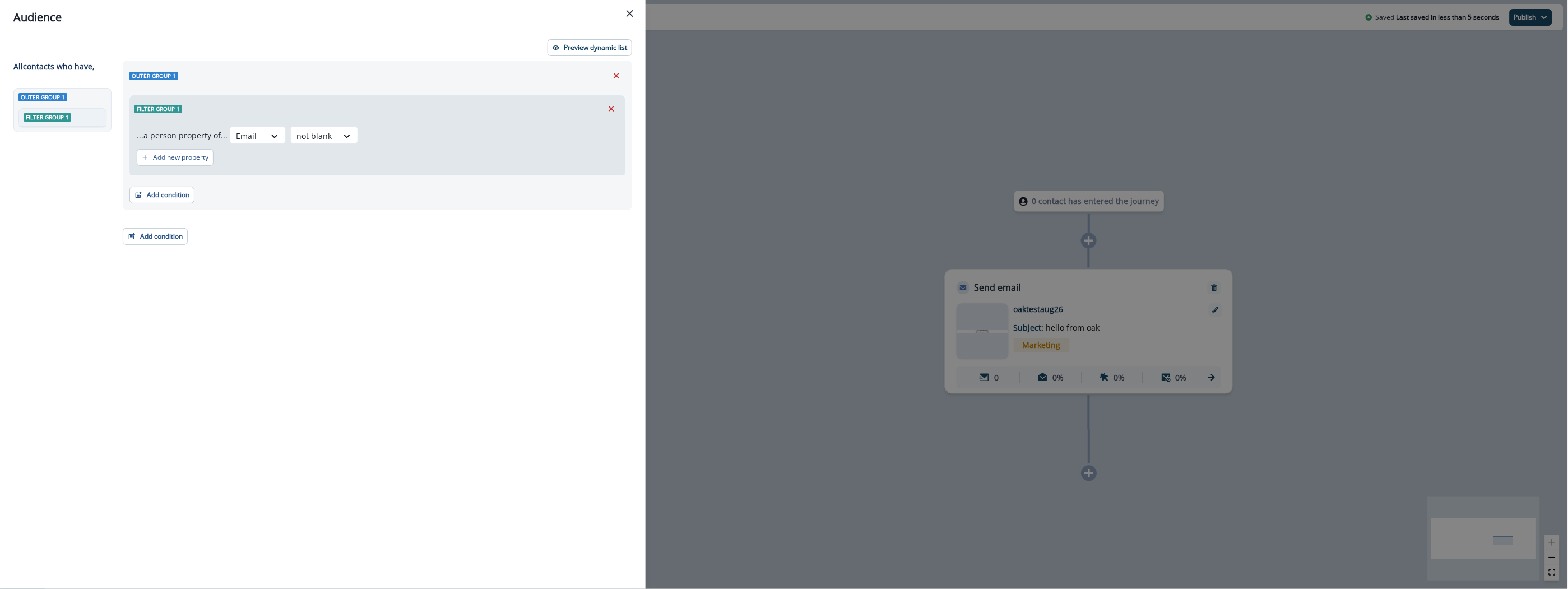
click at [430, 239] on div "Outer group 1 Filter group 1 ...a person property of... Email option not blank,…" at bounding box center [374, 305] width 516 height 487
click at [579, 54] on button "Preview dynamic list" at bounding box center [590, 47] width 85 height 16
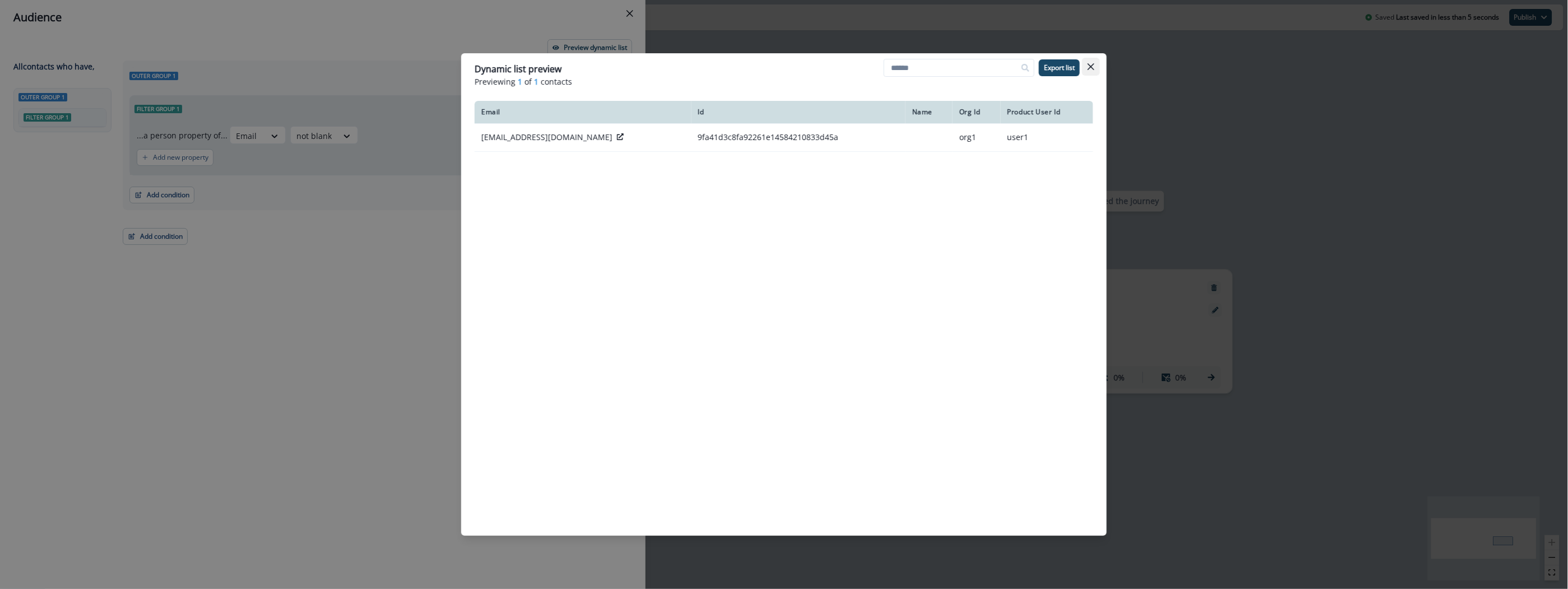
click at [1088, 66] on icon "Close" at bounding box center [1090, 66] width 7 height 7
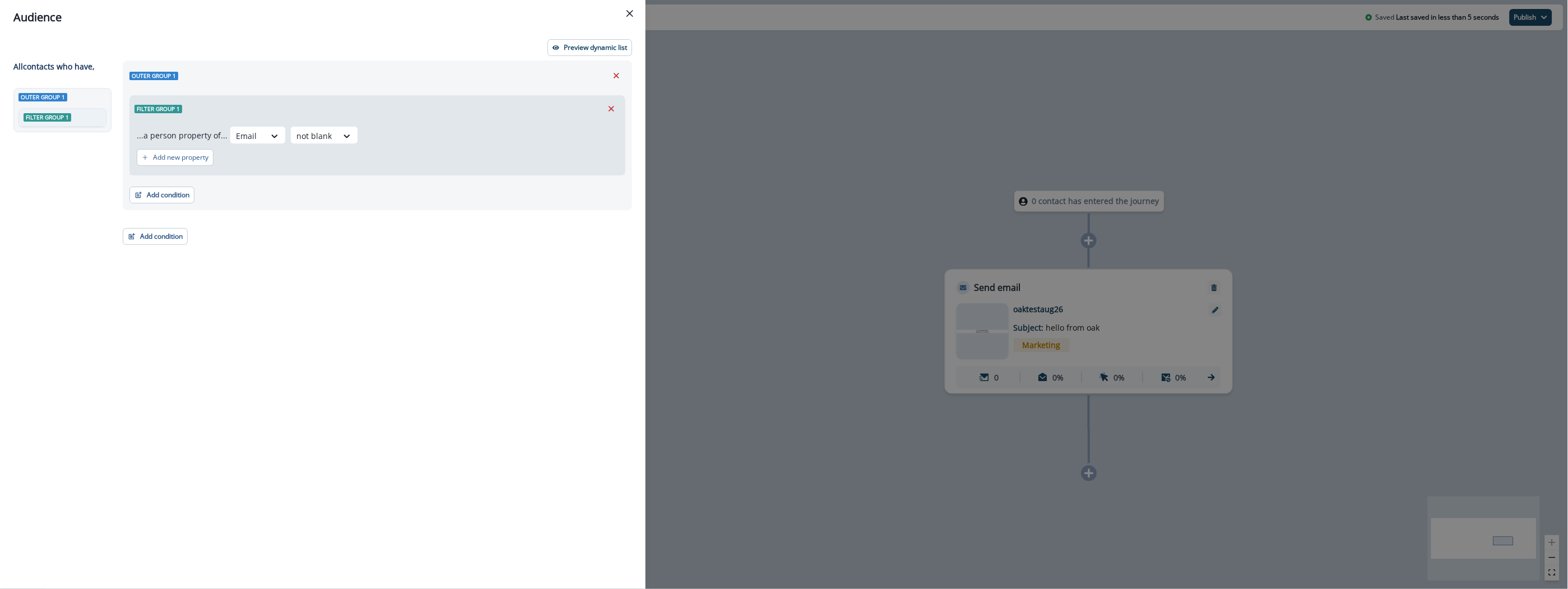
click at [1235, 134] on div "Audience Preview dynamic list All contact s who have, Outer group 1 Filter grou…" at bounding box center [784, 294] width 1568 height 589
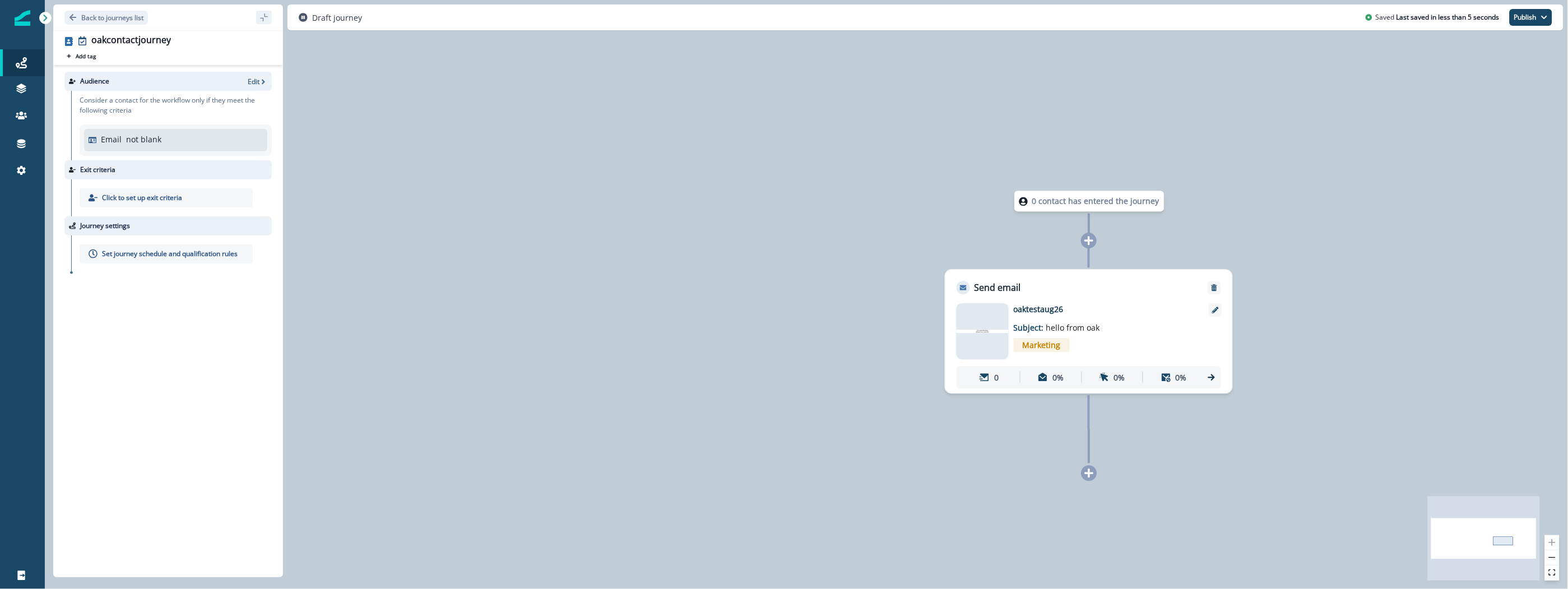
click at [1405, 130] on div "0 contact has entered the journey Send email Email asset changed, journey repor…" at bounding box center [805, 294] width 1523 height 589
click at [1534, 22] on button "Publish" at bounding box center [1530, 16] width 43 height 16
click at [1456, 45] on button "as active journey" at bounding box center [1489, 45] width 125 height 20
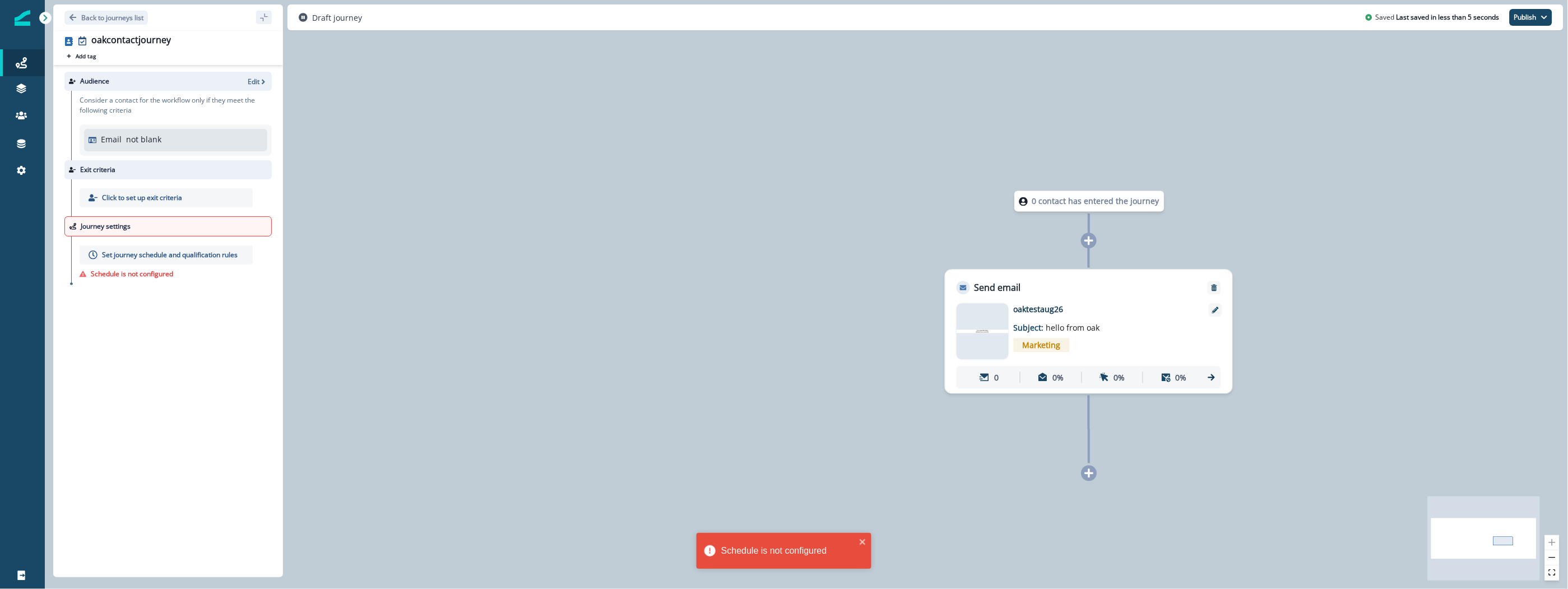
click at [130, 230] on p "Journey settings" at bounding box center [105, 226] width 50 height 10
click at [151, 179] on div "Click to set up exit criteria" at bounding box center [172, 197] width 201 height 37
click at [89, 171] on p "Exit criteria" at bounding box center [98, 169] width 36 height 10
click at [131, 199] on p "Click to set up exit criteria" at bounding box center [141, 197] width 80 height 10
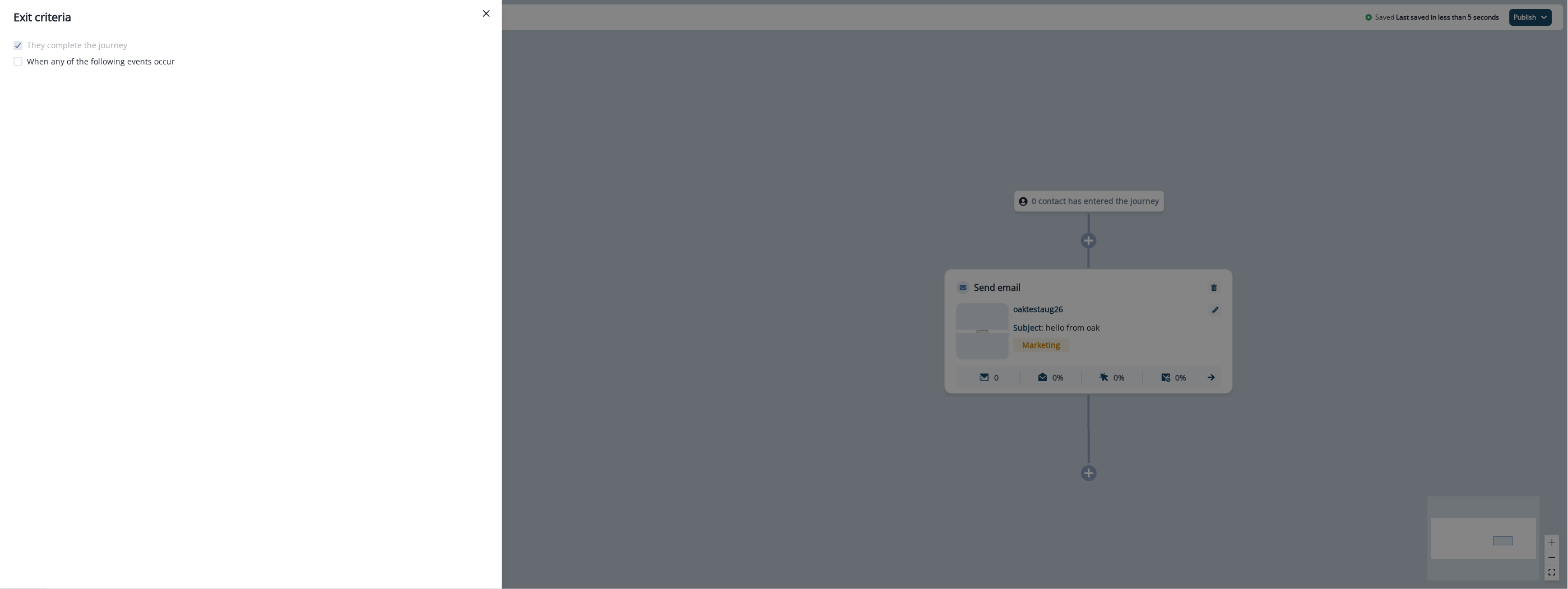
drag, startPoint x: 623, startPoint y: 49, endPoint x: 505, endPoint y: 23, distance: 120.8
click at [621, 48] on div "Exit criteria They complete the journey When any of the following events occur" at bounding box center [784, 294] width 1568 height 589
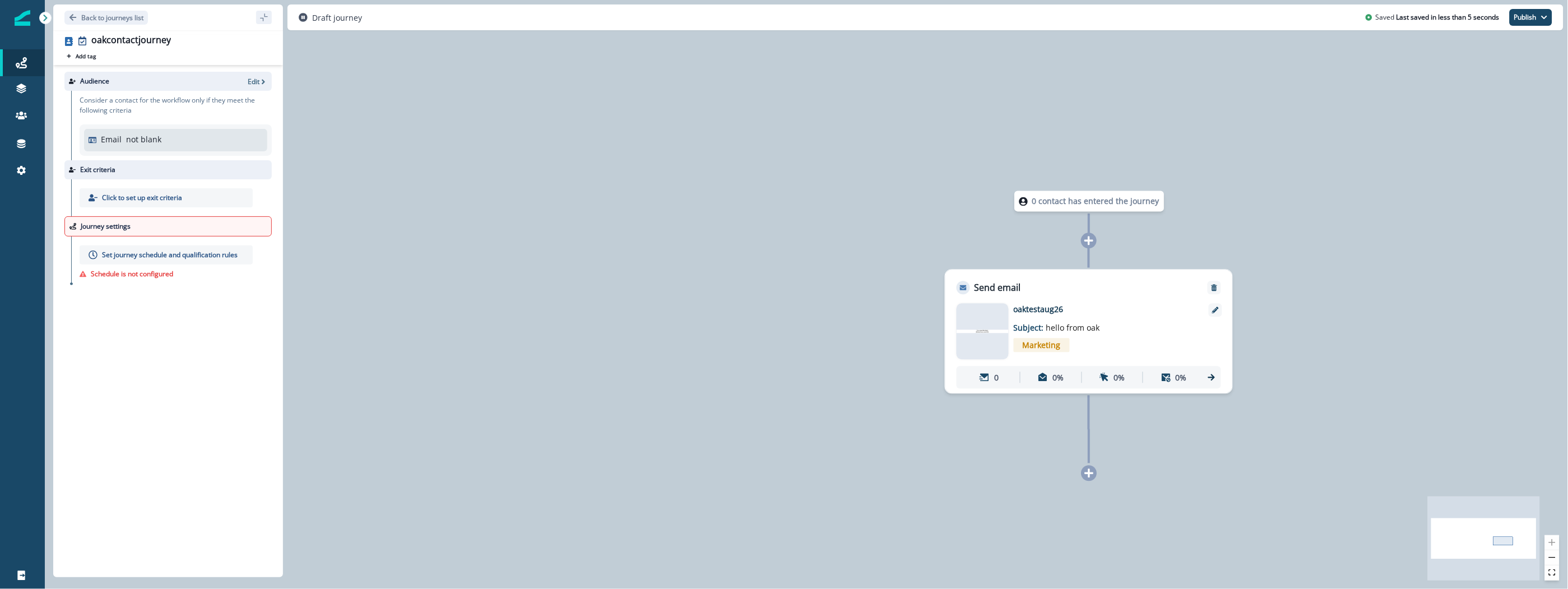
click at [115, 226] on p "Journey settings" at bounding box center [105, 226] width 50 height 10
click at [128, 251] on p "Set journey schedule and qualification rules" at bounding box center [169, 255] width 135 height 10
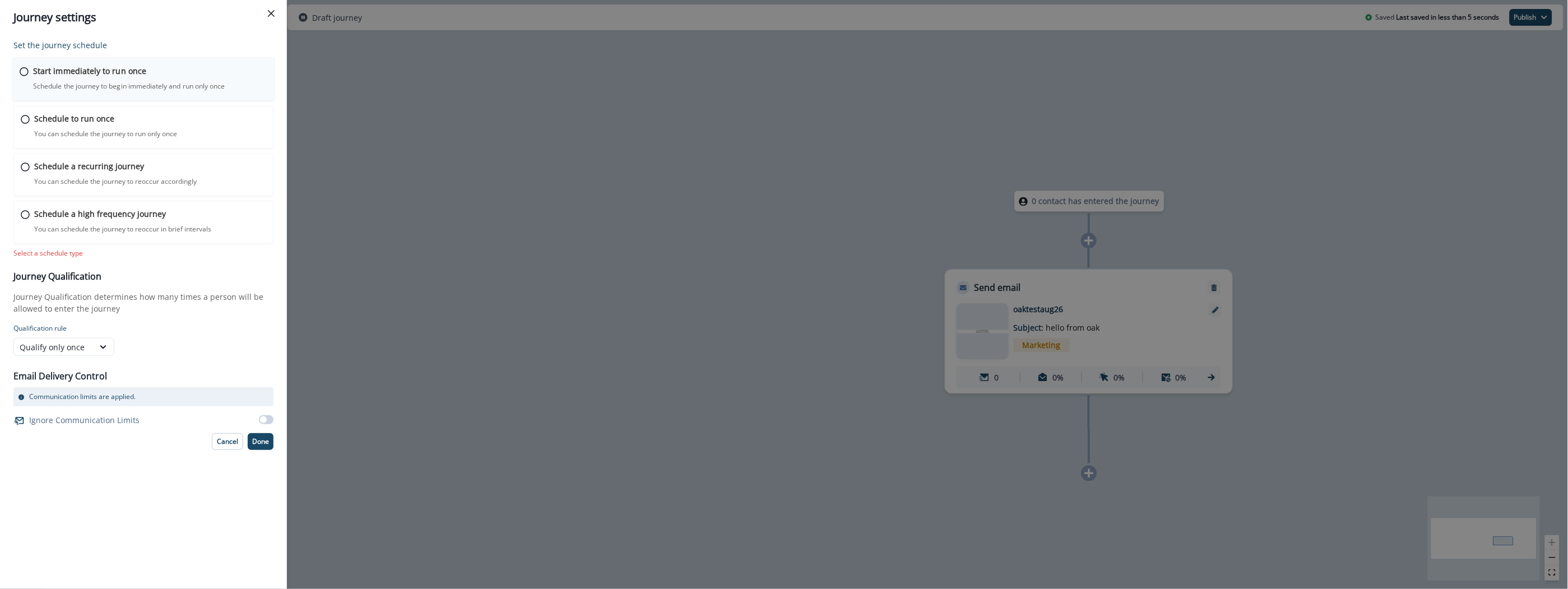
click at [91, 84] on p "Schedule the journey to begin immediately and run only once" at bounding box center [129, 86] width 191 height 10
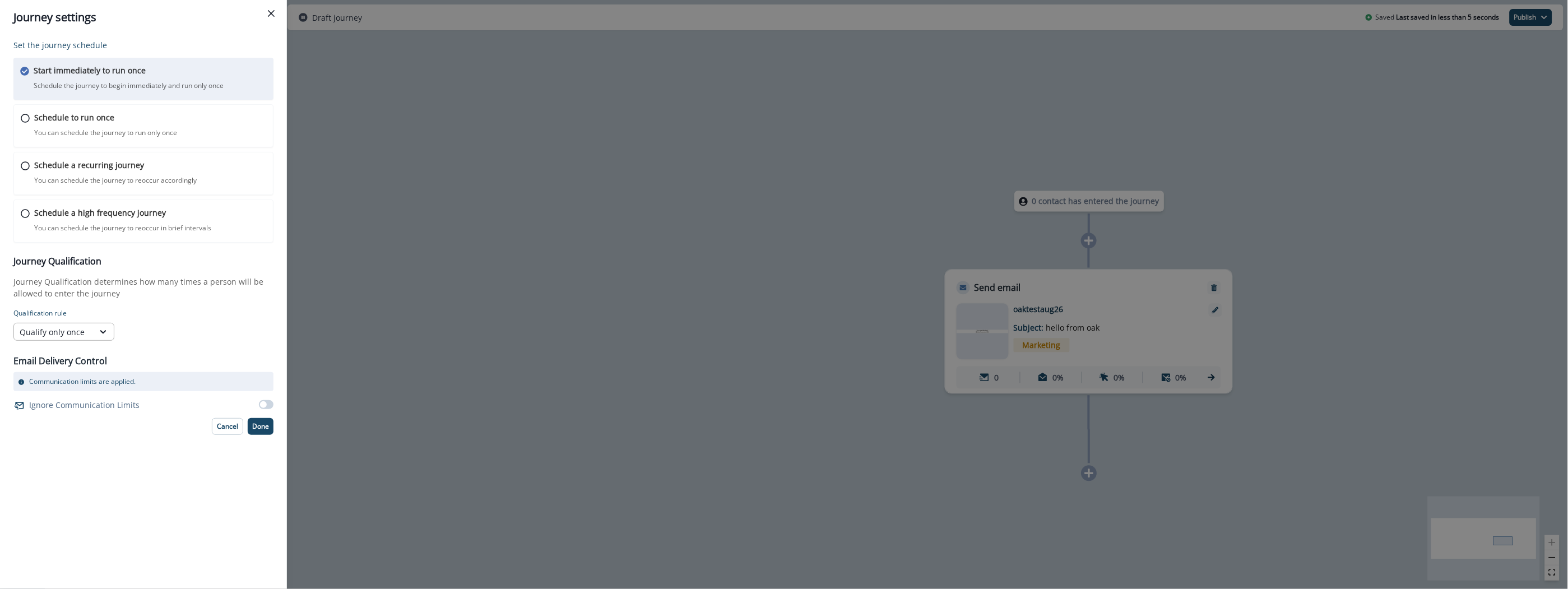
click at [82, 330] on div "Qualify only once" at bounding box center [53, 332] width 69 height 12
click at [59, 402] on div "Qualify always" at bounding box center [64, 398] width 101 height 20
click at [86, 490] on div "Set the journey schedule Start immediately to run once Schedule the journey to …" at bounding box center [143, 311] width 287 height 554
click at [256, 425] on p "Done" at bounding box center [260, 427] width 16 height 8
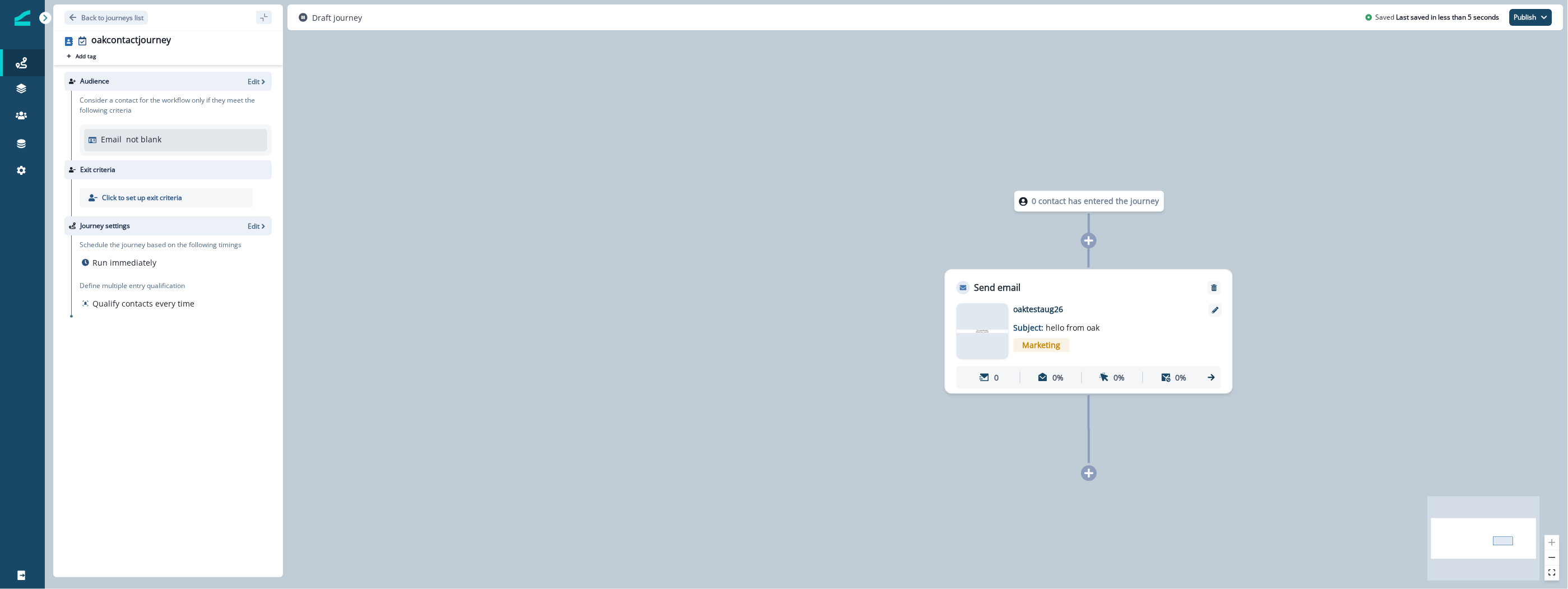
click at [1173, 168] on div "0 contact has entered the journey Send email Email asset changed, journey repor…" at bounding box center [805, 294] width 1523 height 589
click at [1518, 17] on button "Publish" at bounding box center [1530, 16] width 43 height 16
click at [1464, 48] on button "as active journey" at bounding box center [1489, 45] width 125 height 20
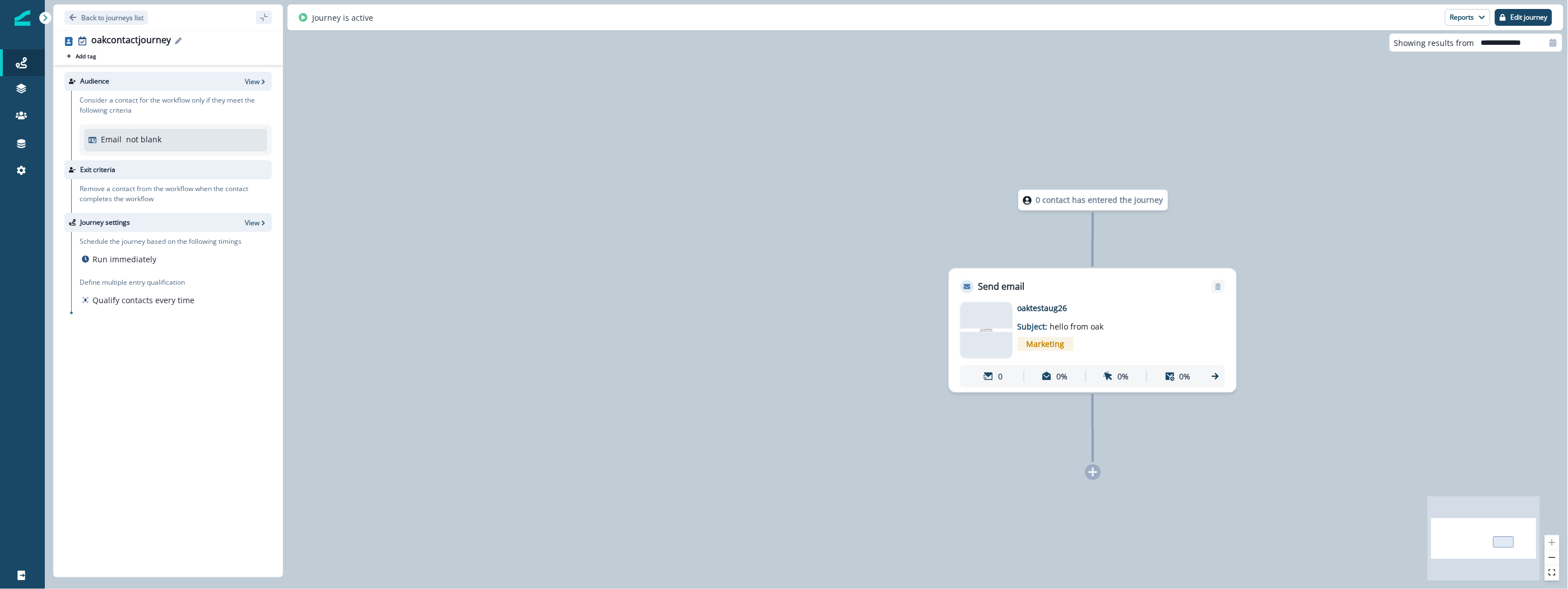
drag, startPoint x: 429, startPoint y: 135, endPoint x: 168, endPoint y: 40, distance: 277.8
click at [420, 128] on div "0 contact has entered the journey Send email Email asset changed, journey repor…" at bounding box center [805, 294] width 1523 height 589
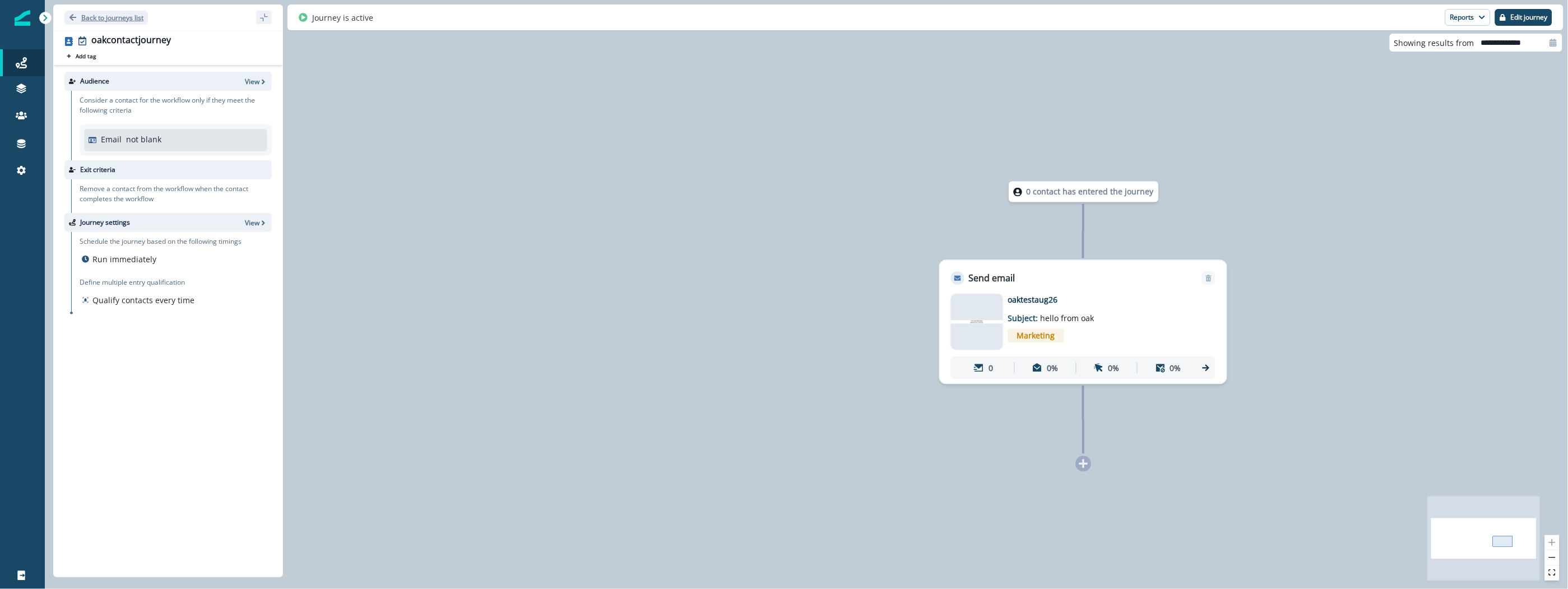
click at [117, 16] on p "Back to journeys list" at bounding box center [112, 17] width 62 height 10
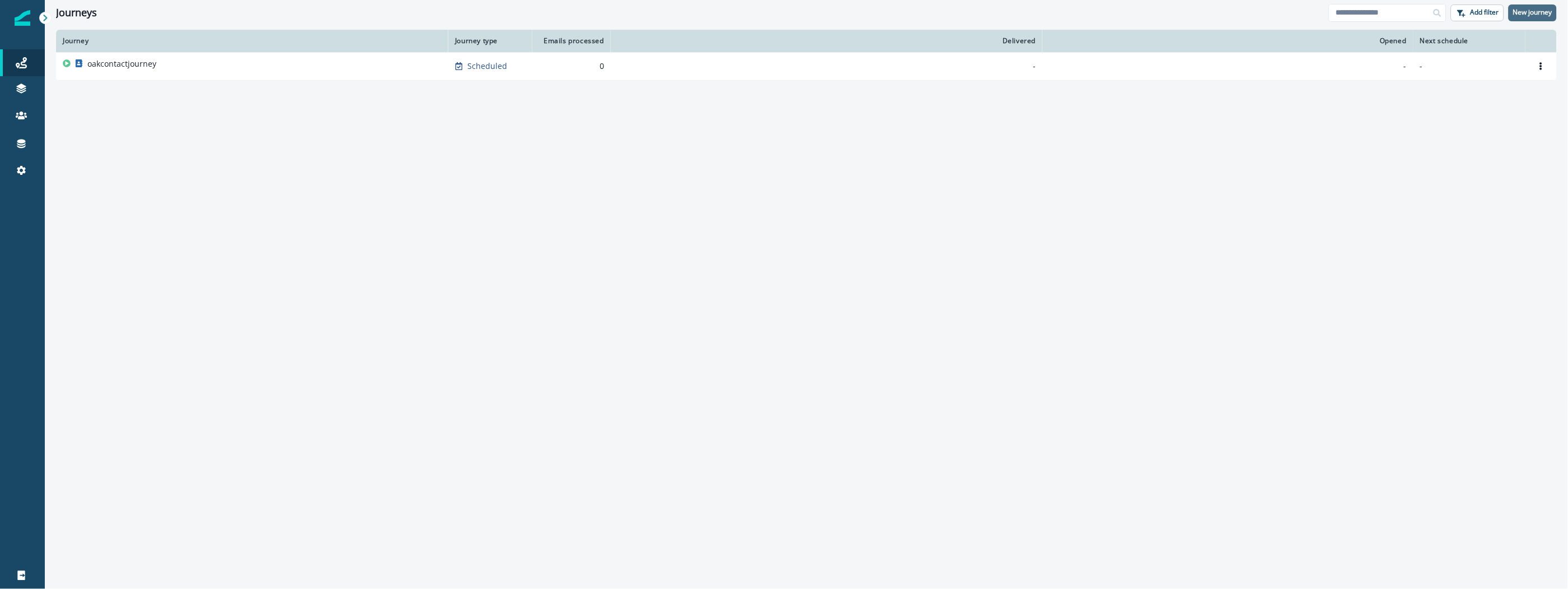
click at [1533, 9] on p "New journey" at bounding box center [1532, 13] width 40 height 8
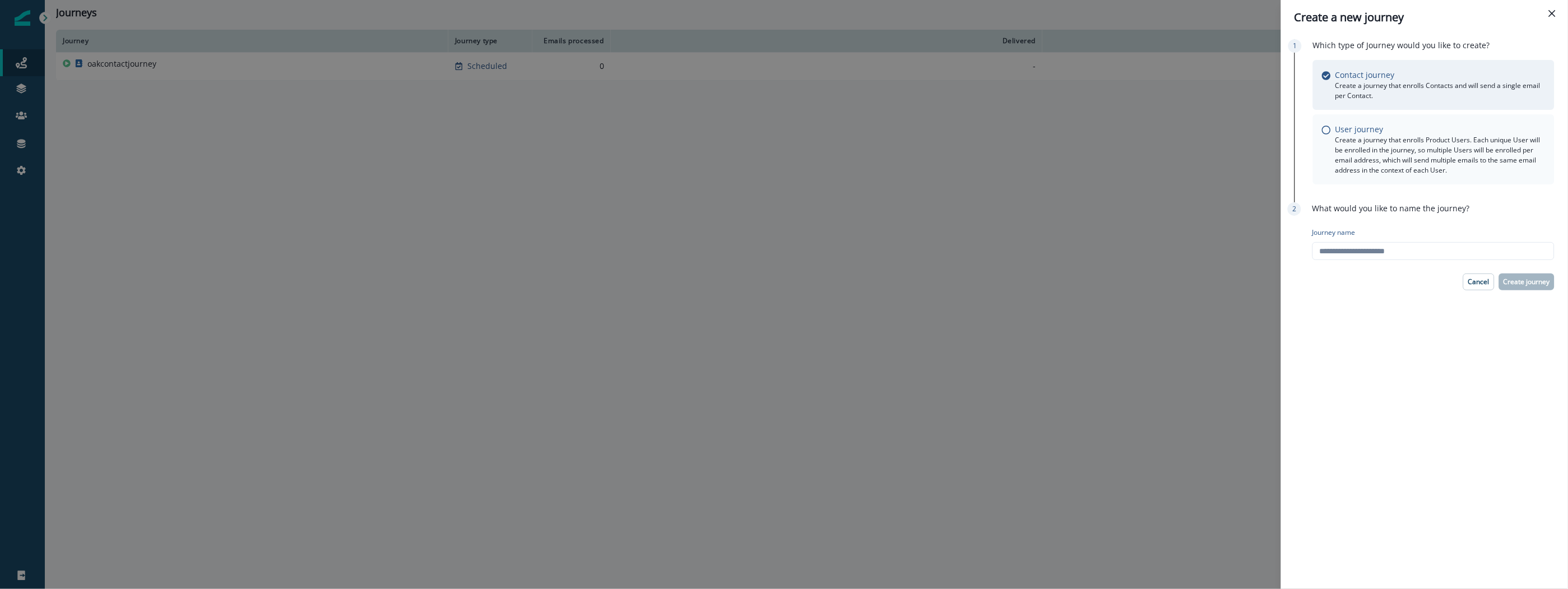
click at [1368, 140] on p "Create a journey that enrolls Product Users. Each unique User will be enrolled …" at bounding box center [1439, 156] width 210 height 41
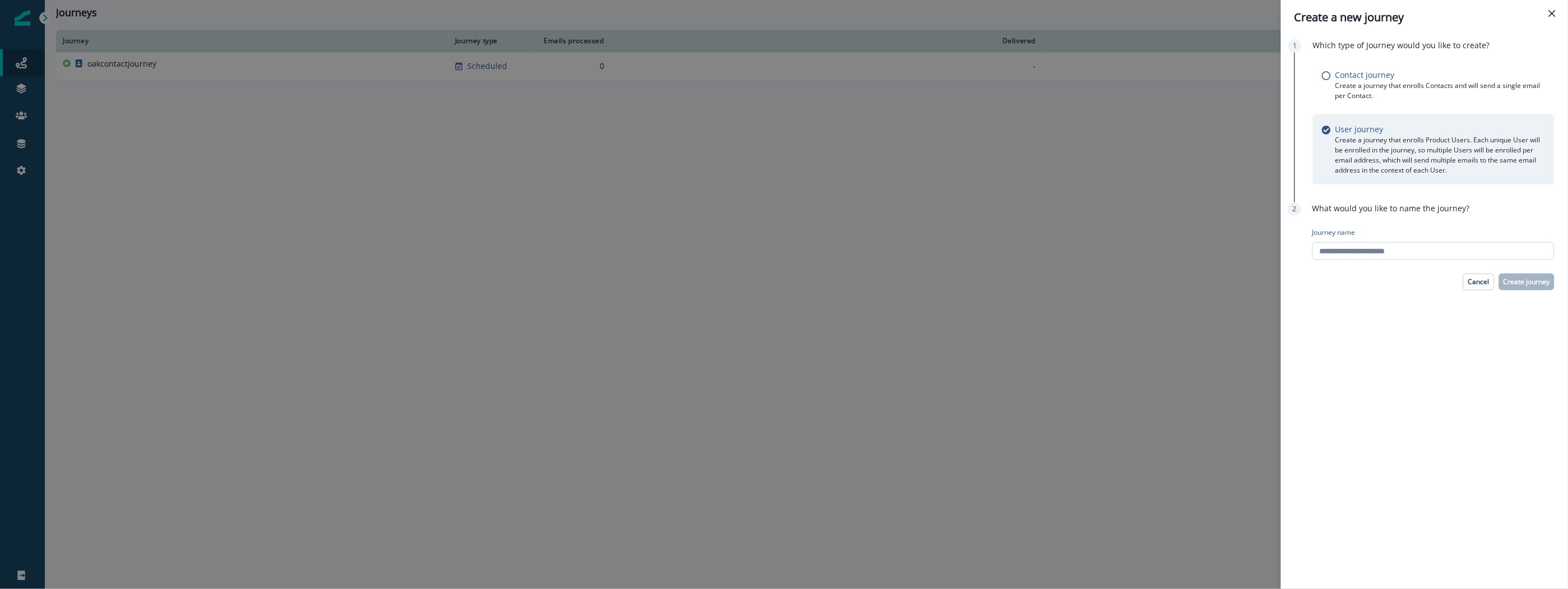
click at [1423, 256] on input "Journey name" at bounding box center [1433, 250] width 242 height 18
type input "**********"
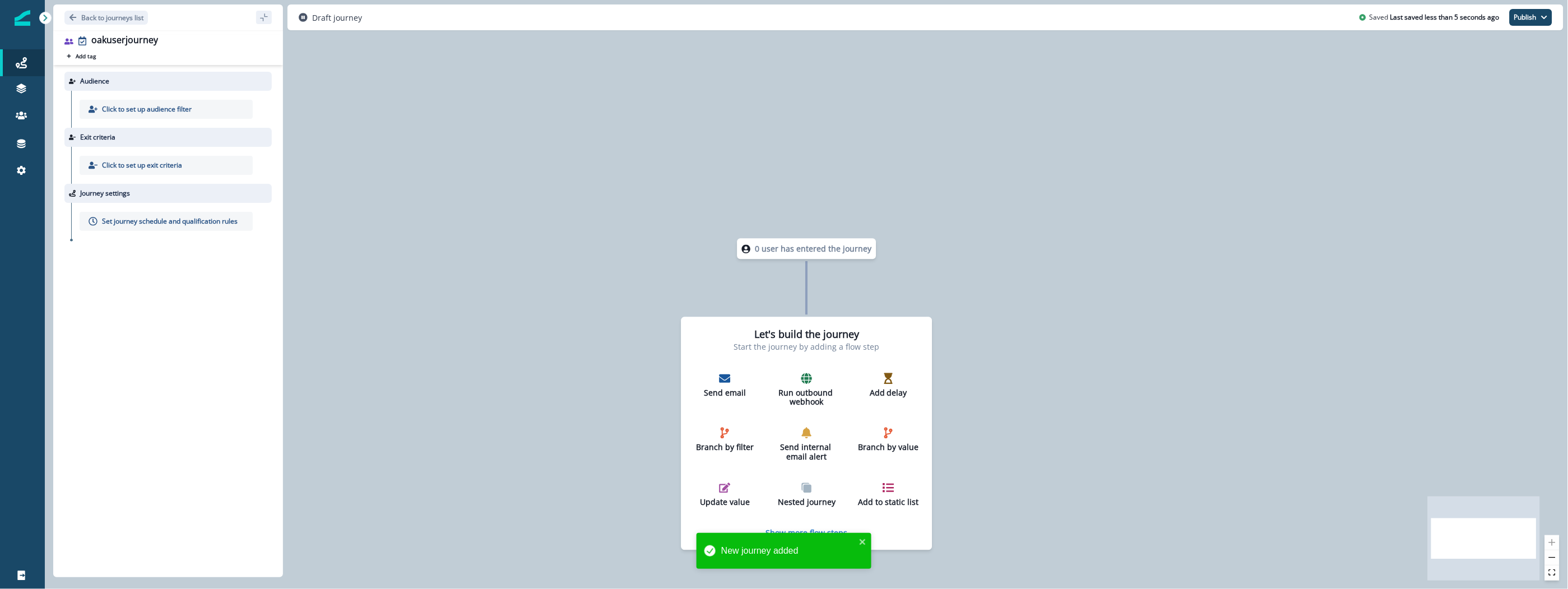
drag, startPoint x: 490, startPoint y: 228, endPoint x: 332, endPoint y: 139, distance: 181.3
click at [490, 228] on div "0 user has entered the journey Let's build the journey Start the journey by add…" at bounding box center [805, 294] width 1523 height 589
click at [159, 108] on p "Click to set up audience filter" at bounding box center [146, 109] width 90 height 10
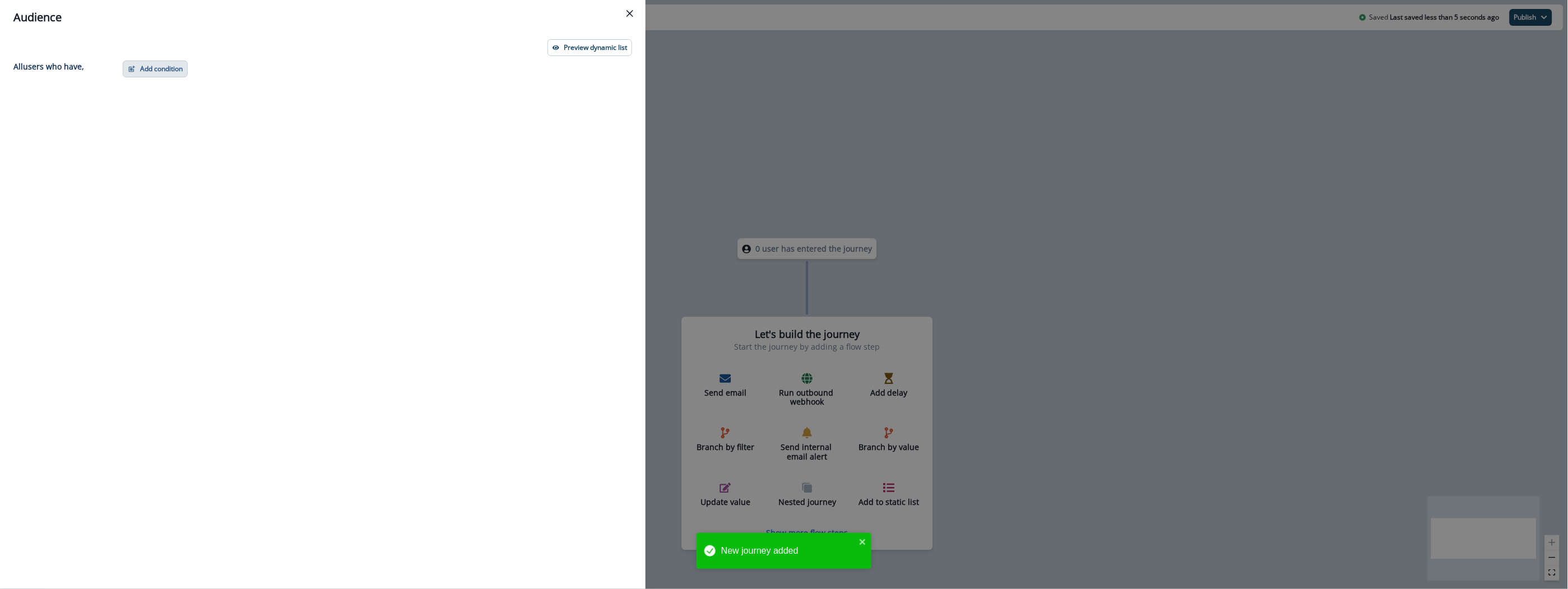
click at [171, 68] on button "Add condition" at bounding box center [155, 69] width 65 height 16
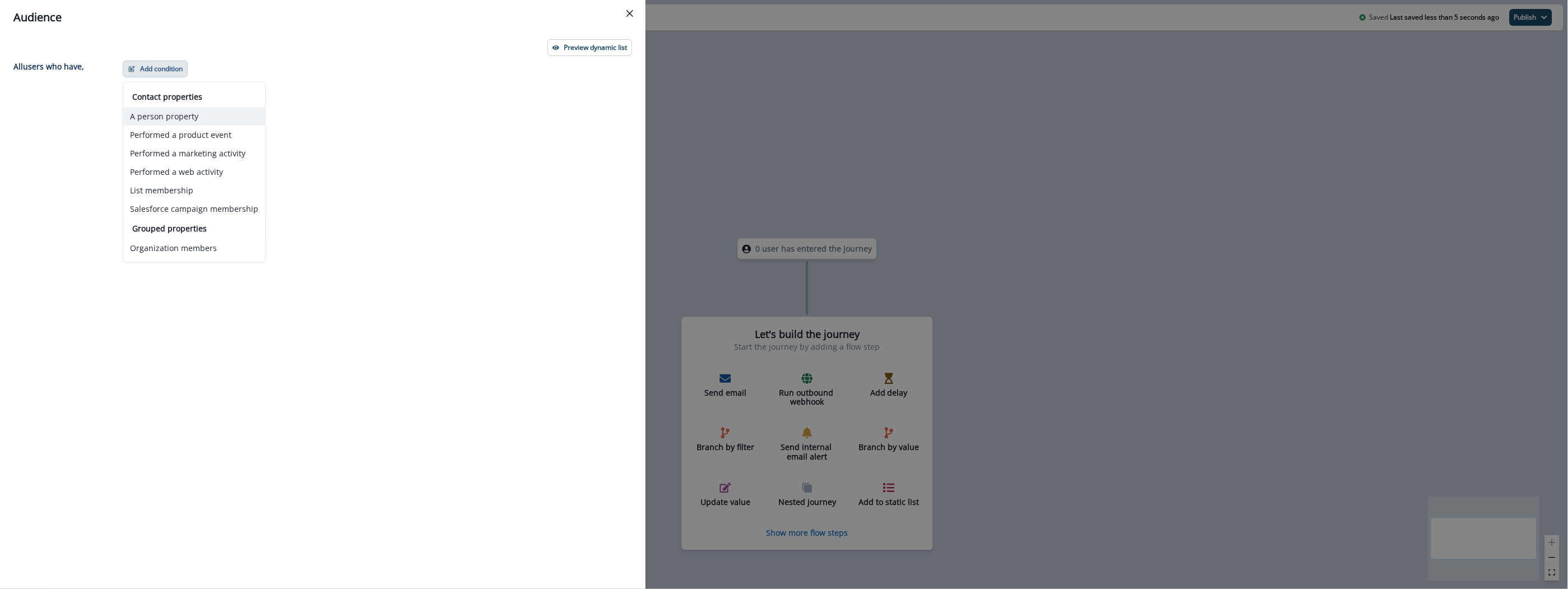
click at [158, 118] on button "A person property" at bounding box center [194, 116] width 142 height 18
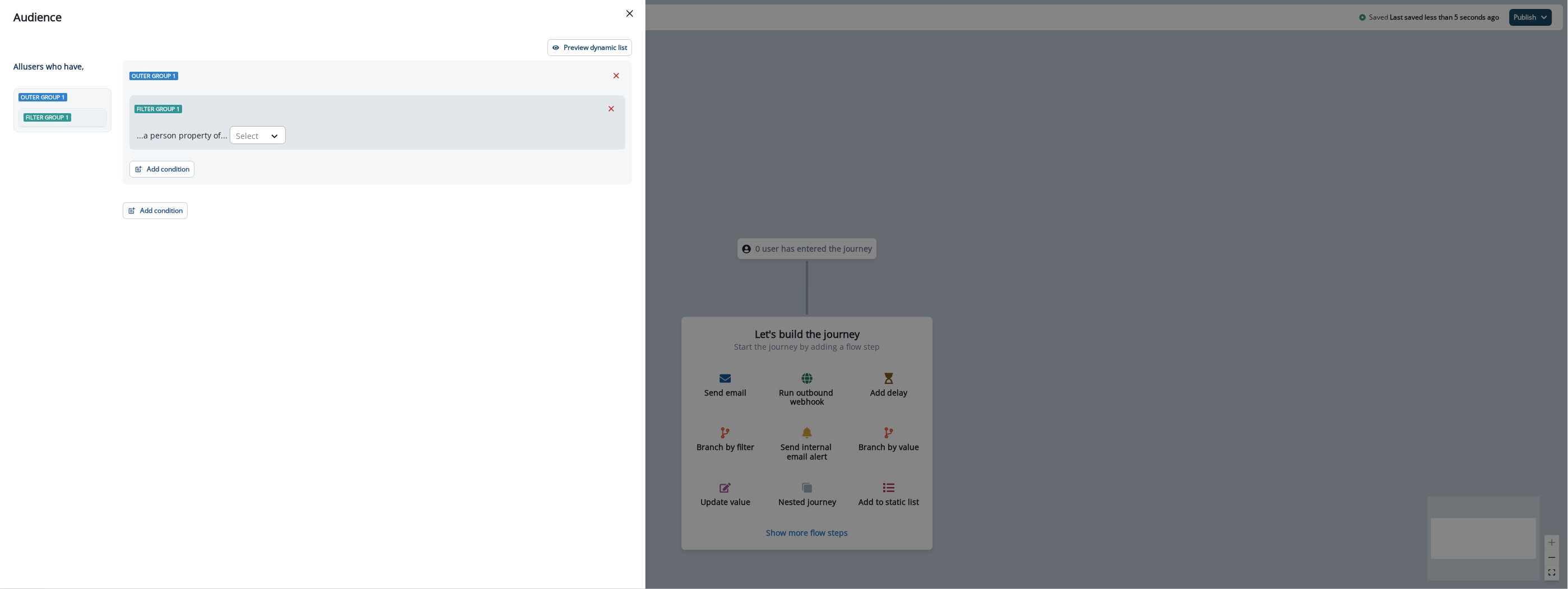
click at [243, 135] on div at bounding box center [247, 135] width 23 height 14
click at [247, 158] on div "Email" at bounding box center [288, 161] width 123 height 20
click at [300, 133] on div at bounding box center [308, 135] width 23 height 14
click at [322, 201] on div "not blank" at bounding box center [331, 202] width 88 height 20
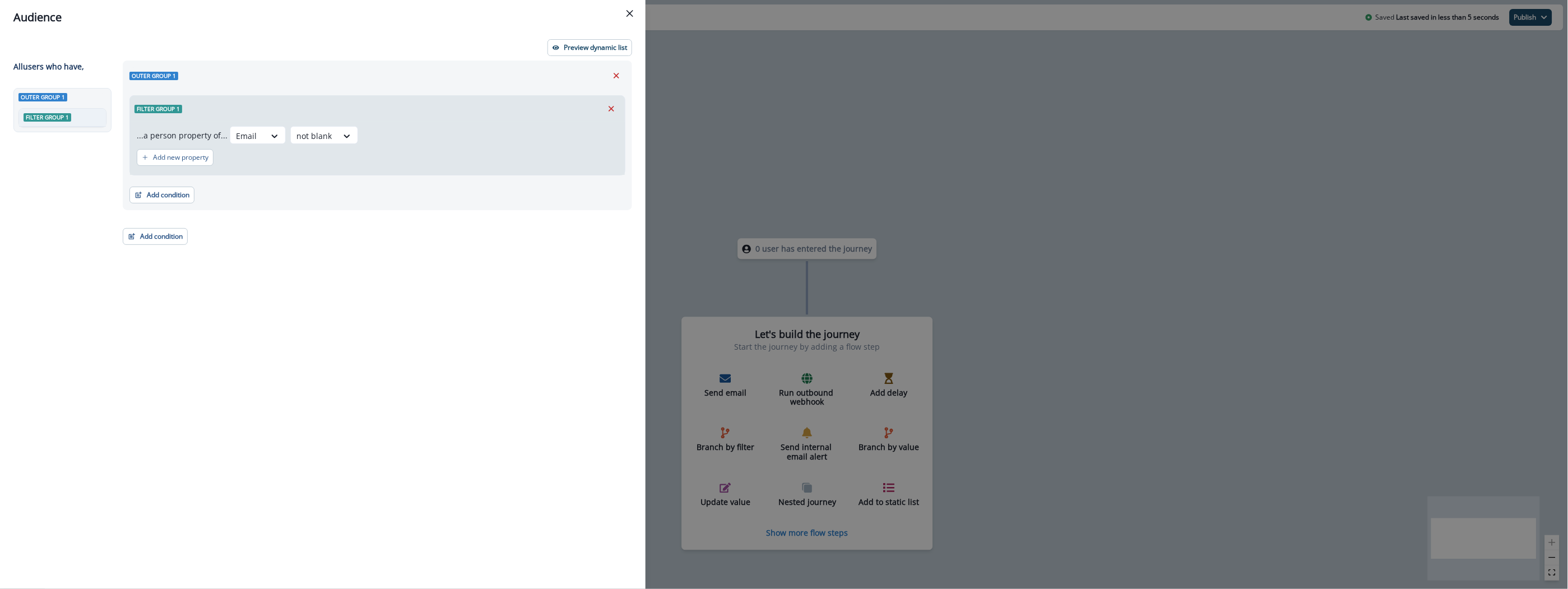
click at [289, 238] on div "Outer group 1 Filter group 1 ...a person property of... Email not blank Add new…" at bounding box center [374, 305] width 516 height 487
click at [630, 16] on button "Close" at bounding box center [629, 14] width 18 height 18
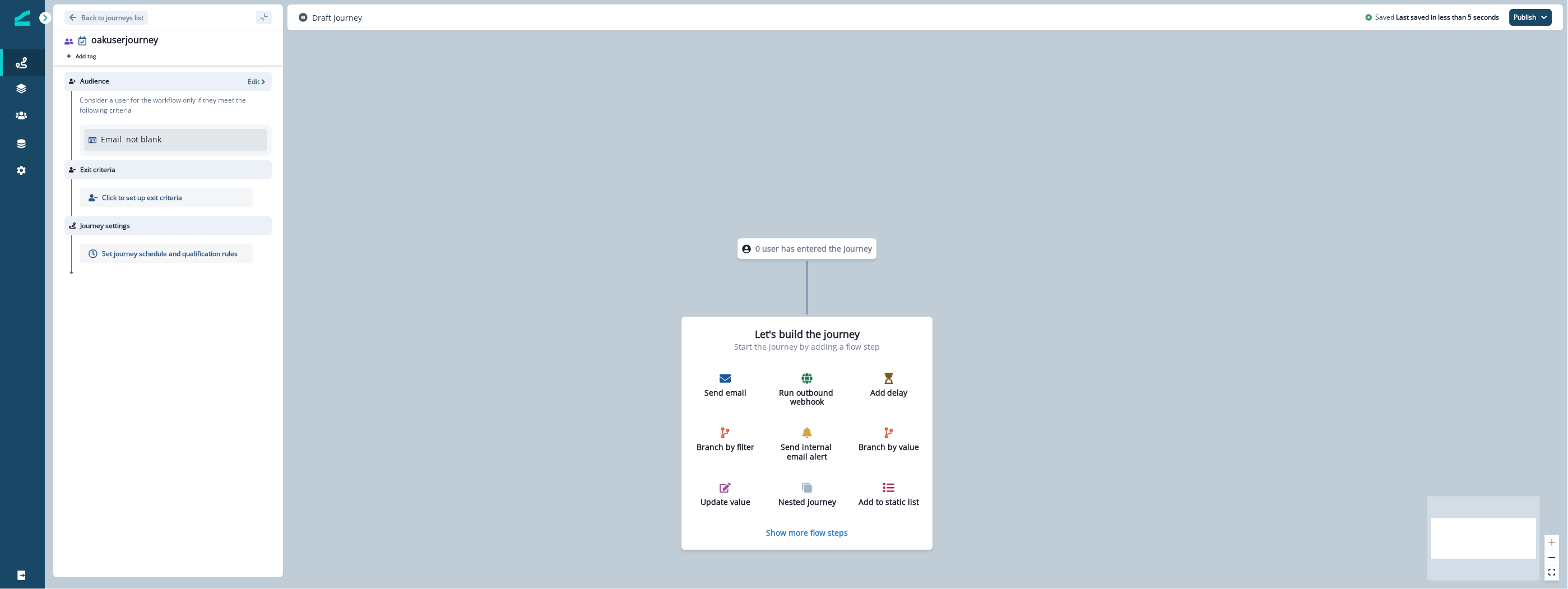
click at [623, 125] on div "0 user has entered the journey Let's build the journey Start the journey by add…" at bounding box center [805, 294] width 1523 height 589
click at [132, 260] on div "Set journey schedule and qualification rules" at bounding box center [165, 254] width 173 height 19
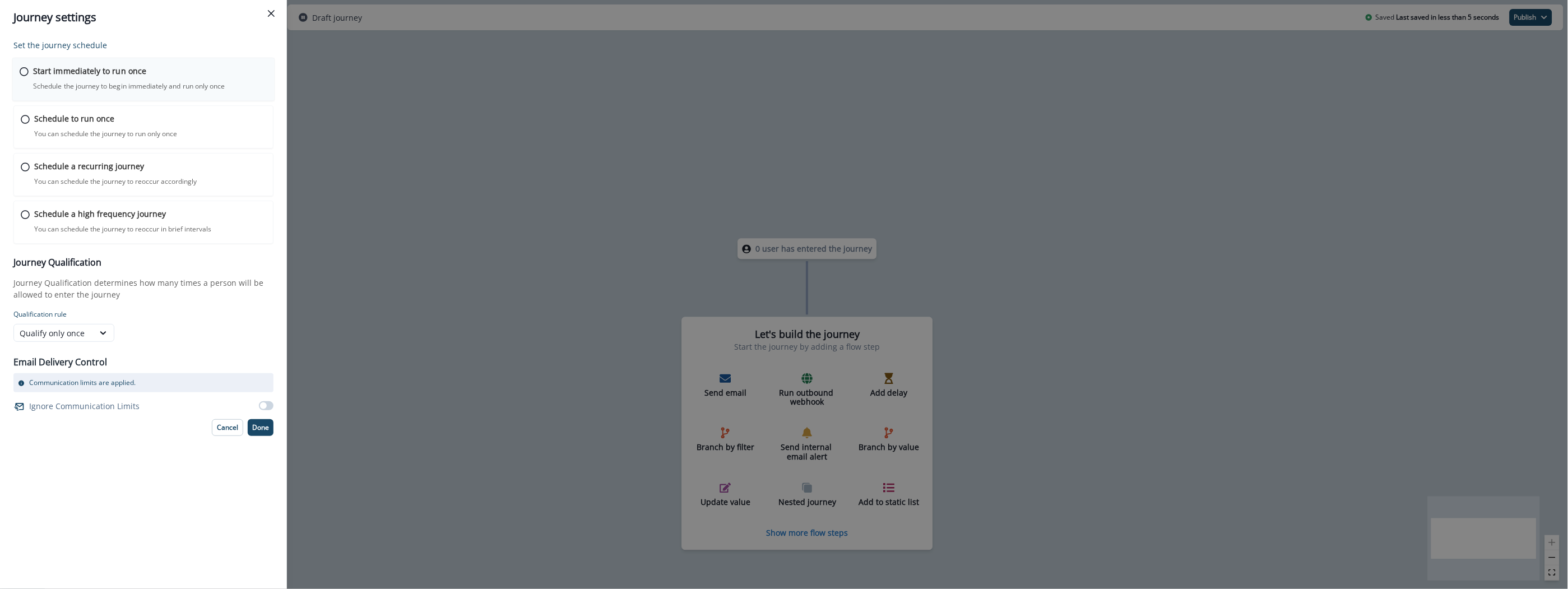
click at [140, 72] on p "Start immediately to run once" at bounding box center [89, 71] width 113 height 12
click at [83, 336] on div "Qualify only once" at bounding box center [53, 332] width 69 height 12
click at [49, 401] on div "Qualify always" at bounding box center [64, 398] width 101 height 20
click at [254, 427] on p "Done" at bounding box center [260, 427] width 16 height 8
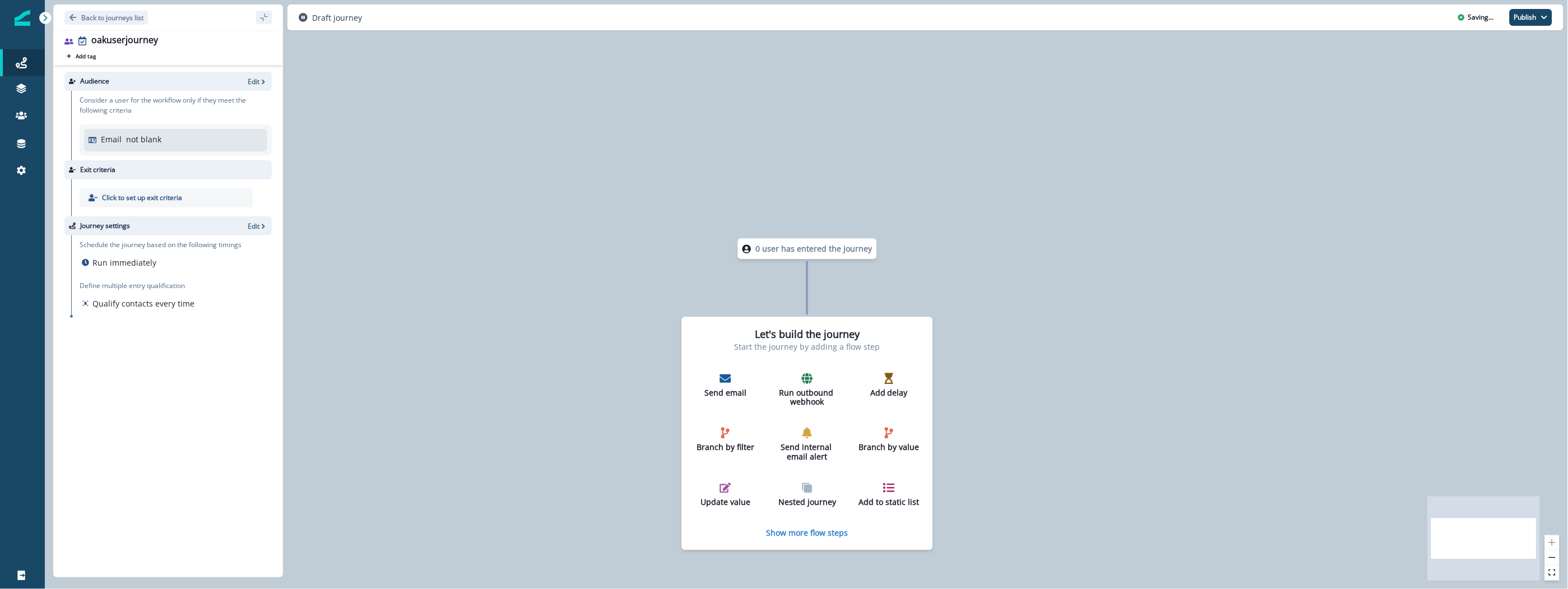
click at [448, 280] on div "0 user has entered the journey Let's build the journey Start the journey by add…" at bounding box center [805, 294] width 1523 height 589
click at [737, 376] on div "Send email" at bounding box center [726, 385] width 62 height 25
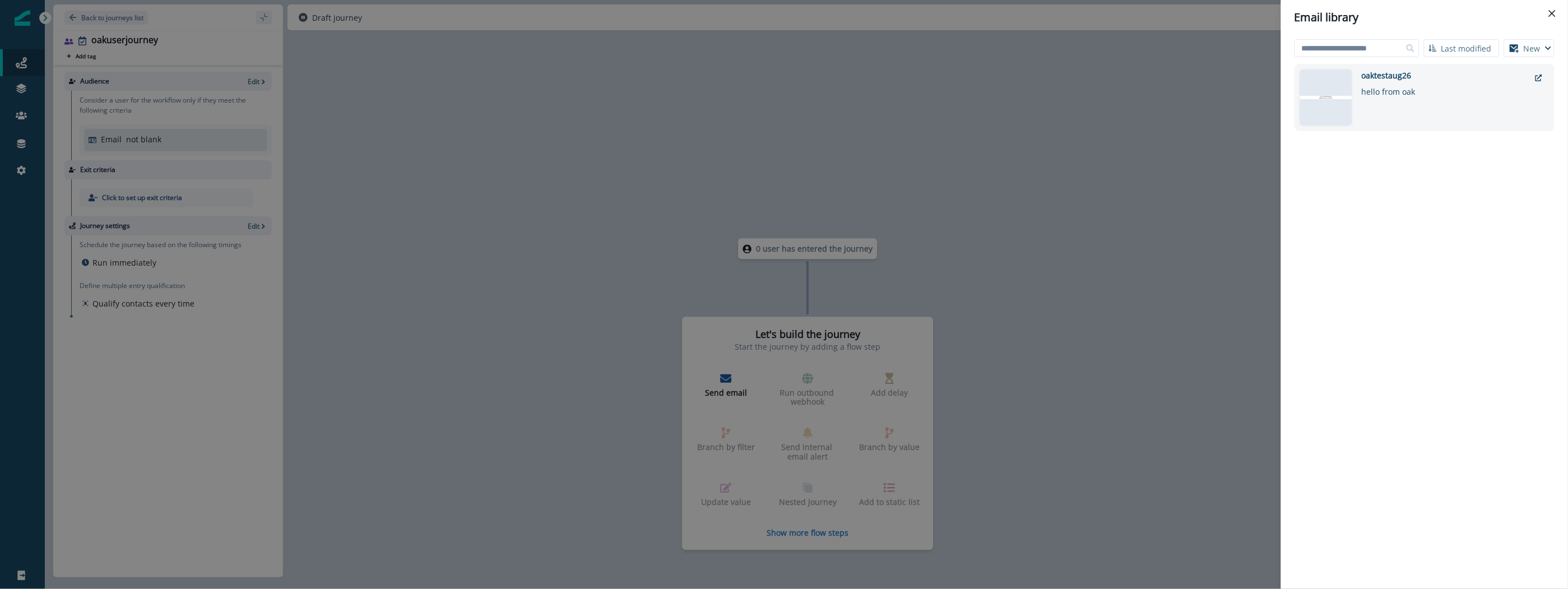
click at [1393, 89] on div "hello from oak" at bounding box center [1445, 89] width 168 height 16
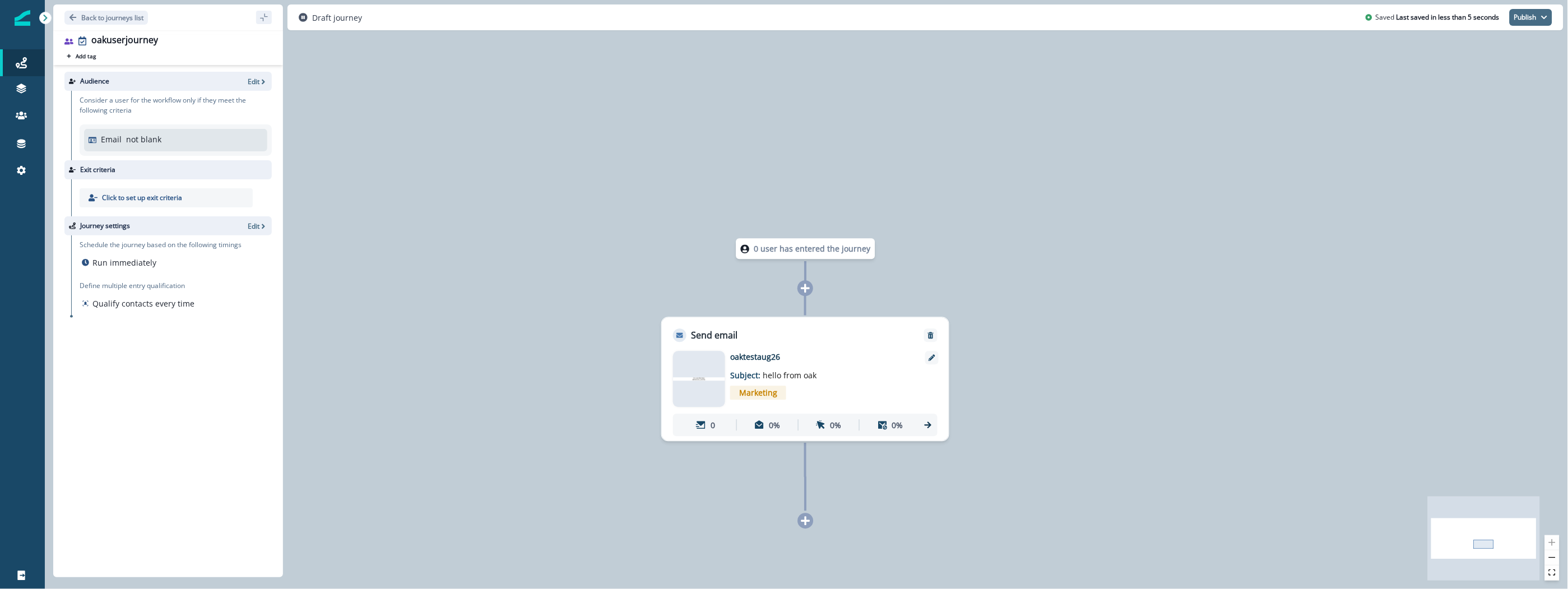
click at [1542, 14] on icon "button" at bounding box center [1544, 16] width 7 height 7
click at [1477, 47] on button "as active journey" at bounding box center [1489, 45] width 125 height 20
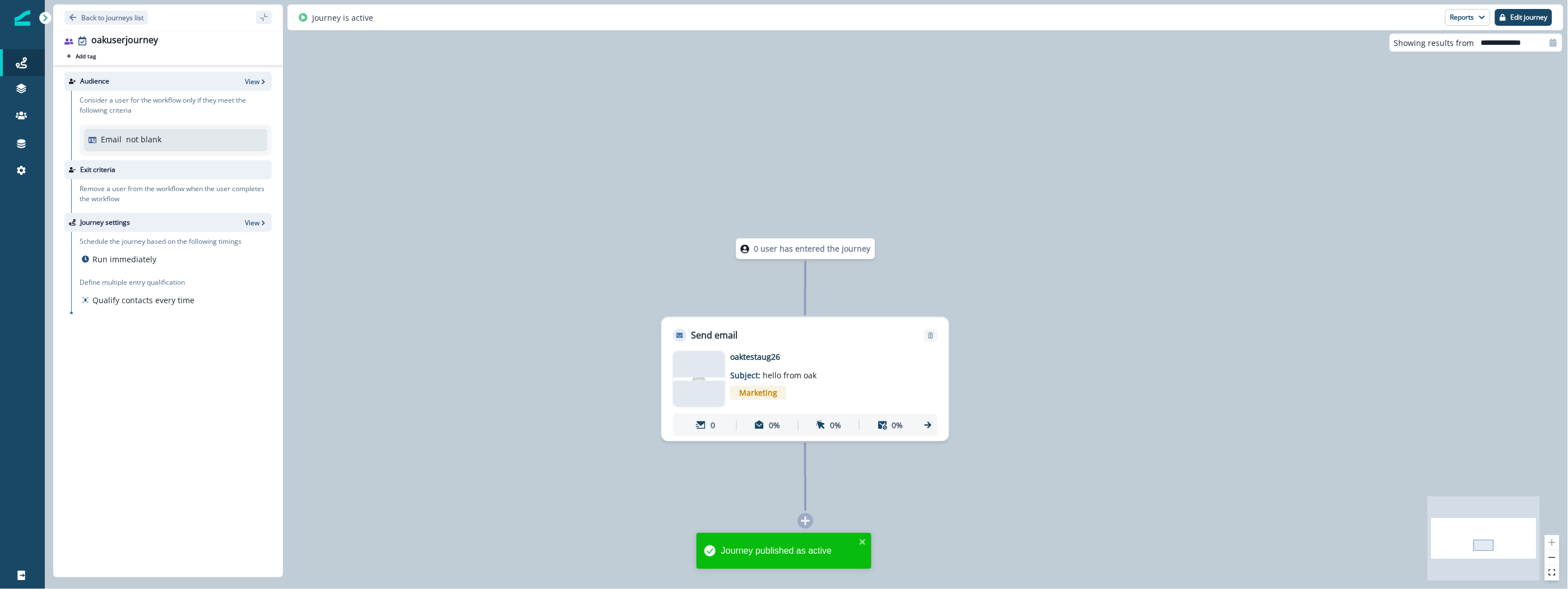
click at [478, 160] on div "0 user has entered the journey Send email Email asset changed, journey reports …" at bounding box center [805, 294] width 1523 height 589
click at [538, 131] on div "0 user has entered the journey Send email Email asset changed, journey reports …" at bounding box center [805, 294] width 1523 height 589
click at [73, 17] on icon "Go back" at bounding box center [73, 16] width 7 height 7
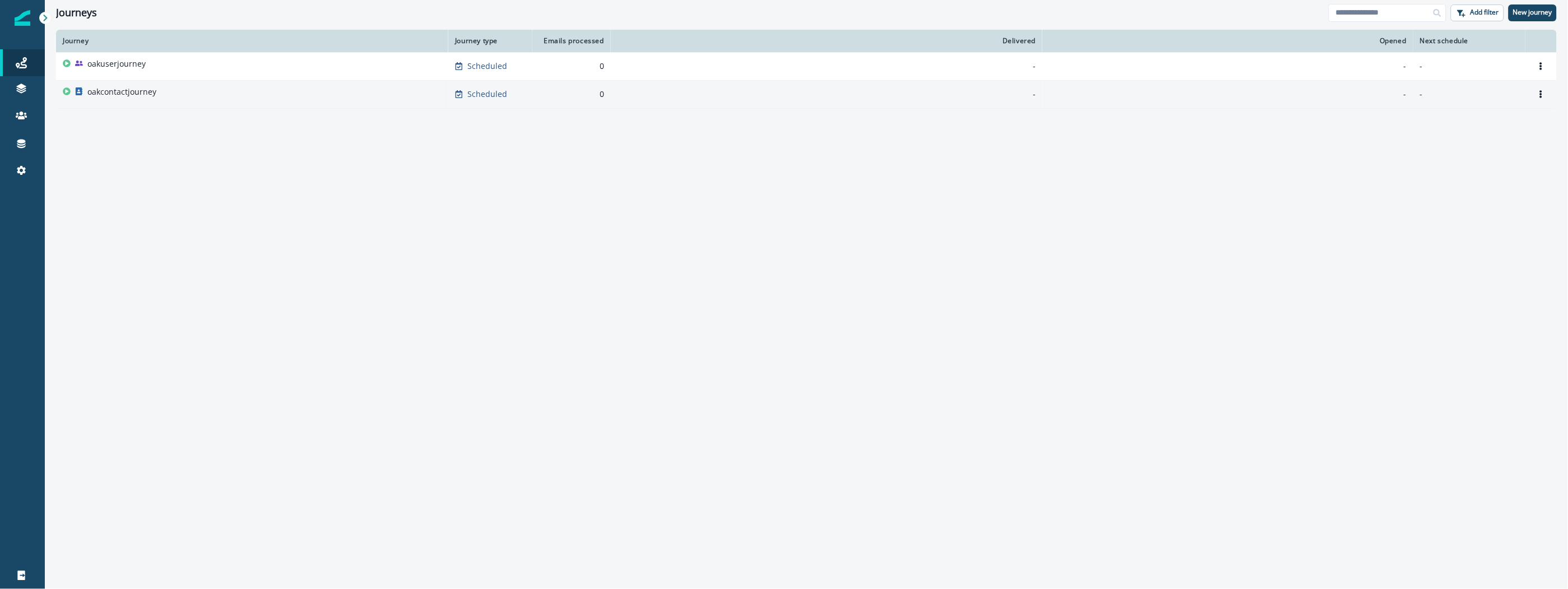
click at [200, 96] on div "oakcontactjourney" at bounding box center [252, 94] width 379 height 15
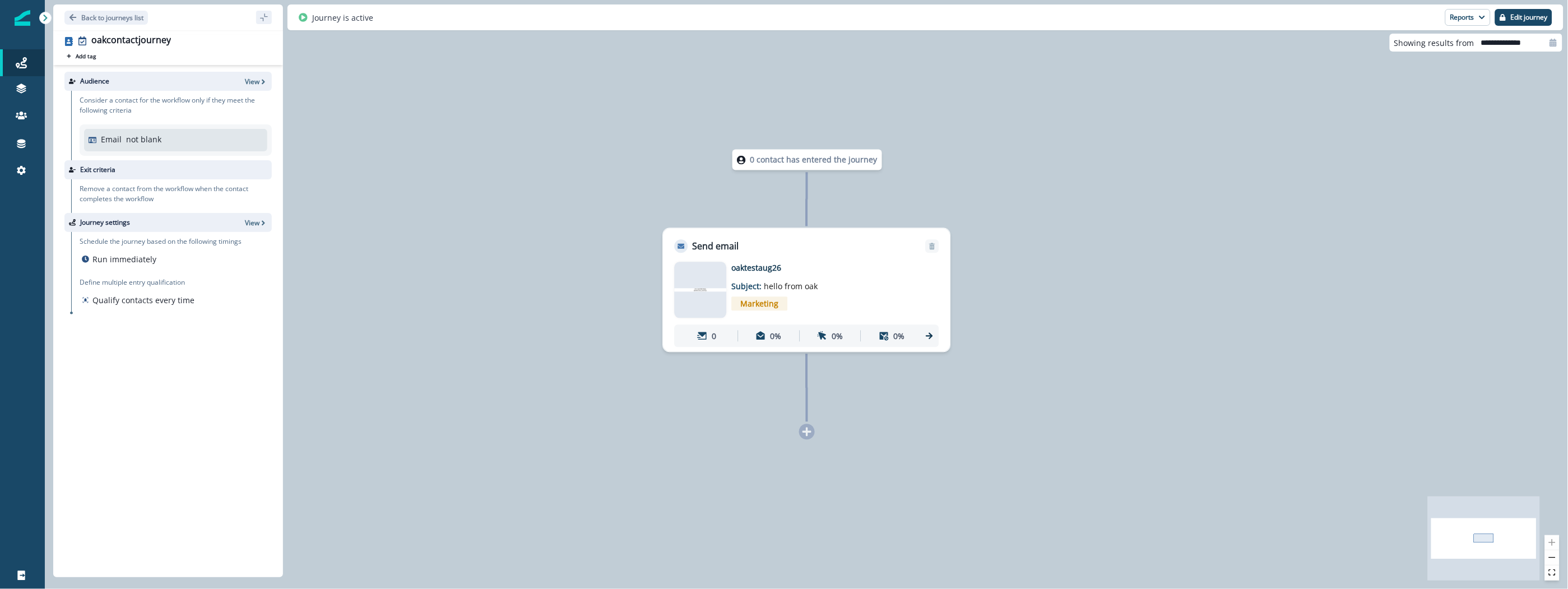
click at [455, 105] on div "0 contact has entered the journey Send email Email asset changed, journey repor…" at bounding box center [805, 294] width 1523 height 589
drag, startPoint x: 512, startPoint y: 123, endPoint x: 389, endPoint y: 9, distance: 167.7
click at [512, 123] on div "0 contact has entered the journey Send email Email asset changed, journey repor…" at bounding box center [805, 294] width 1523 height 589
click at [483, 211] on div "0 contact has entered the journey Send email Email asset changed, journey repor…" at bounding box center [805, 294] width 1523 height 589
click at [466, 150] on div "0 contact has entered the journey Send email Email asset changed, journey repor…" at bounding box center [805, 294] width 1523 height 589
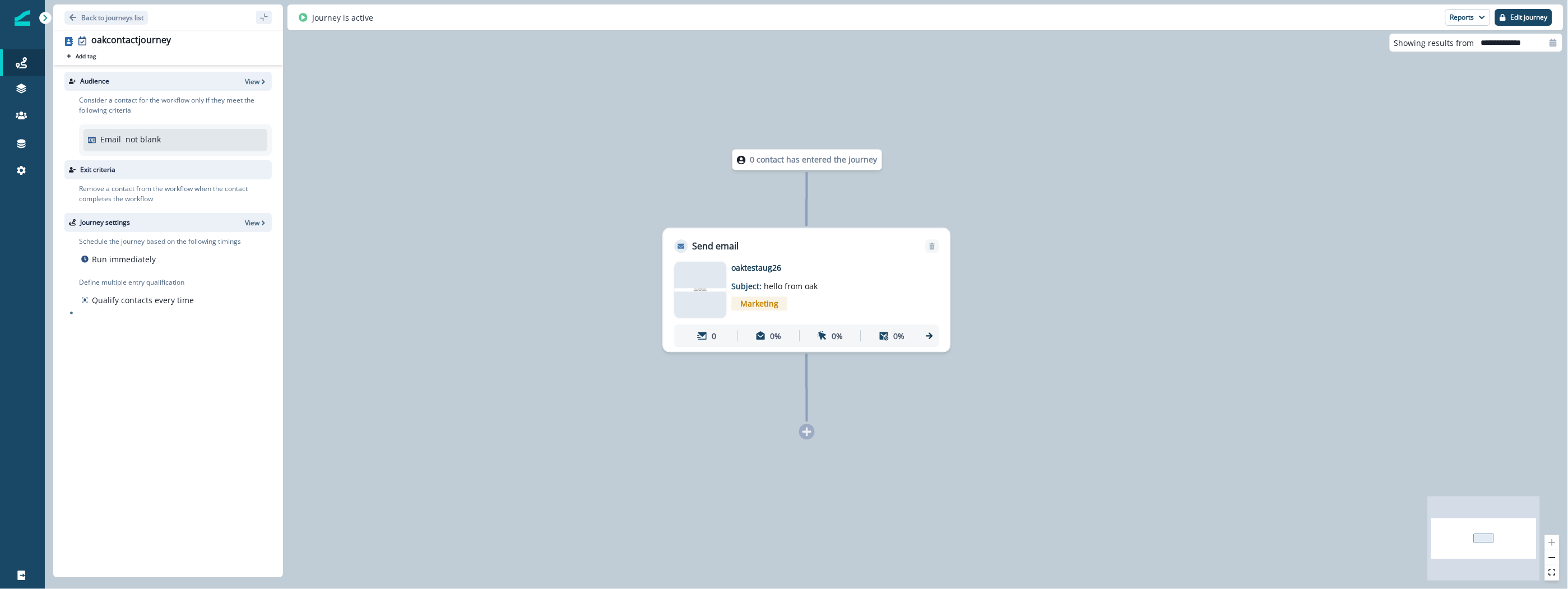
click at [470, 198] on div "0 contact has entered the journey Send email Email asset changed, journey repor…" at bounding box center [805, 294] width 1523 height 589
click at [122, 18] on p "Back to journeys list" at bounding box center [112, 17] width 62 height 10
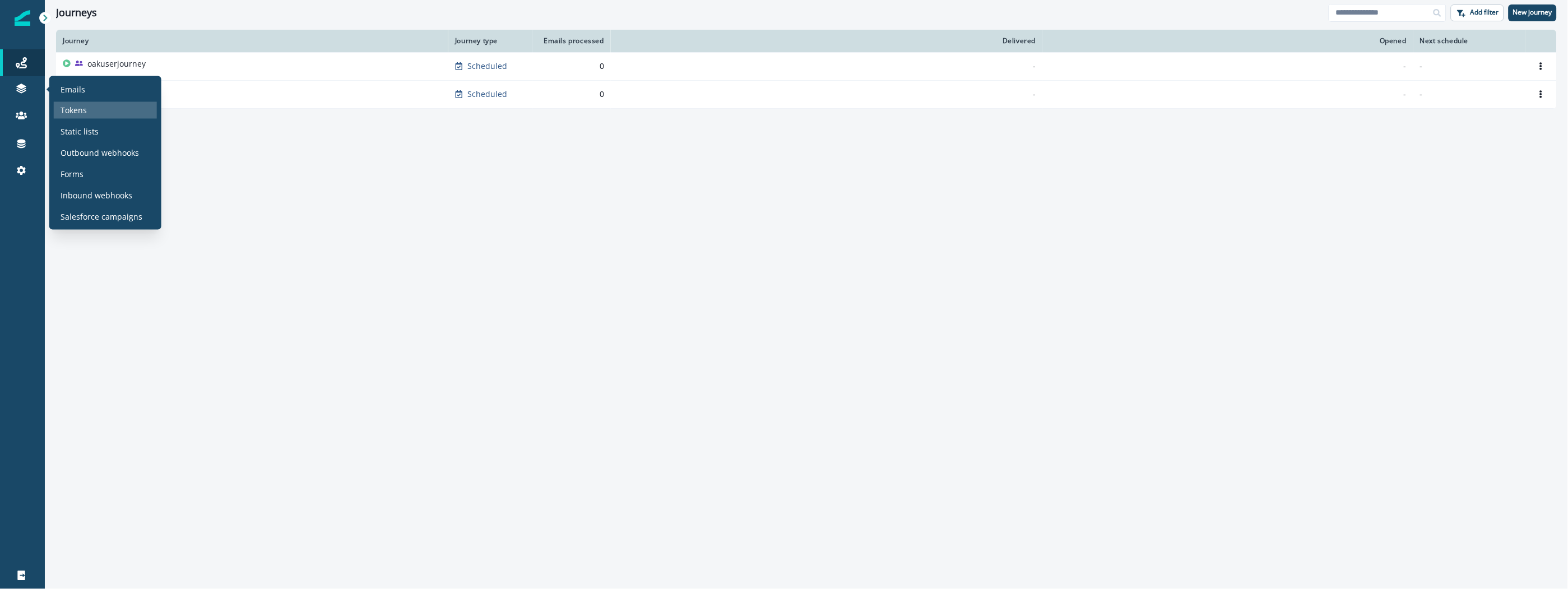
click at [70, 104] on p "Tokens" at bounding box center [73, 110] width 26 height 12
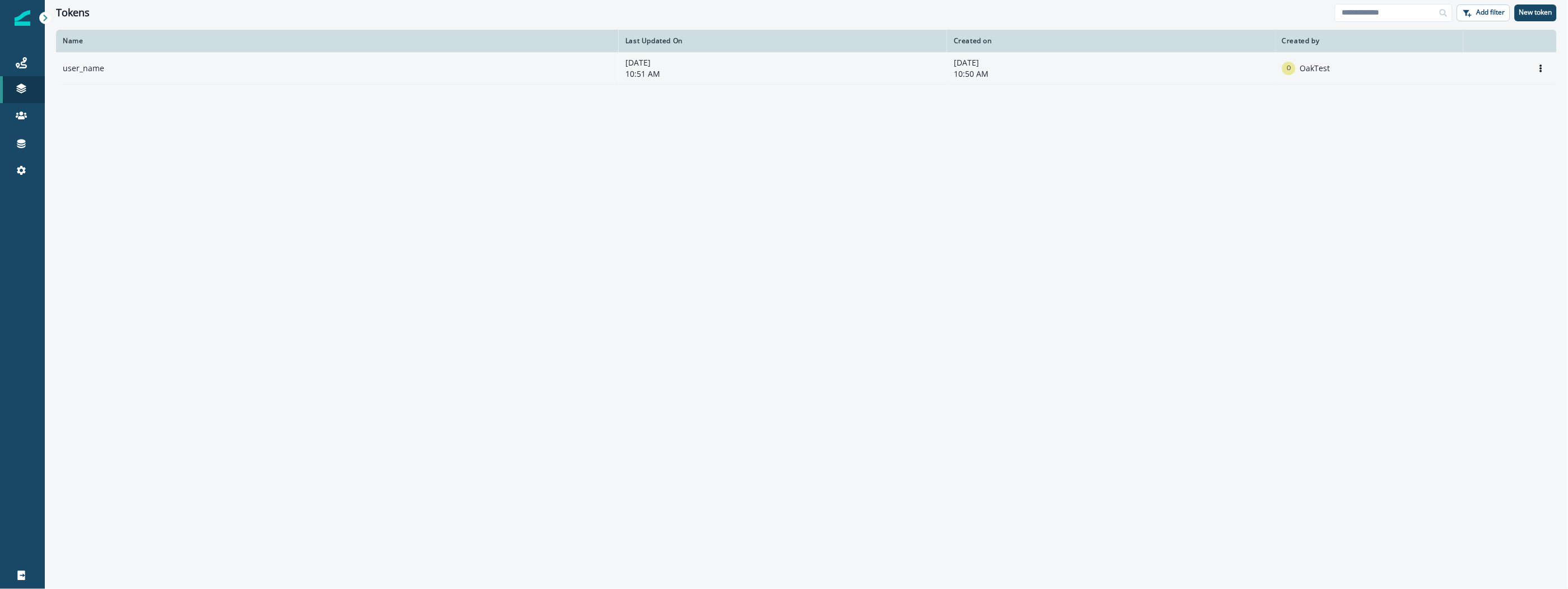
click at [125, 70] on td "user_name" at bounding box center [337, 68] width 563 height 32
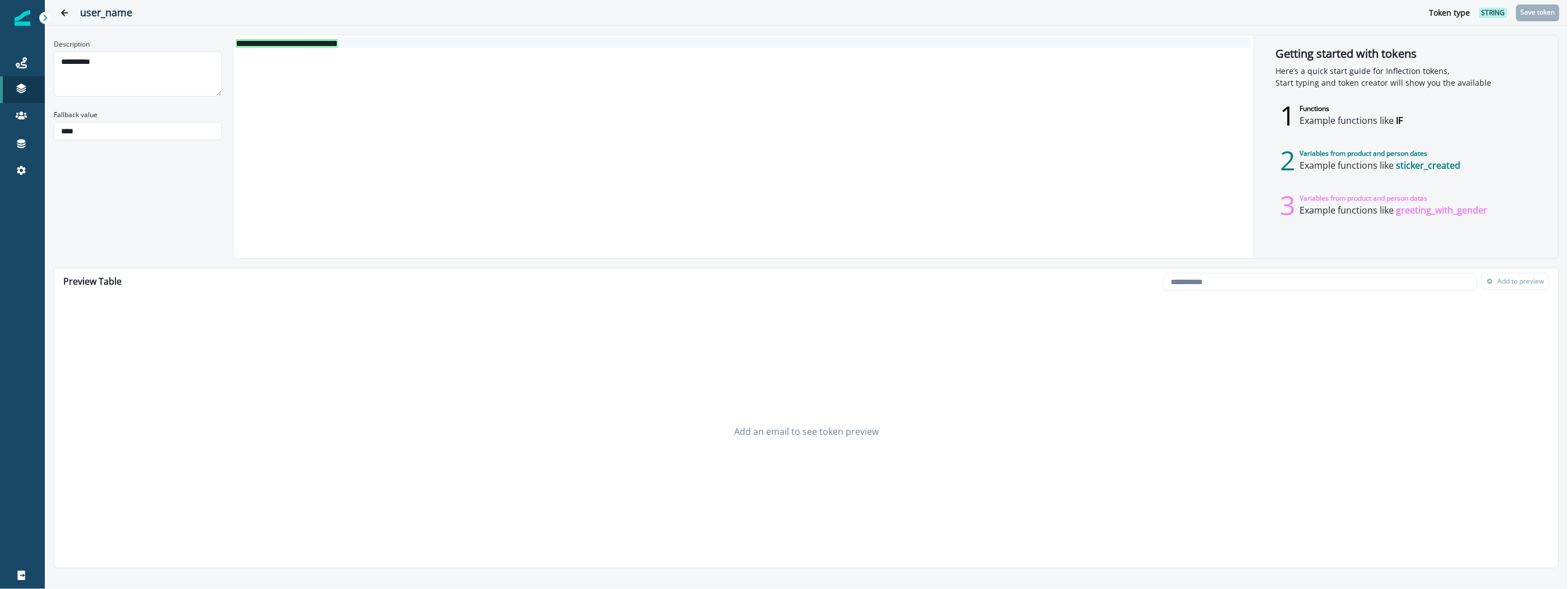
click at [121, 16] on h2 "user_name" at bounding box center [743, 13] width 1327 height 13
drag, startPoint x: 425, startPoint y: 158, endPoint x: 427, endPoint y: 149, distance: 9.2
click at [426, 158] on div "**********" at bounding box center [742, 147] width 1018 height 223
drag, startPoint x: 396, startPoint y: 43, endPoint x: 229, endPoint y: 37, distance: 167.1
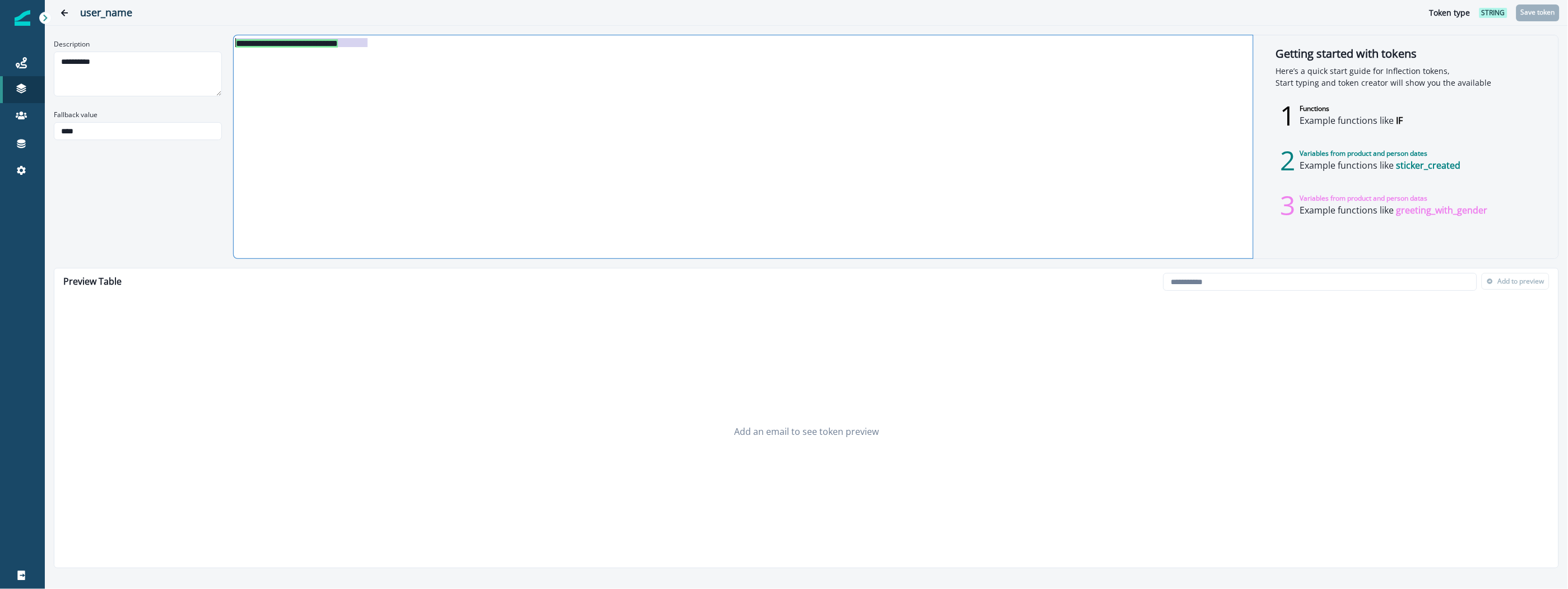
click at [229, 37] on div "**********" at bounding box center [806, 147] width 1505 height 224
click at [416, 138] on div "**********" at bounding box center [742, 147] width 1018 height 223
drag, startPoint x: 597, startPoint y: 318, endPoint x: 600, endPoint y: 326, distance: 8.5
click at [597, 319] on div "Add an email to see token preview" at bounding box center [806, 431] width 1504 height 273
click at [1312, 288] on input "email" at bounding box center [1320, 281] width 314 height 18
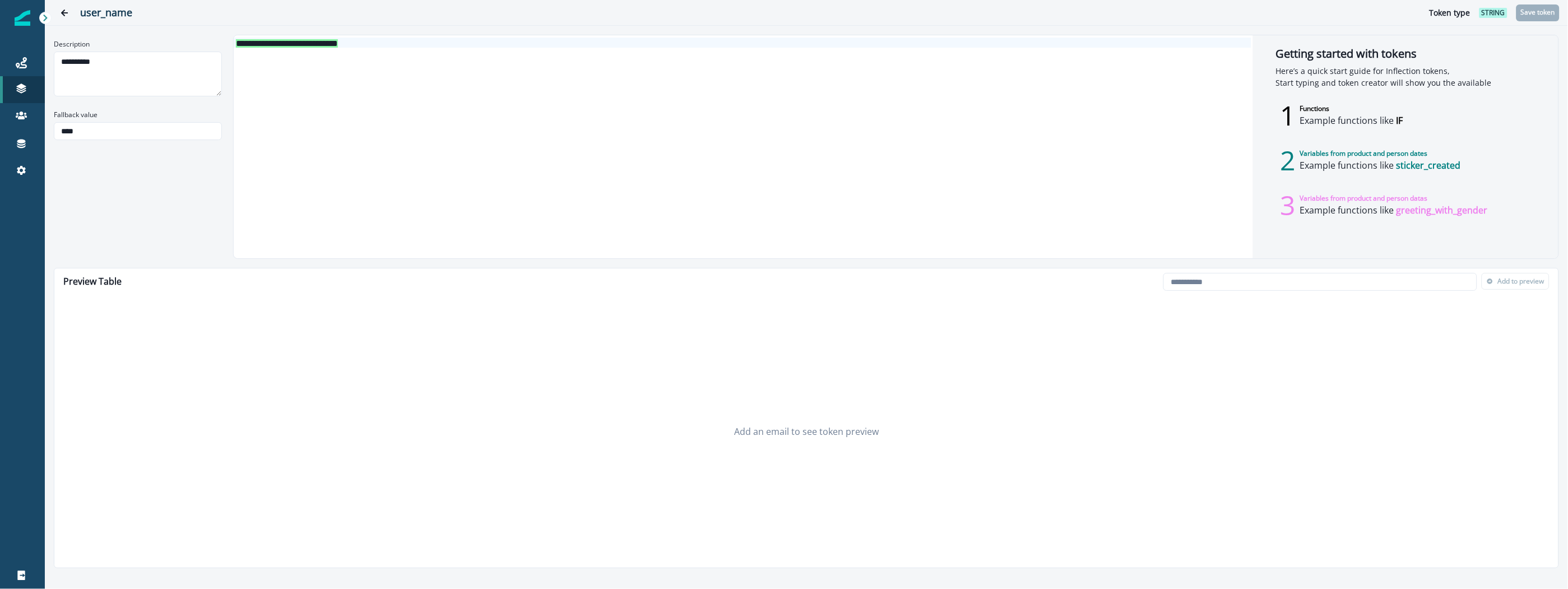
drag, startPoint x: 604, startPoint y: 150, endPoint x: 579, endPoint y: 158, distance: 26.2
click at [604, 150] on div "**********" at bounding box center [742, 147] width 1018 height 223
click at [427, 67] on div "**********" at bounding box center [742, 147] width 1018 height 223
click at [434, 51] on div "**********" at bounding box center [742, 147] width 1018 height 223
click at [72, 10] on button "Go back" at bounding box center [64, 13] width 22 height 22
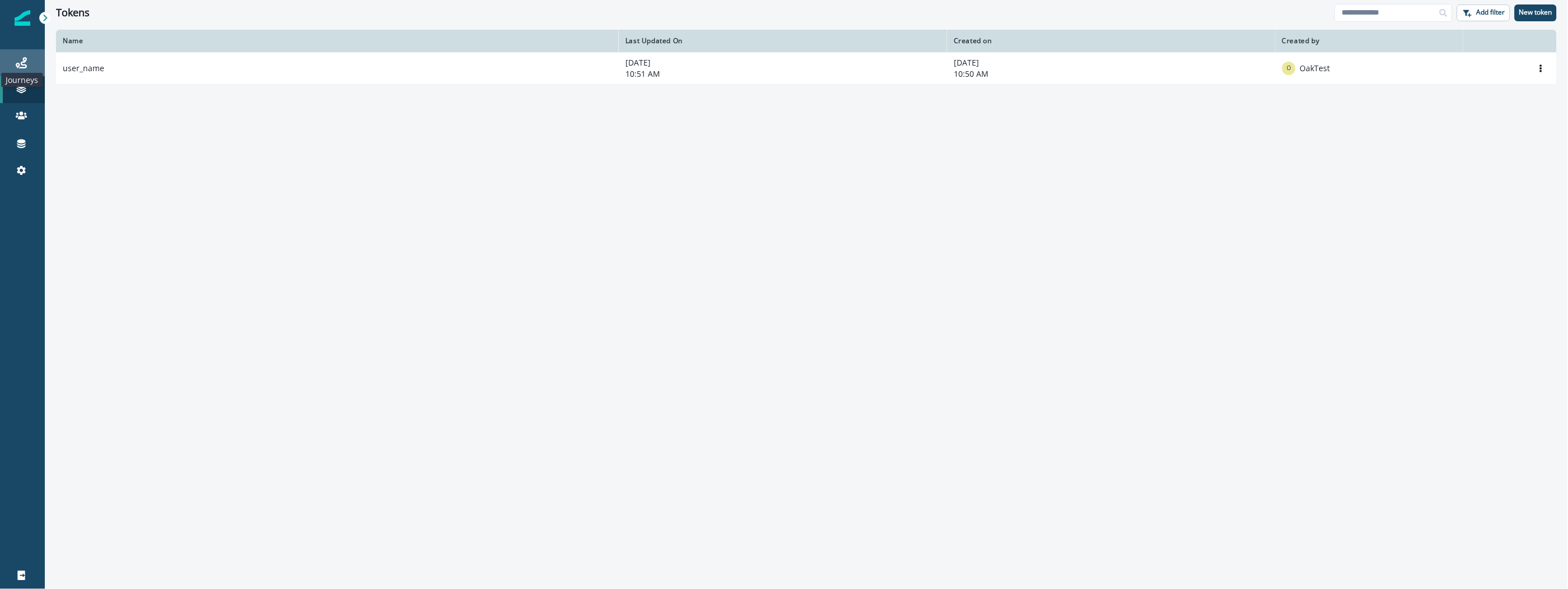
click at [25, 64] on icon at bounding box center [21, 63] width 12 height 12
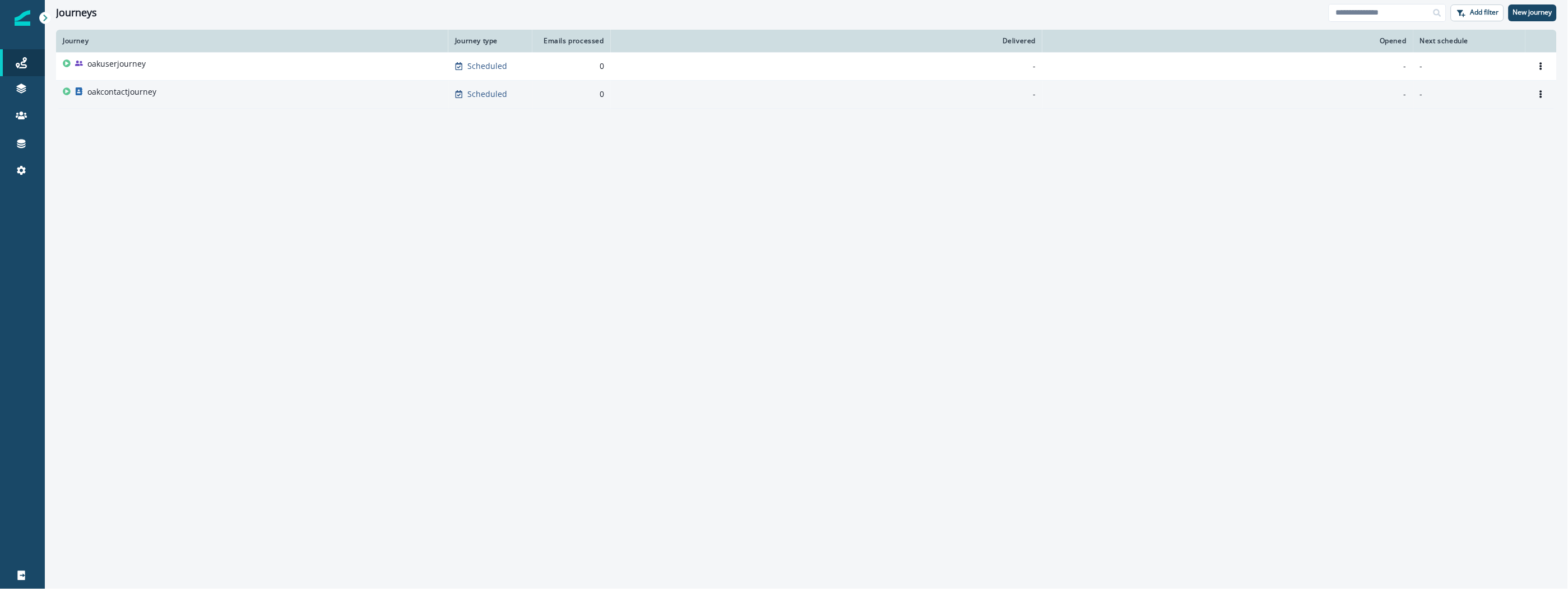
click at [145, 91] on p "oakcontactjourney" at bounding box center [121, 92] width 69 height 12
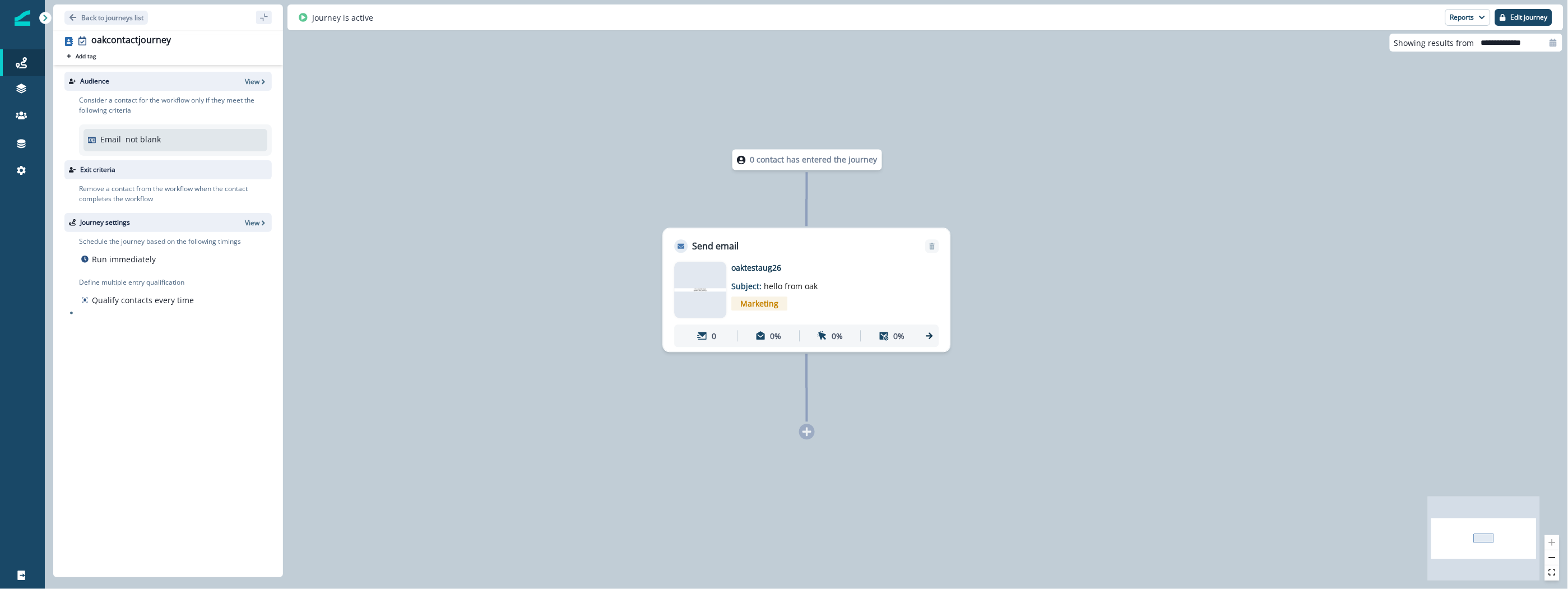
click at [487, 249] on div "0 contact has entered the journey Send email Email asset changed, journey repor…" at bounding box center [805, 294] width 1523 height 589
click at [548, 244] on div "0 contact has entered the journey Send email Email asset changed, journey repor…" at bounding box center [805, 294] width 1523 height 589
click at [568, 177] on div "0 contact has entered the journey Send email Email asset changed, journey repor…" at bounding box center [805, 294] width 1523 height 589
click at [160, 401] on div "Audience View Consider a contact for the workflow only if they meet the followi…" at bounding box center [168, 318] width 230 height 508
